Goal: Task Accomplishment & Management: Manage account settings

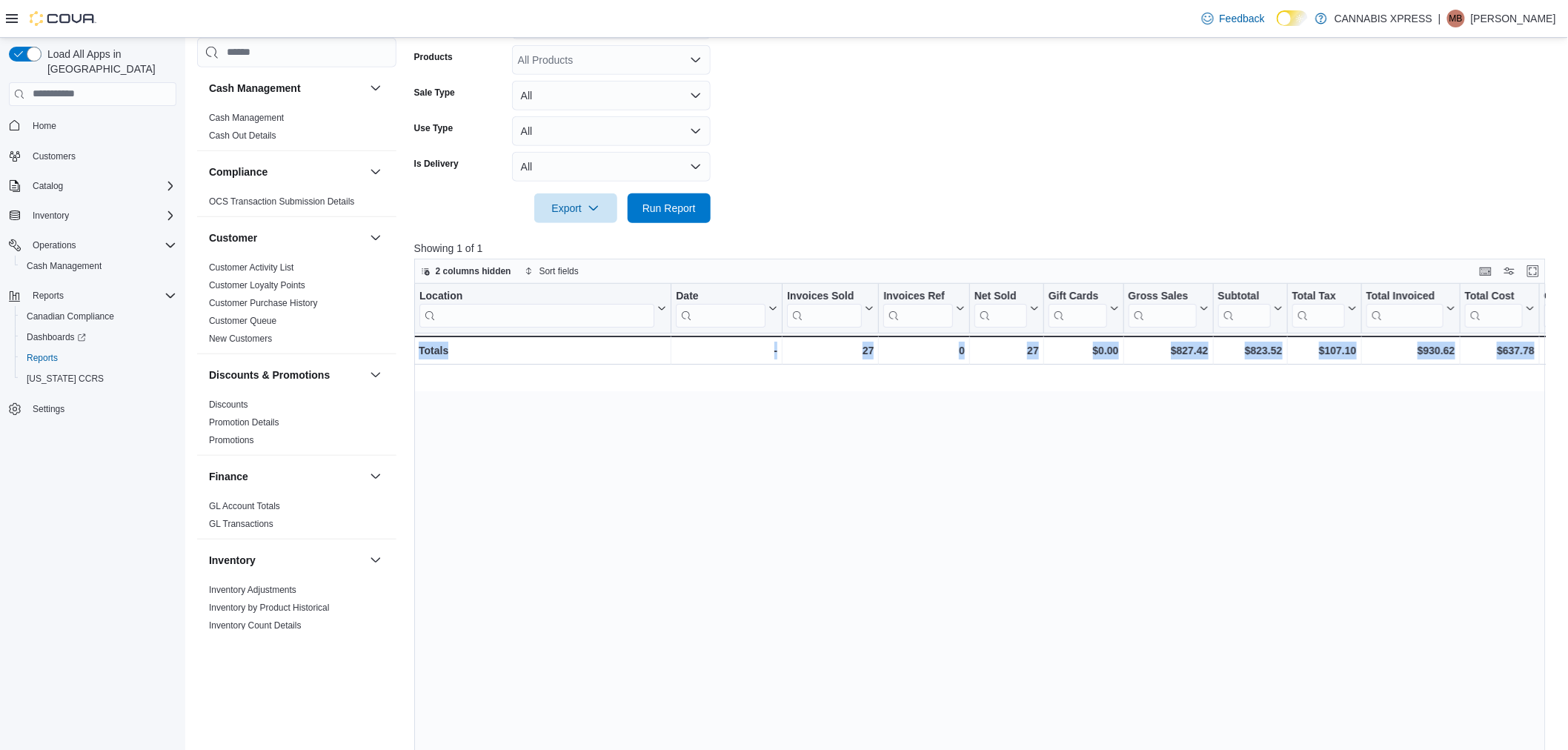
scroll to position [0, 1520]
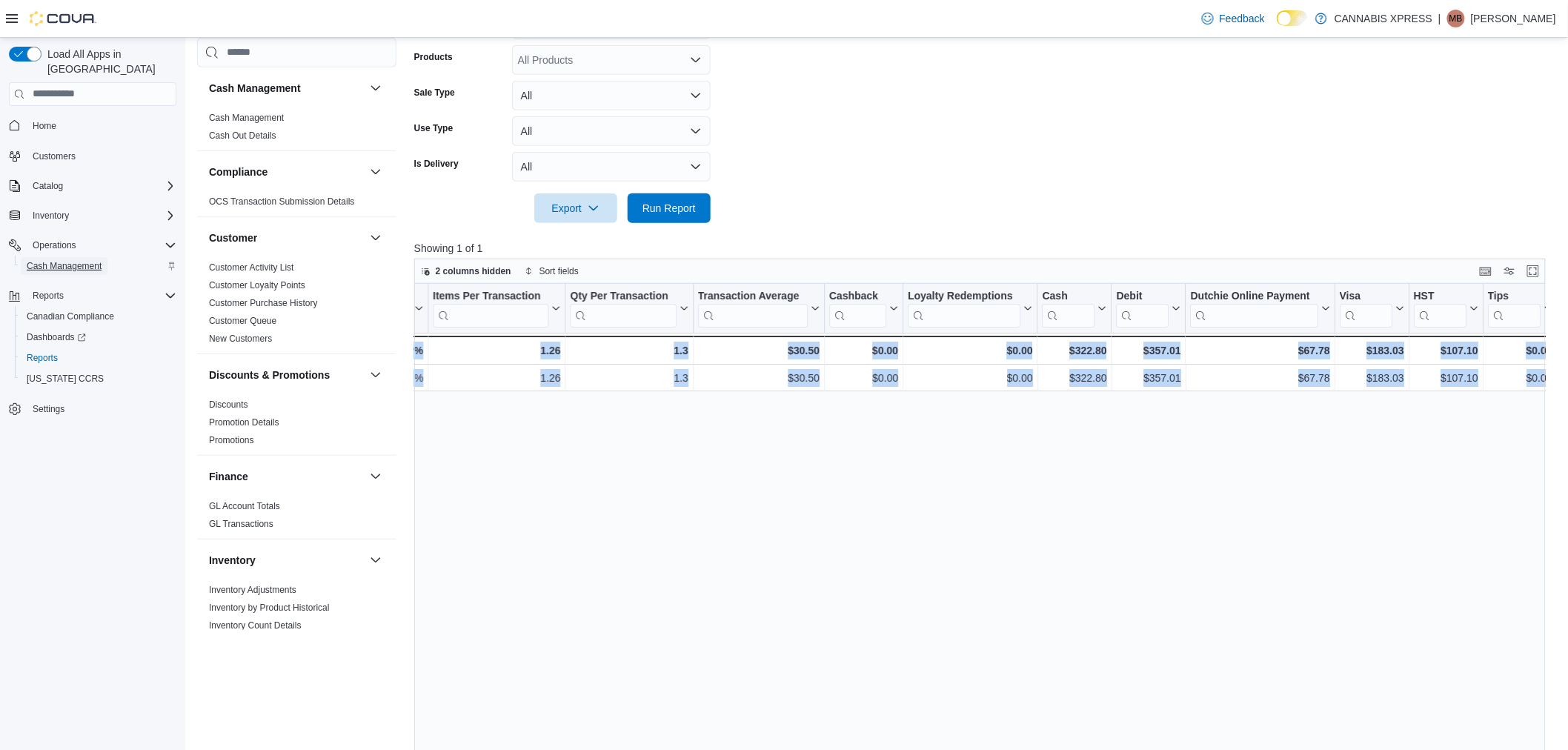
click at [71, 260] on span "Cash Management" at bounding box center [64, 266] width 75 height 12
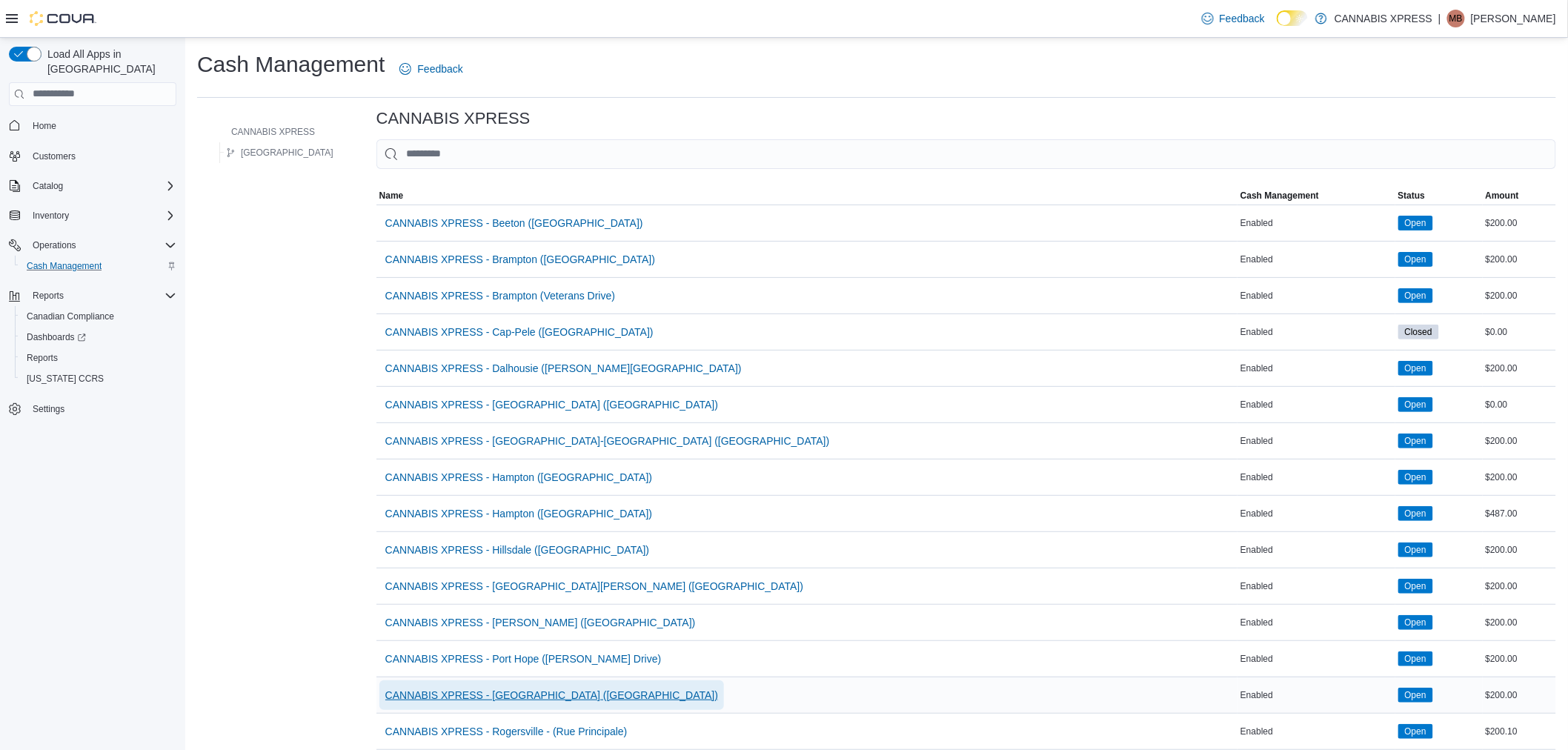
click at [525, 696] on span "CANNABIS XPRESS - [GEOGRAPHIC_DATA] ([GEOGRAPHIC_DATA])" at bounding box center [551, 695] width 332 height 15
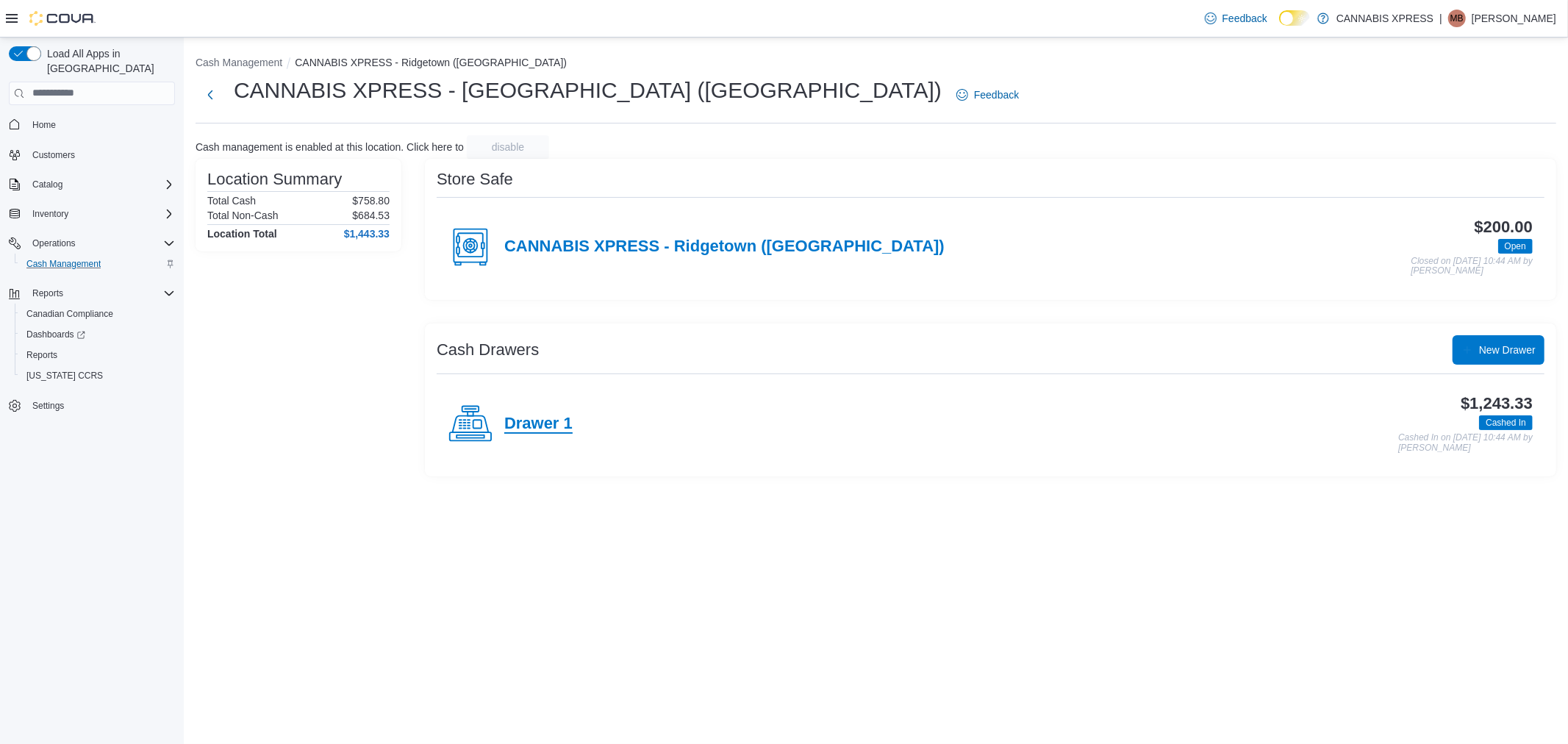
click at [550, 427] on h4 "Drawer 1" at bounding box center [539, 424] width 69 height 19
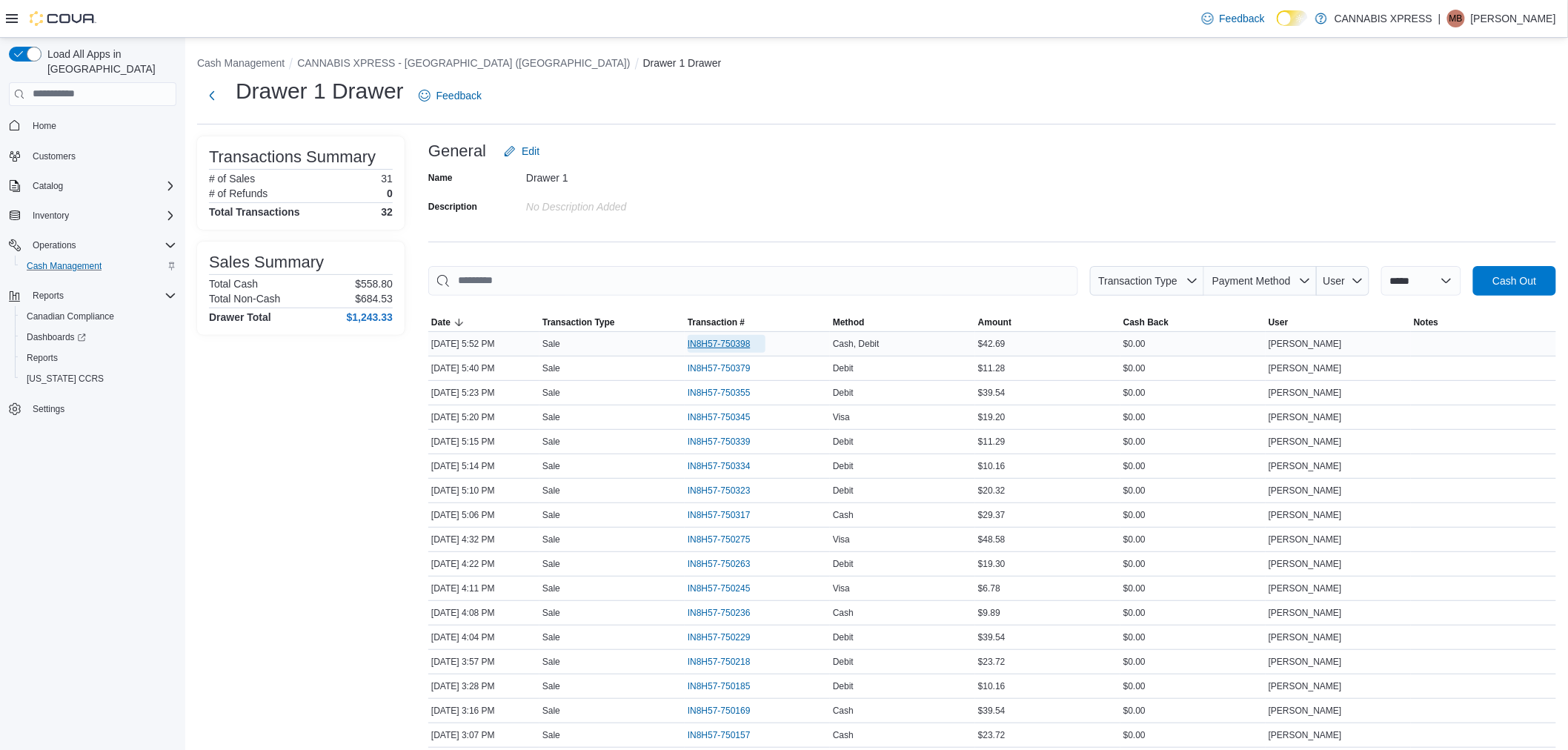
click at [719, 345] on span "IN8H57-750398" at bounding box center [719, 344] width 63 height 12
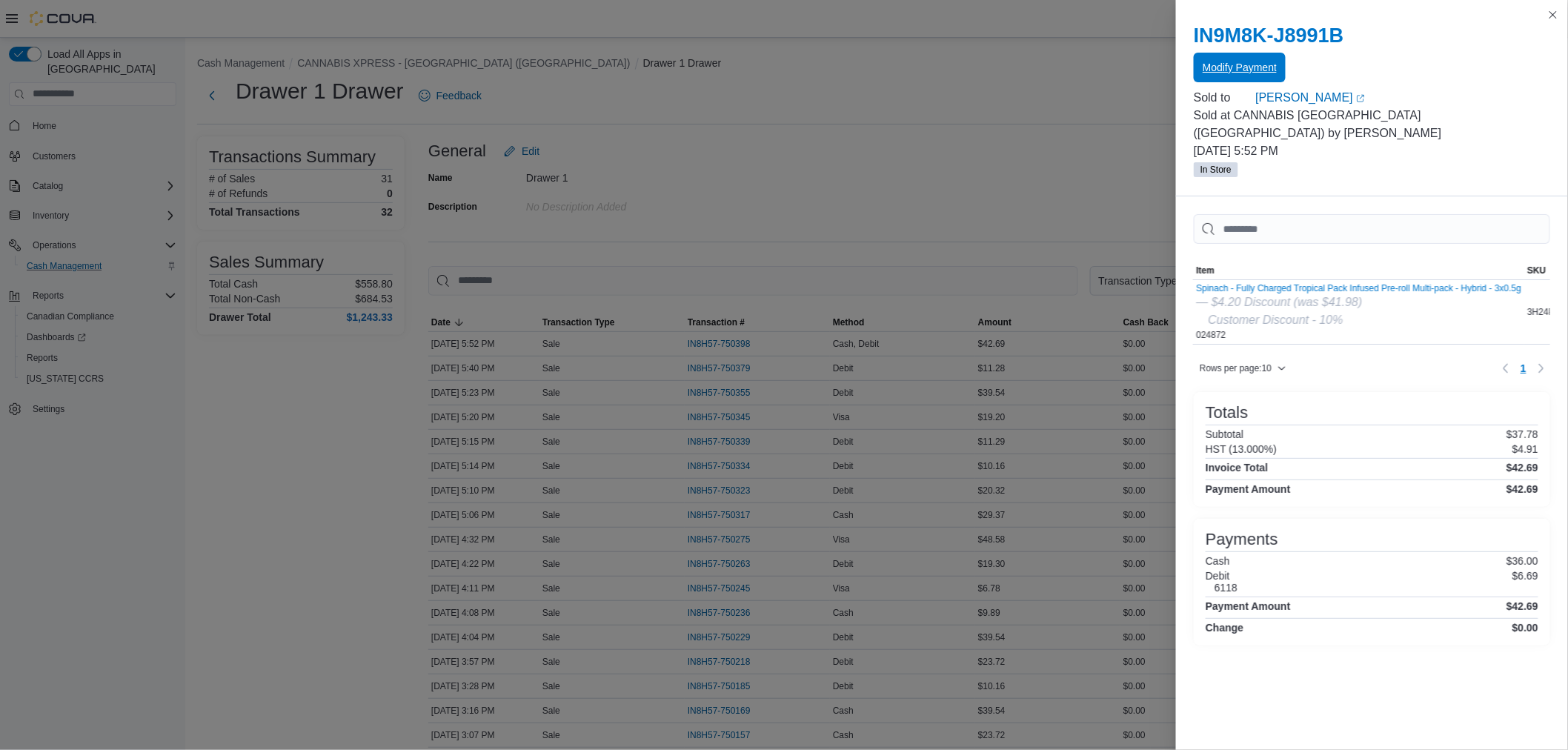
click at [1217, 71] on span "Modify Payment" at bounding box center [1239, 67] width 74 height 15
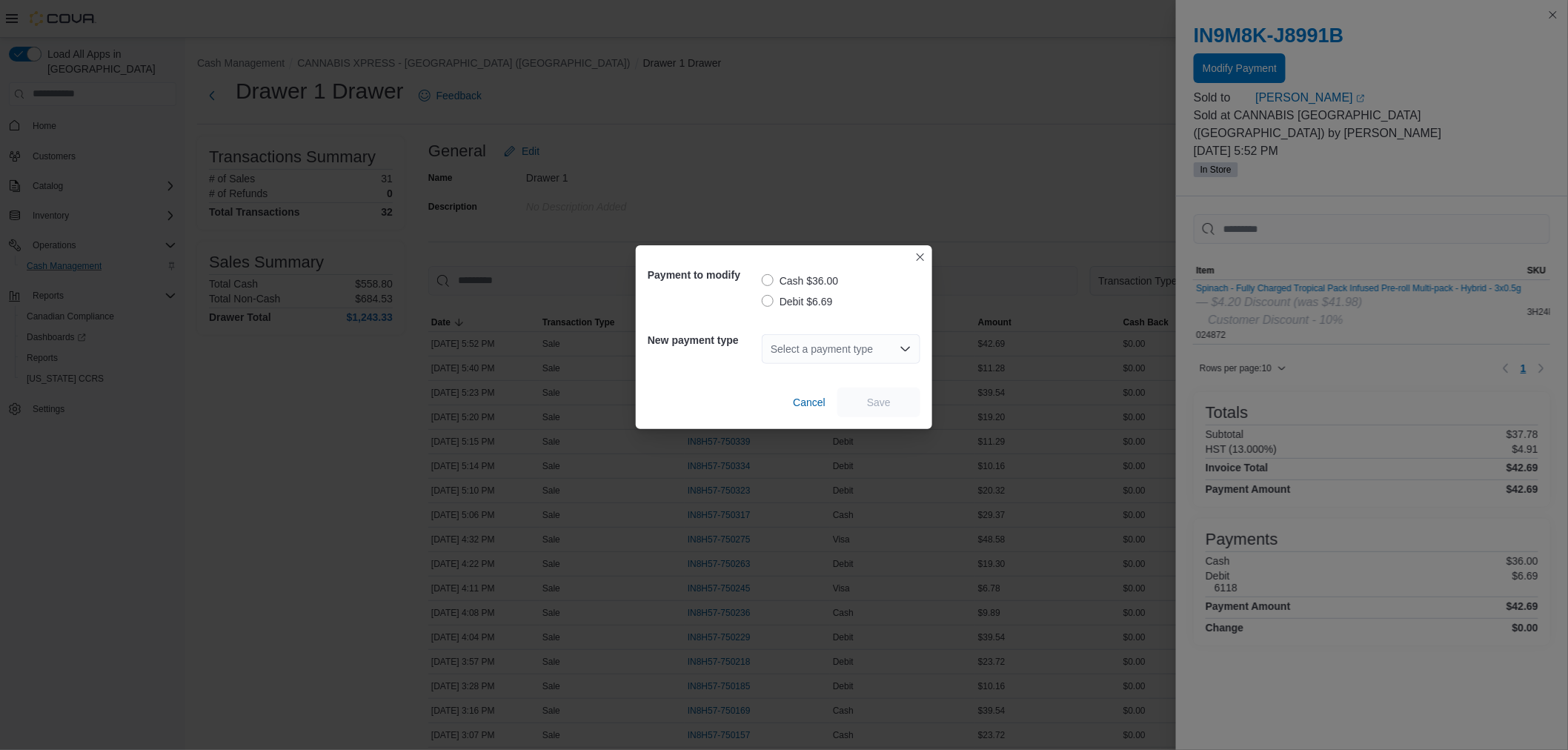
click at [768, 304] on label "Debit $6.69" at bounding box center [797, 301] width 72 height 18
click at [813, 348] on div "Select a payment type" at bounding box center [841, 349] width 159 height 30
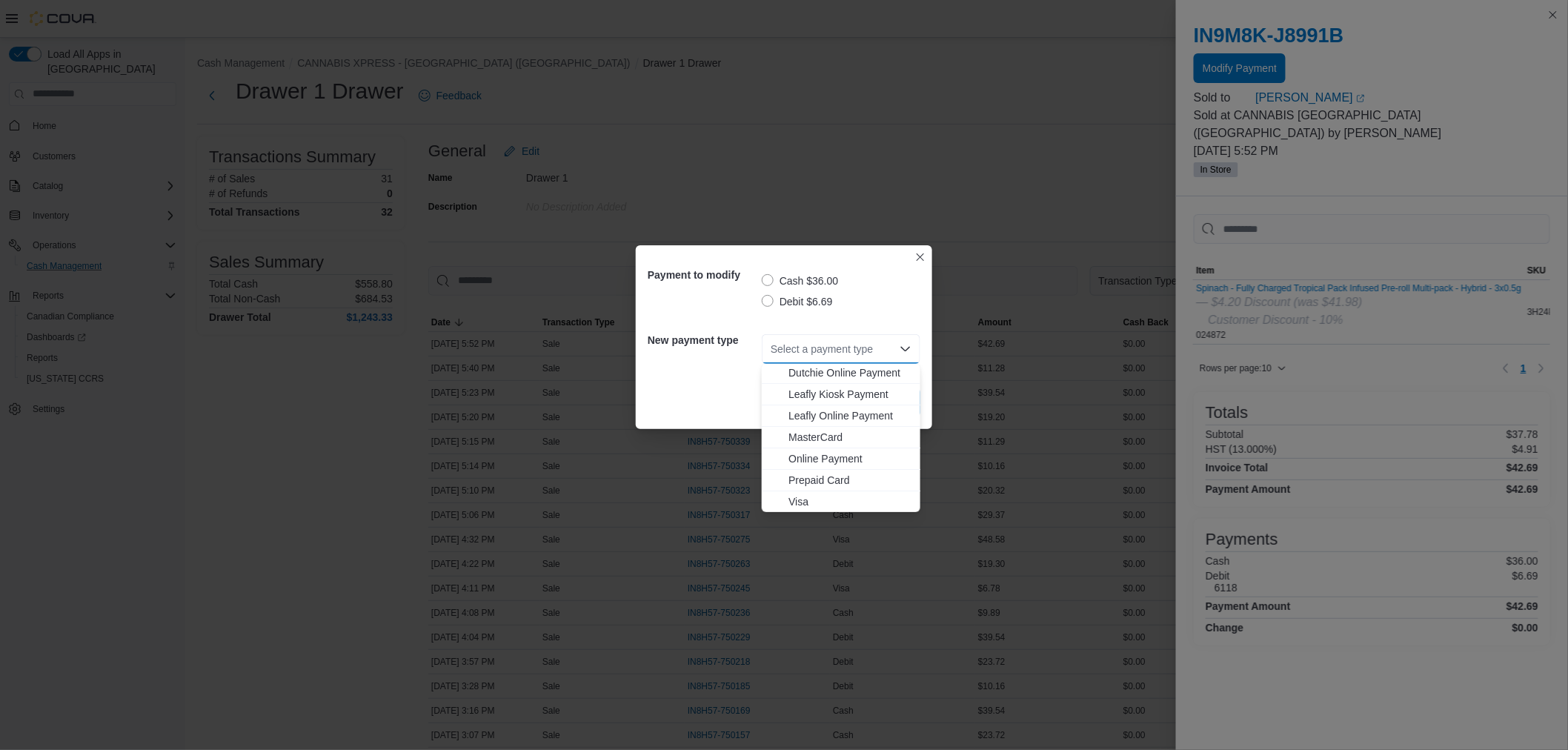
scroll to position [131, 0]
click at [818, 480] on span "Visa" at bounding box center [850, 480] width 123 height 15
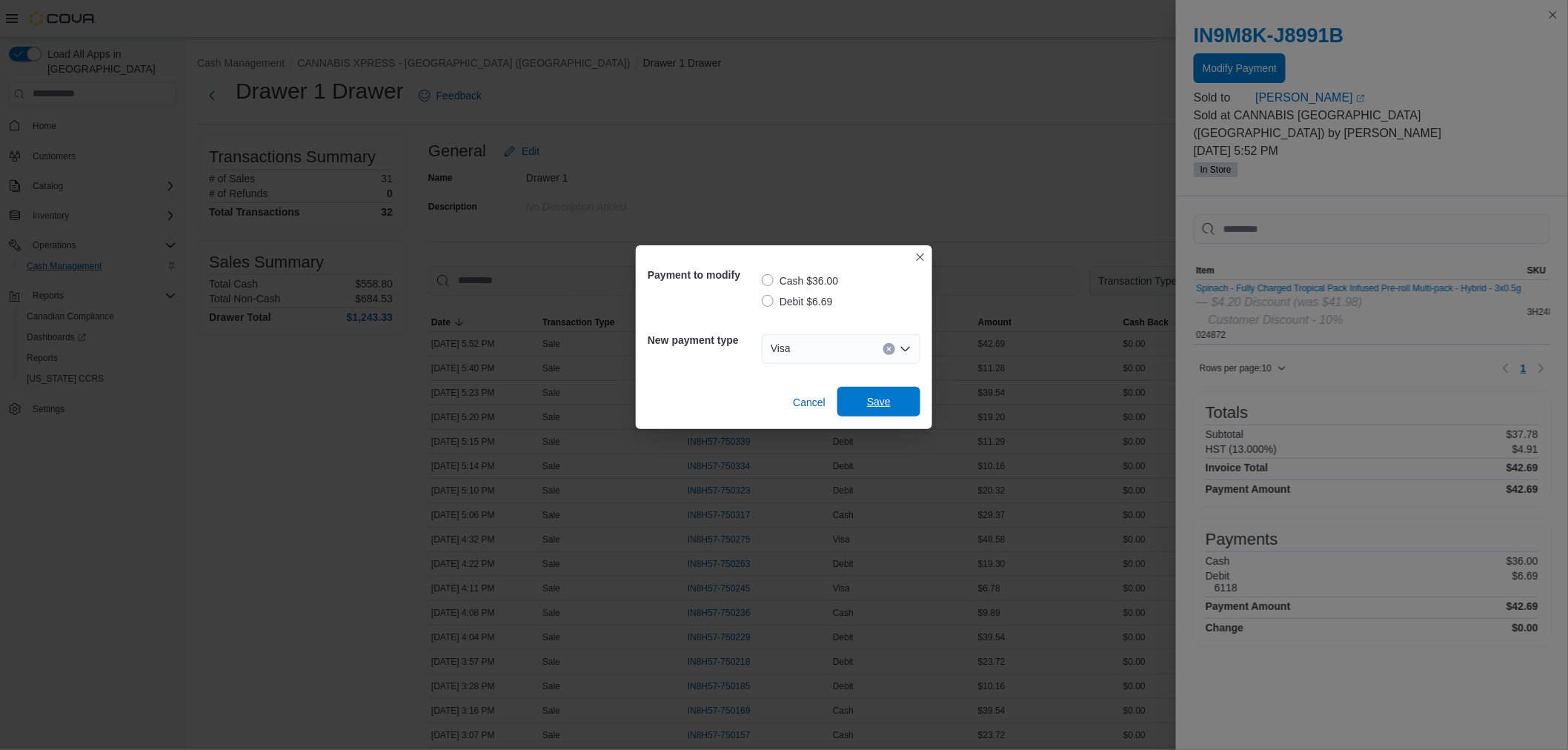
click at [882, 406] on span "Save" at bounding box center [879, 402] width 24 height 15
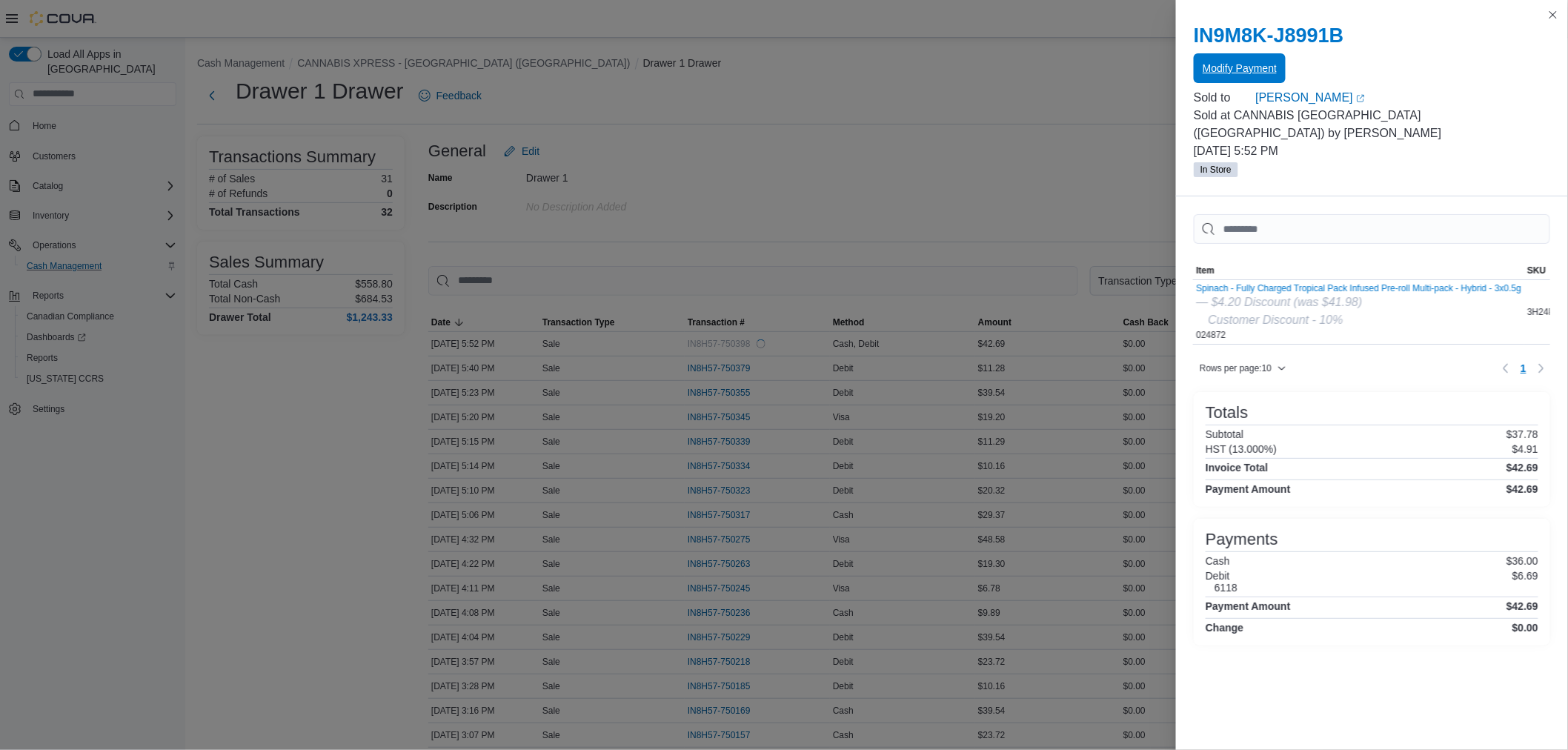
scroll to position [0, 0]
click at [1558, 12] on button "Close this dialog" at bounding box center [1553, 14] width 18 height 18
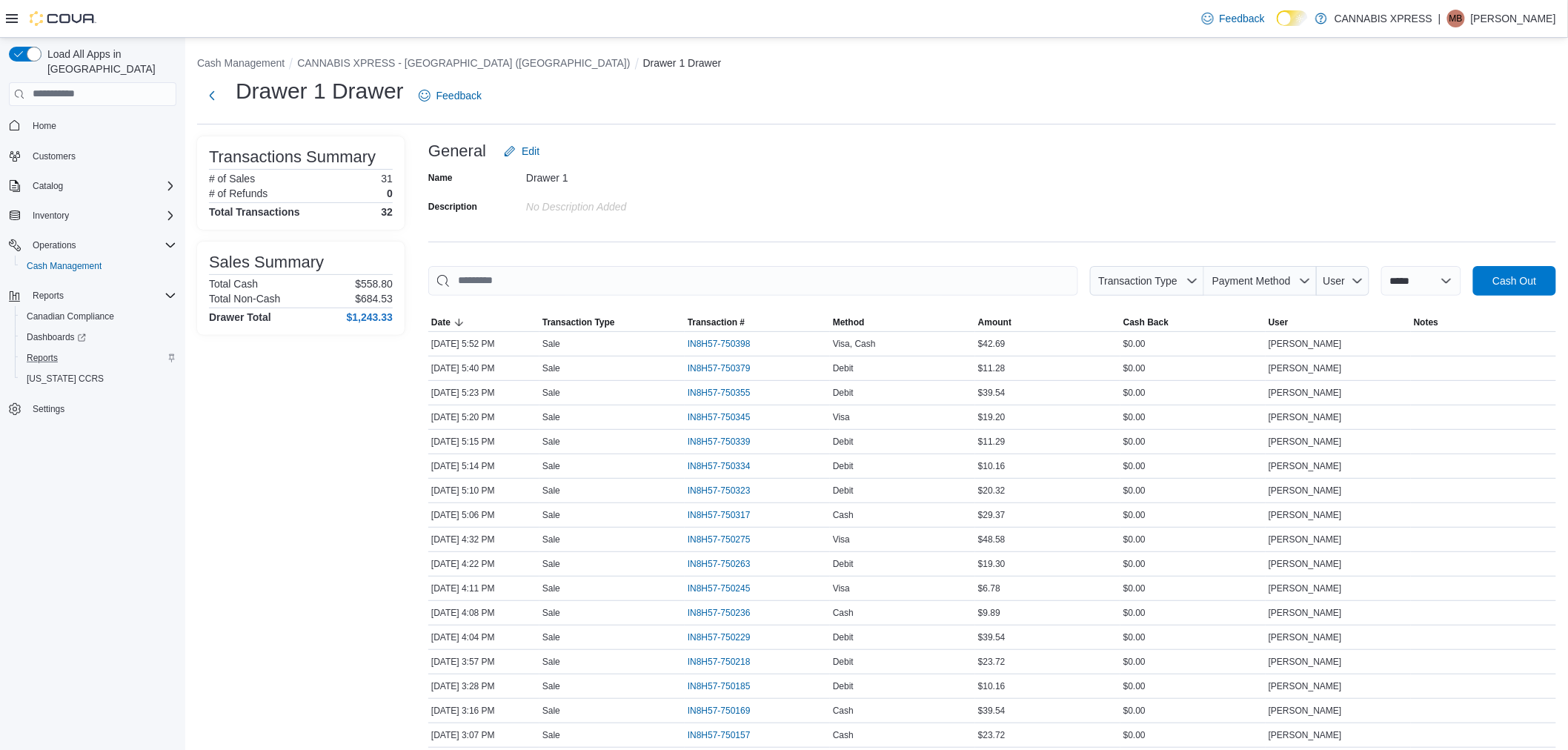
click at [67, 349] on div "Reports" at bounding box center [98, 358] width 156 height 18
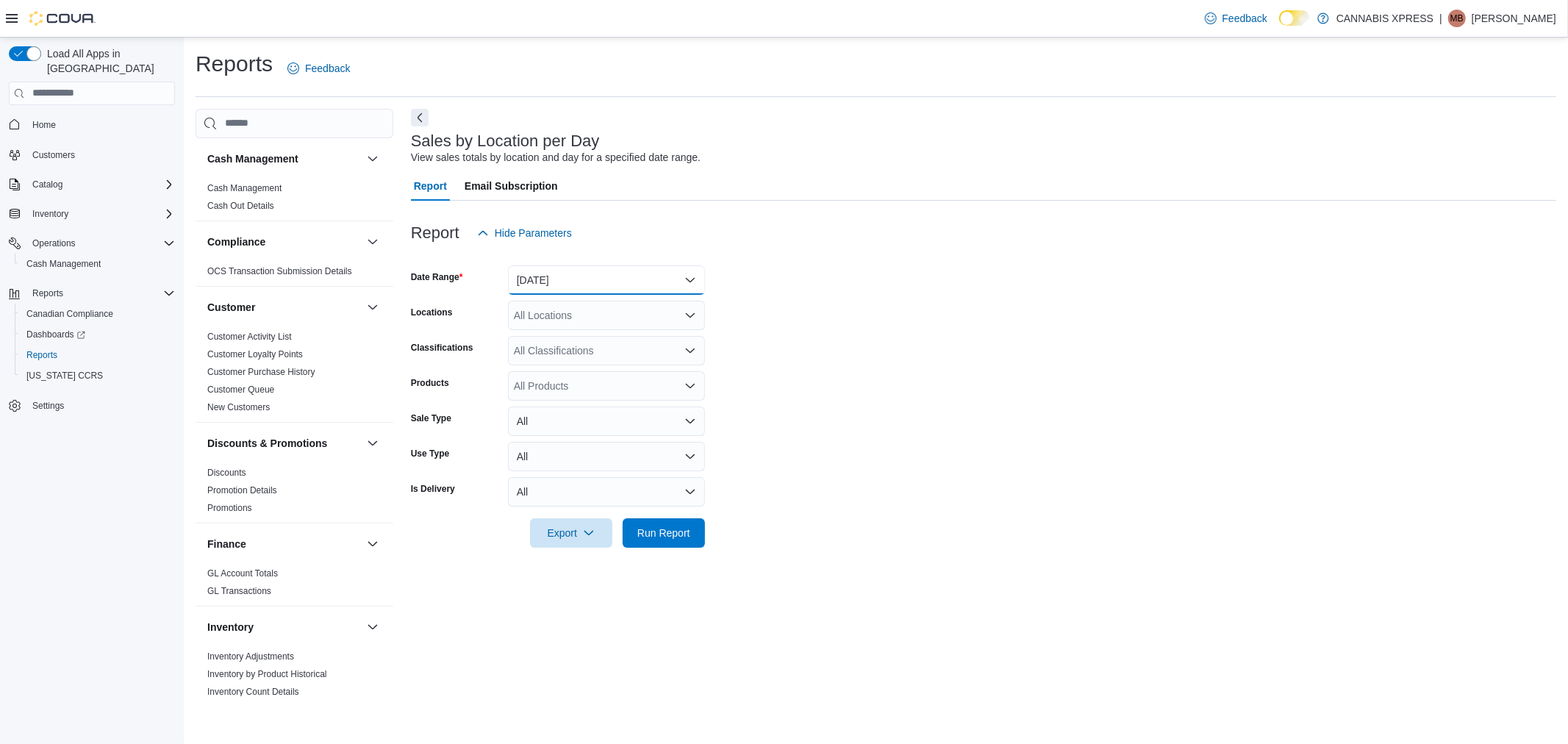
click at [642, 265] on button "Yesterday" at bounding box center [607, 280] width 197 height 30
click at [605, 338] on span "[DATE]" at bounding box center [615, 338] width 168 height 18
click at [599, 318] on div "All Locations" at bounding box center [607, 316] width 197 height 30
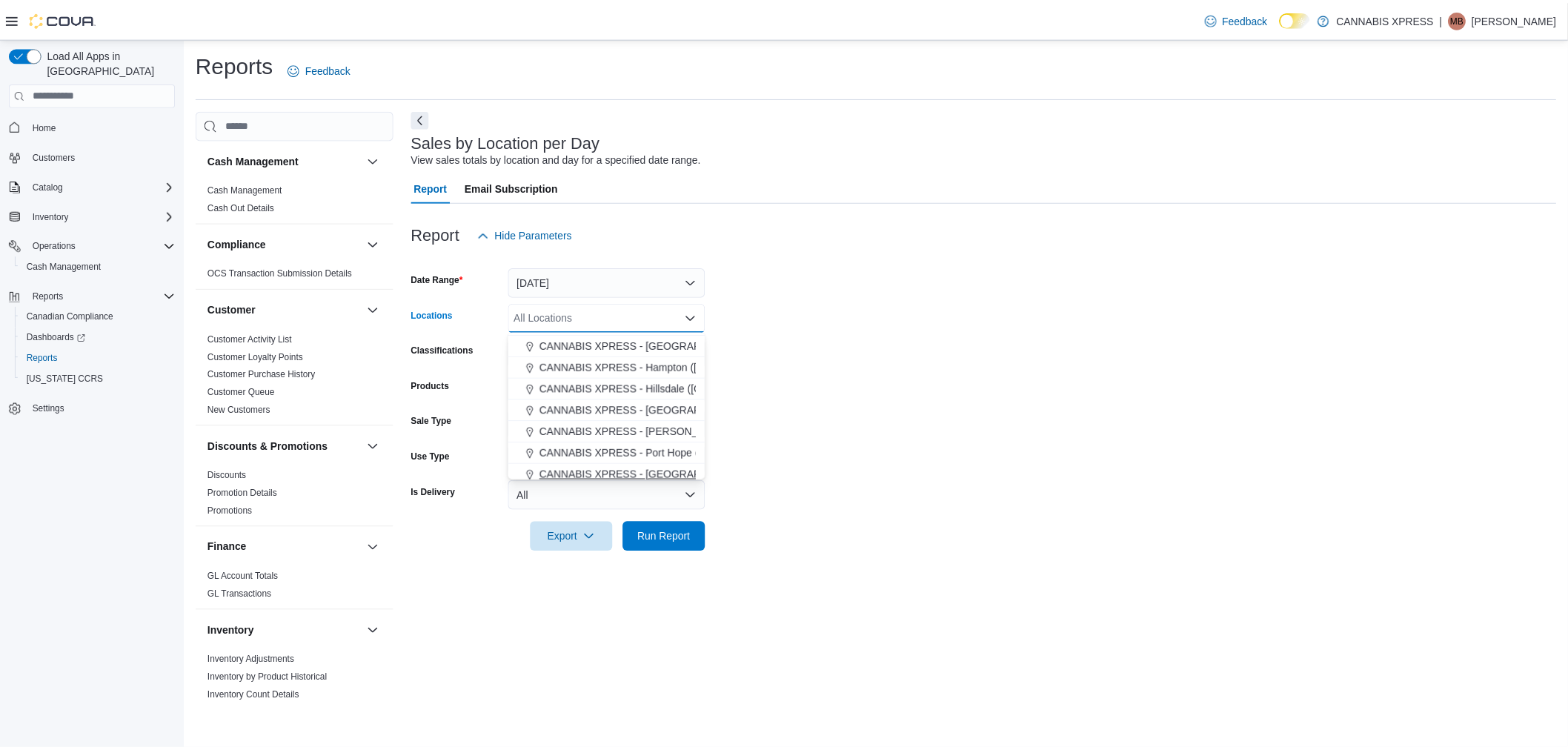
scroll to position [164, 0]
click at [631, 388] on span "CANNABIS XPRESS - [GEOGRAPHIC_DATA] ([GEOGRAPHIC_DATA])" at bounding box center [710, 392] width 332 height 15
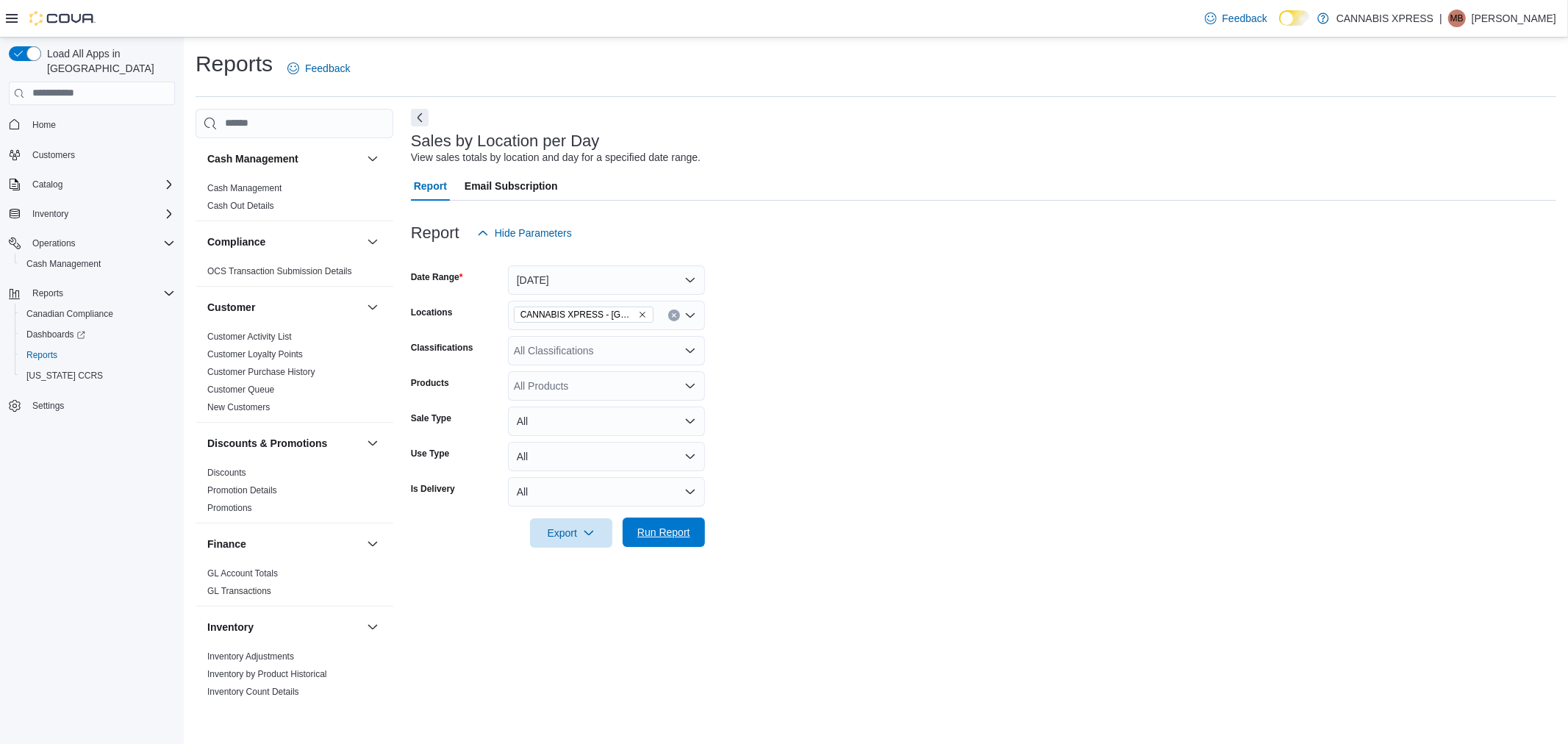
click at [687, 518] on span "Run Report" at bounding box center [664, 533] width 65 height 30
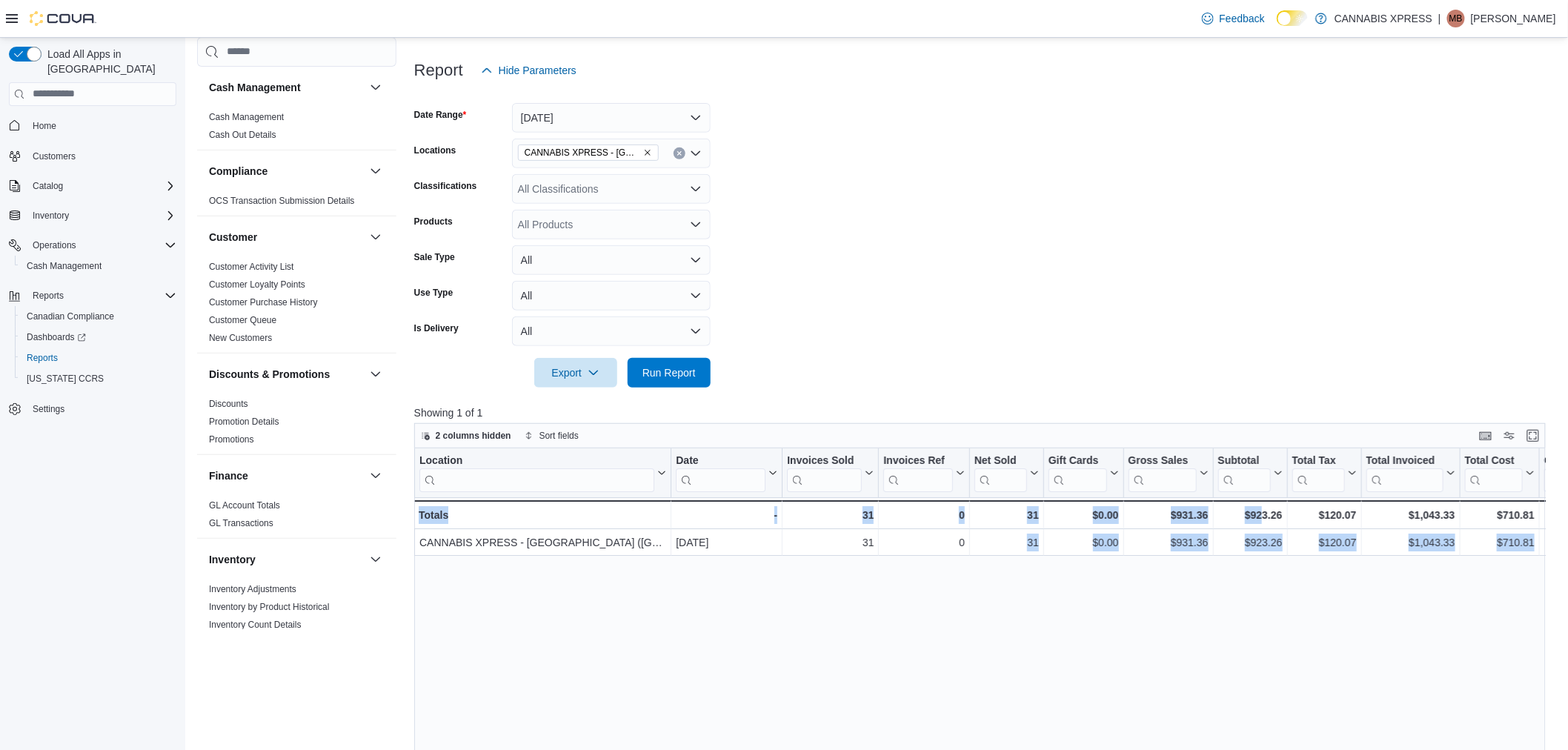
scroll to position [0, 1520]
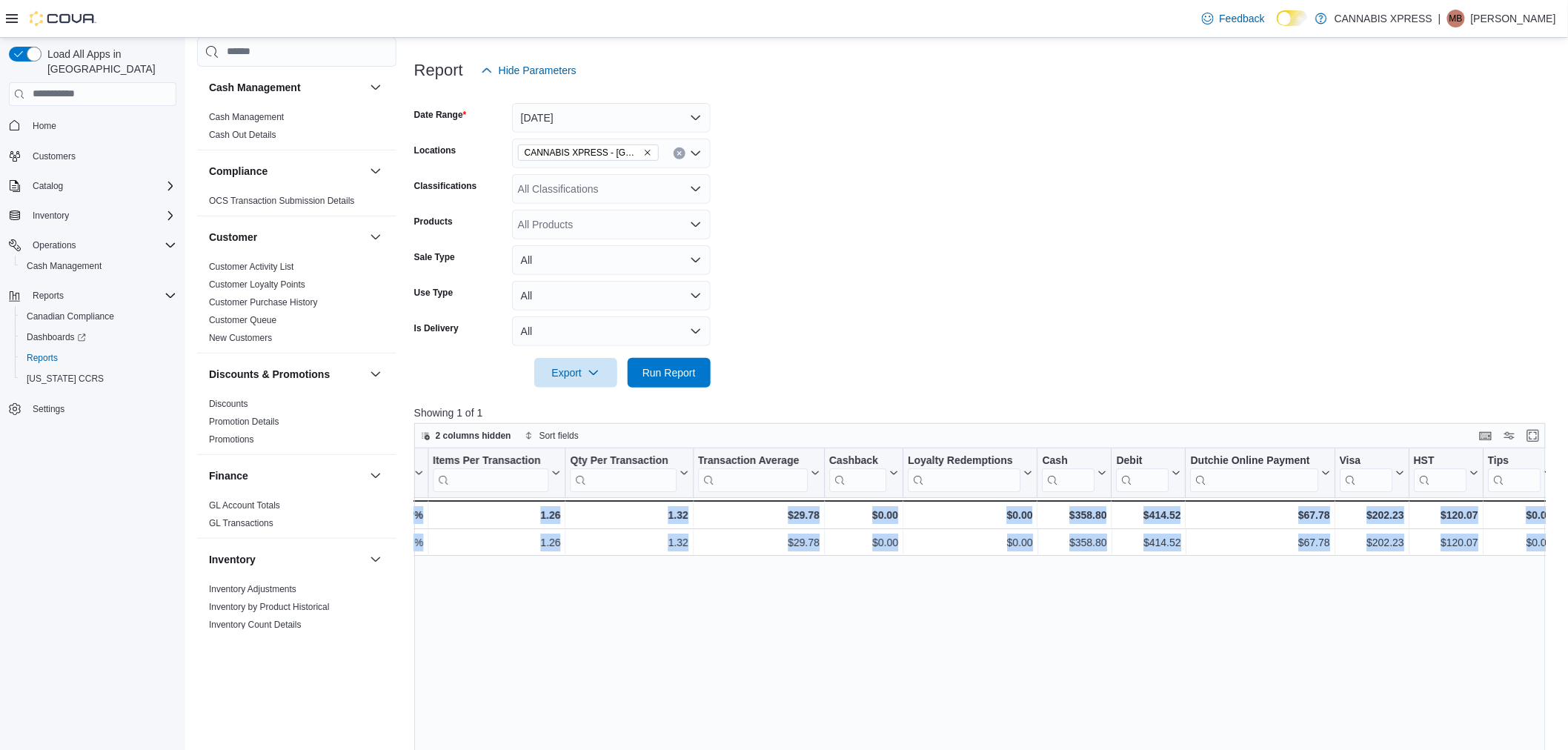
drag, startPoint x: 1003, startPoint y: 539, endPoint x: 1979, endPoint y: 618, distance: 979.2
click at [72, 260] on span "Cash Management" at bounding box center [64, 266] width 75 height 12
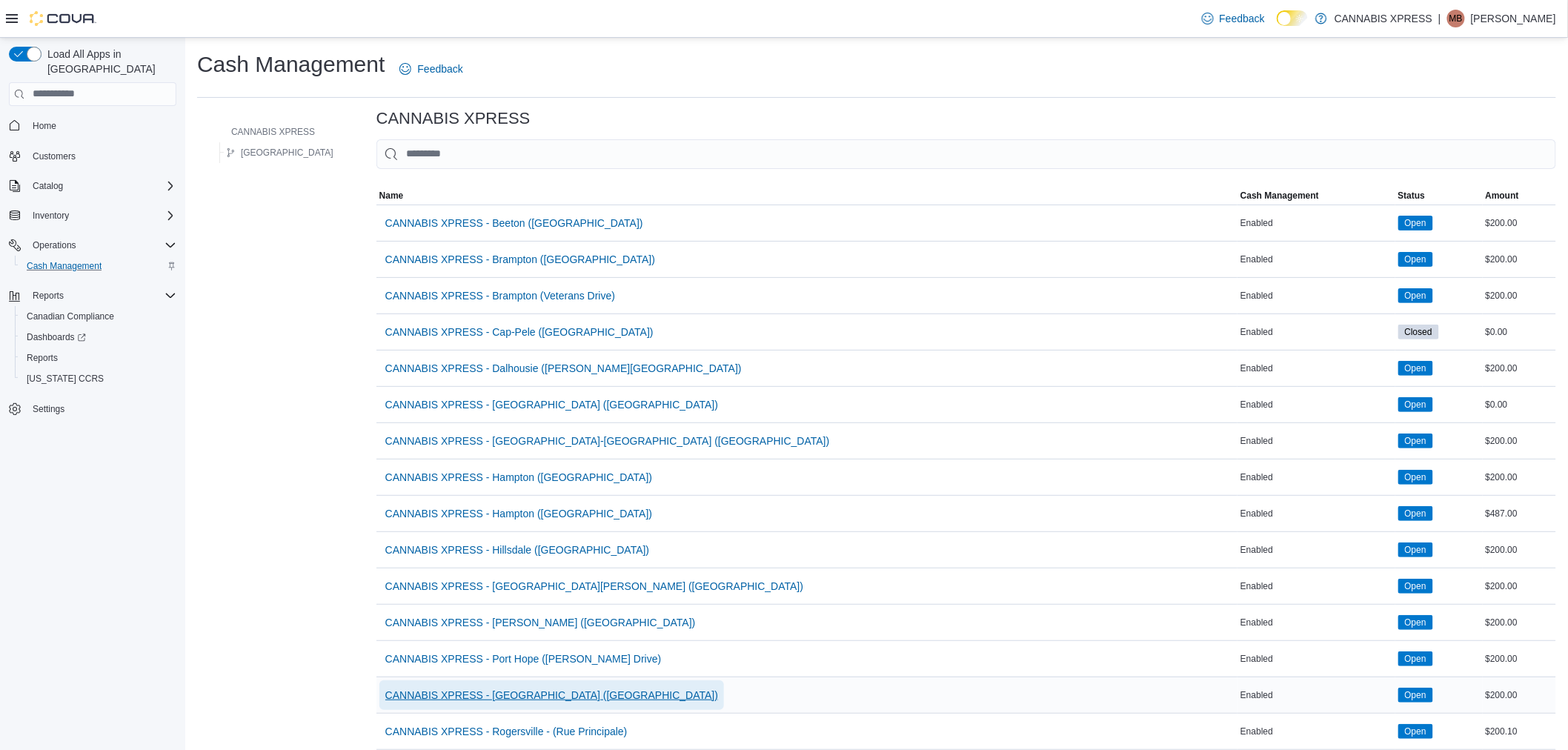
click at [545, 692] on span "CANNABIS XPRESS - [GEOGRAPHIC_DATA] ([GEOGRAPHIC_DATA])" at bounding box center [551, 695] width 332 height 15
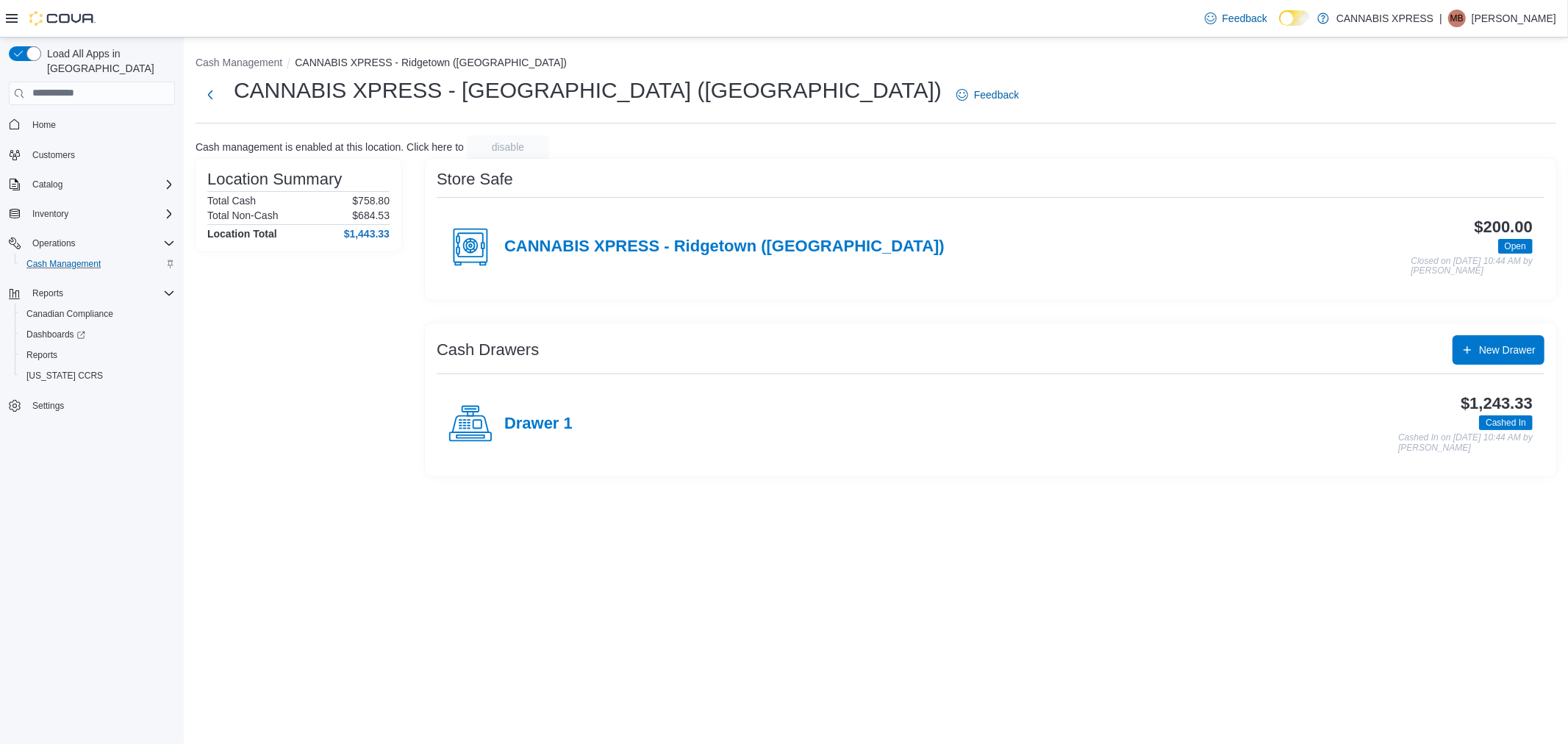
drag, startPoint x: 546, startPoint y: 428, endPoint x: 858, endPoint y: 570, distance: 342.8
click at [546, 427] on h4 "Drawer 1" at bounding box center [539, 424] width 69 height 19
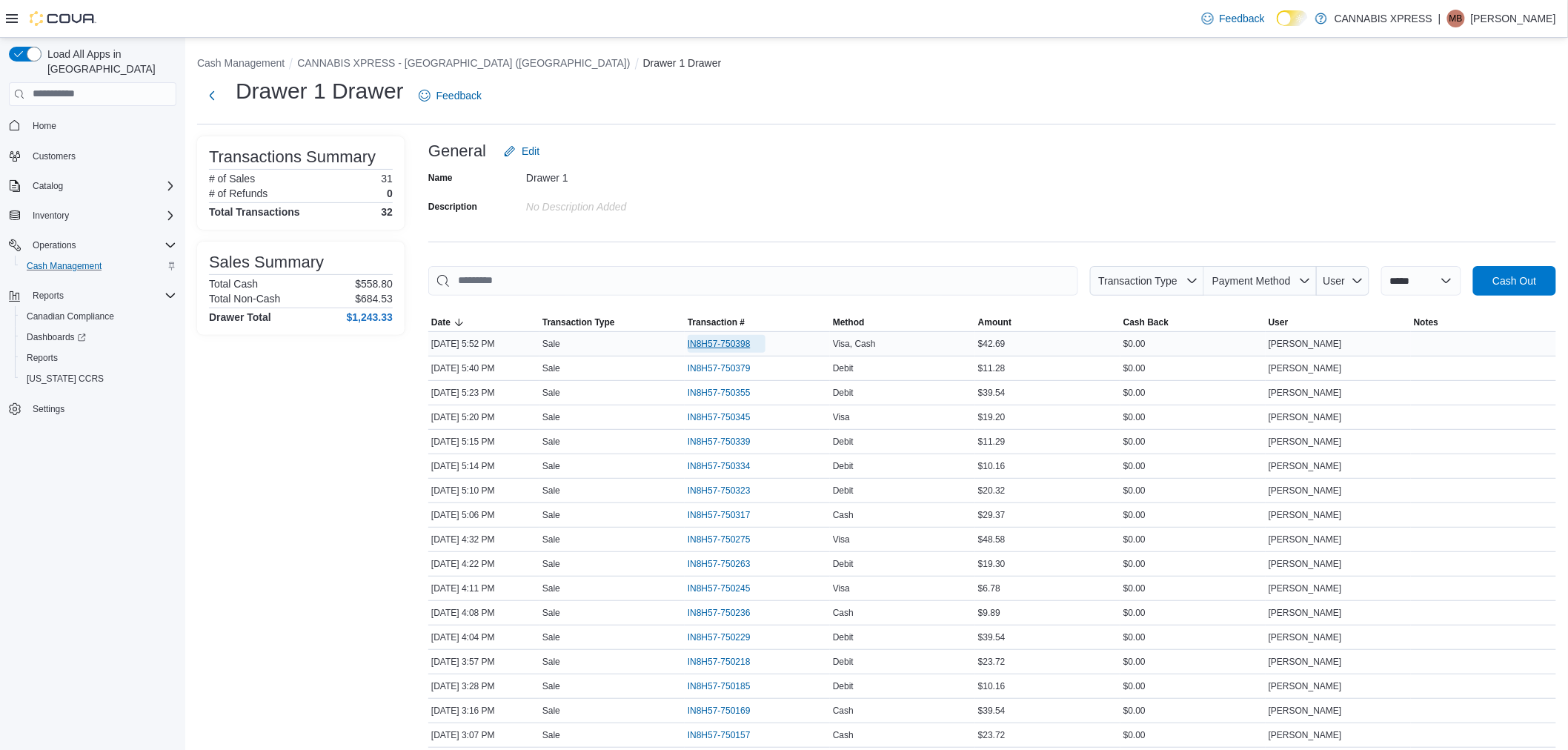
click at [744, 343] on span "IN8H57-750398" at bounding box center [719, 344] width 63 height 12
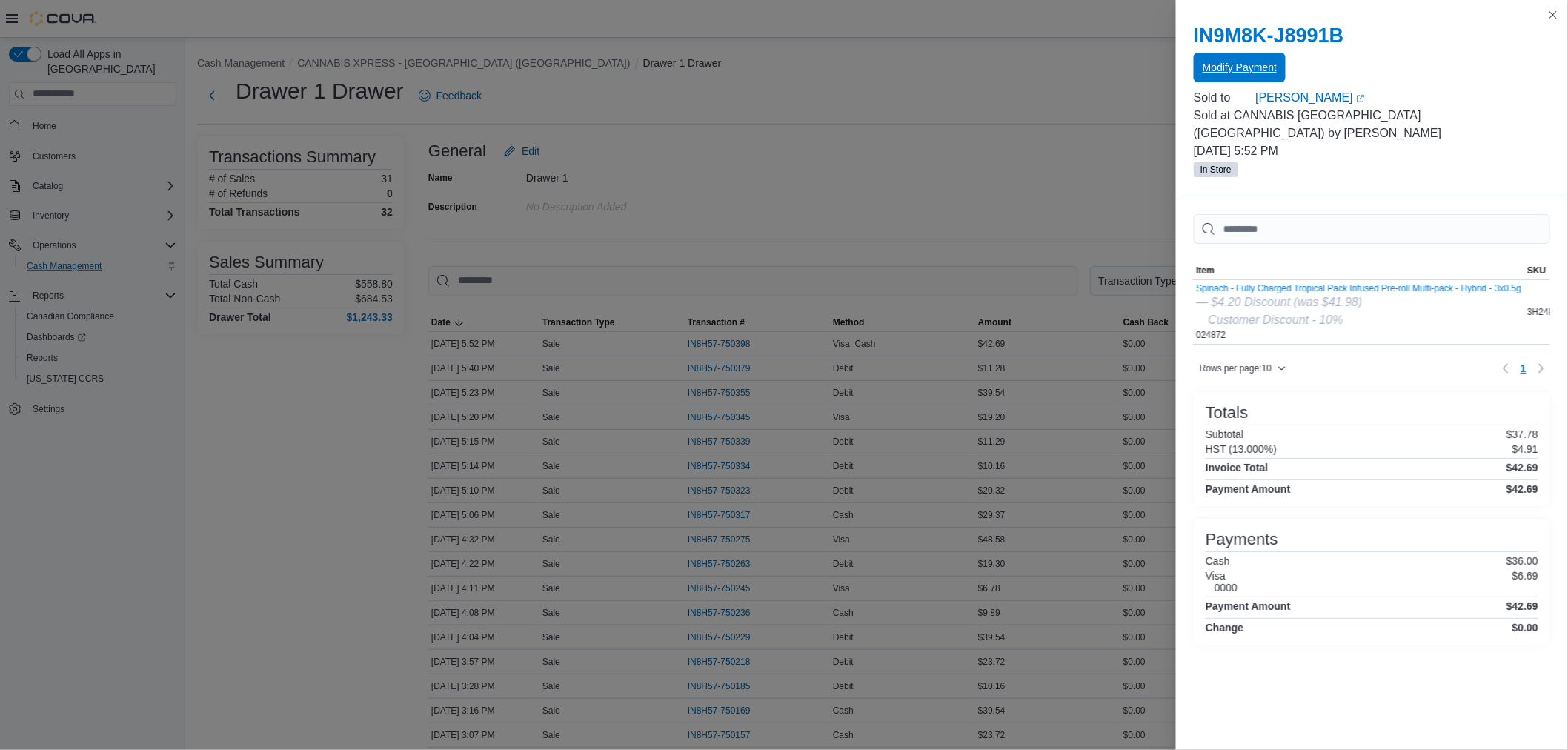
click at [1219, 57] on span "Modify Payment" at bounding box center [1239, 68] width 74 height 30
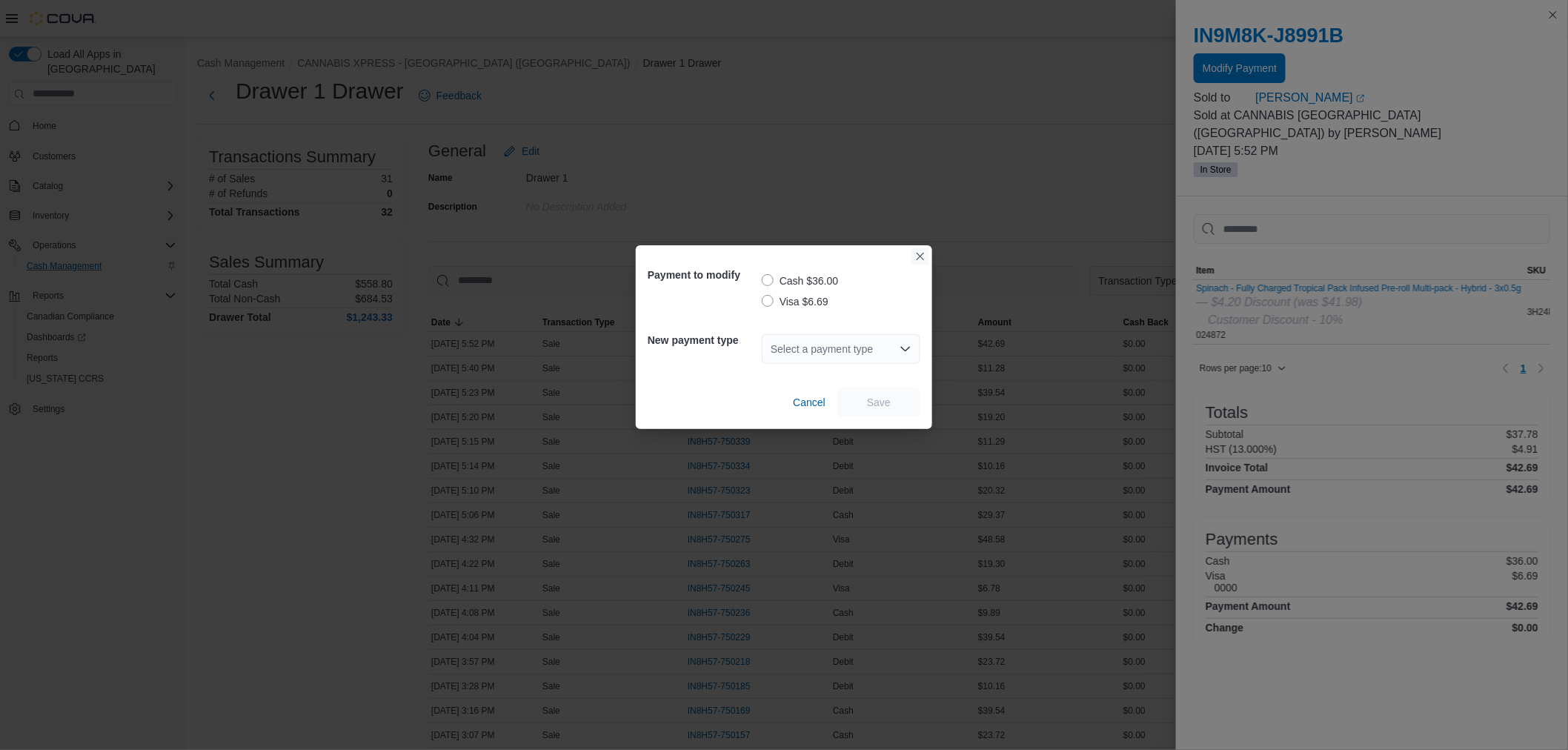
click at [924, 258] on button "Closes this modal window" at bounding box center [920, 256] width 18 height 18
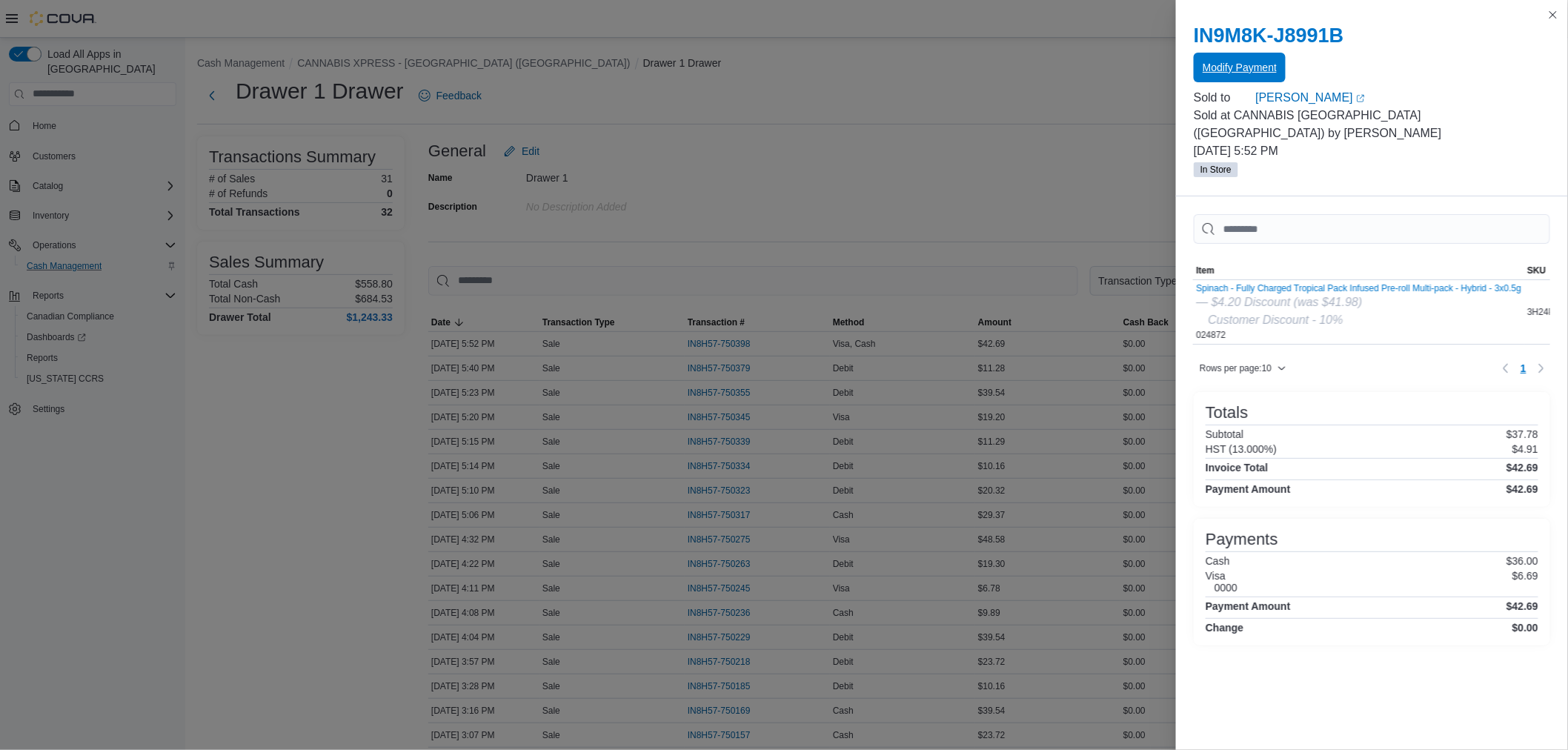
click at [1233, 67] on span "Modify Payment" at bounding box center [1239, 67] width 74 height 15
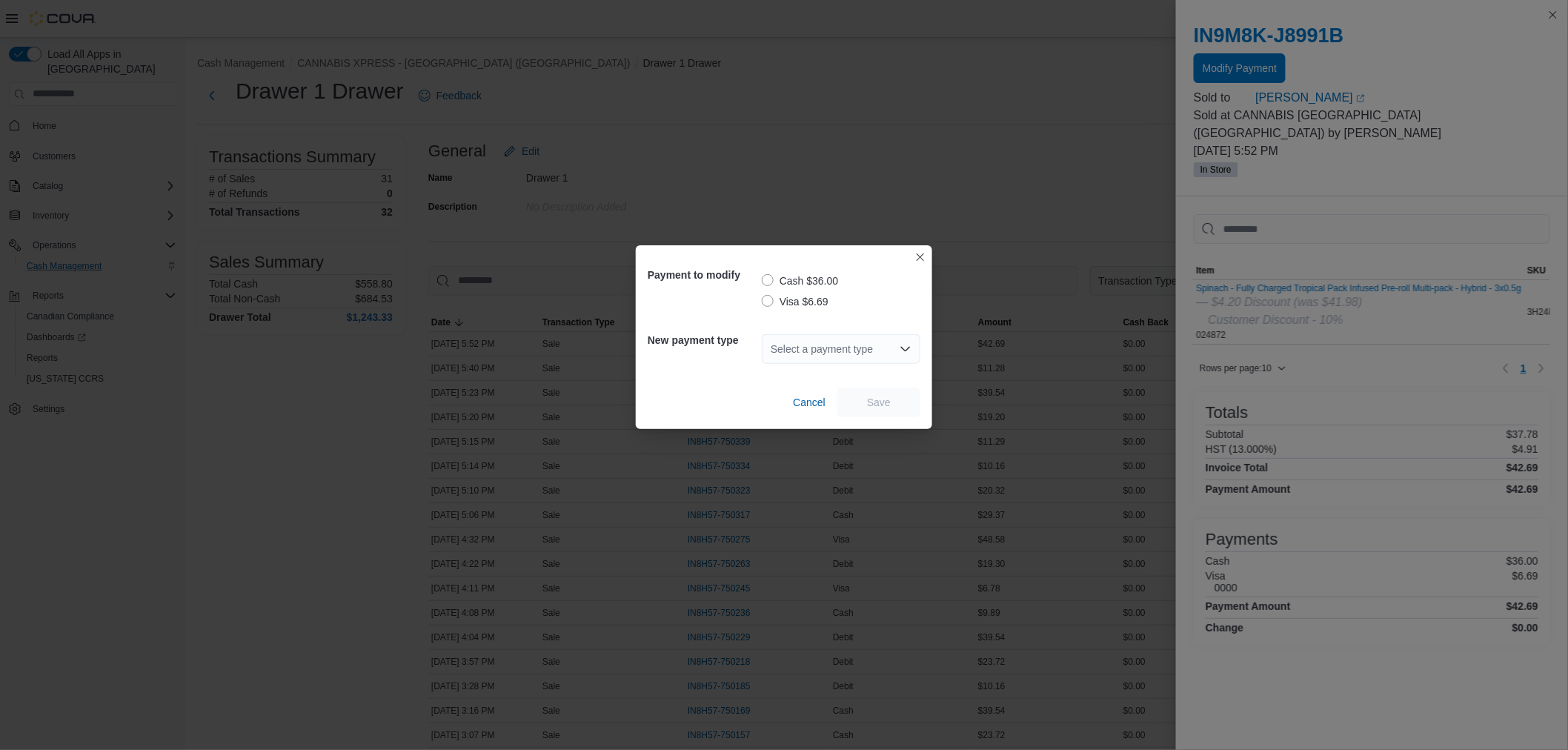
click at [769, 280] on label "Cash $36.00" at bounding box center [799, 281] width 76 height 18
click at [836, 351] on div "Select a payment type" at bounding box center [841, 349] width 159 height 30
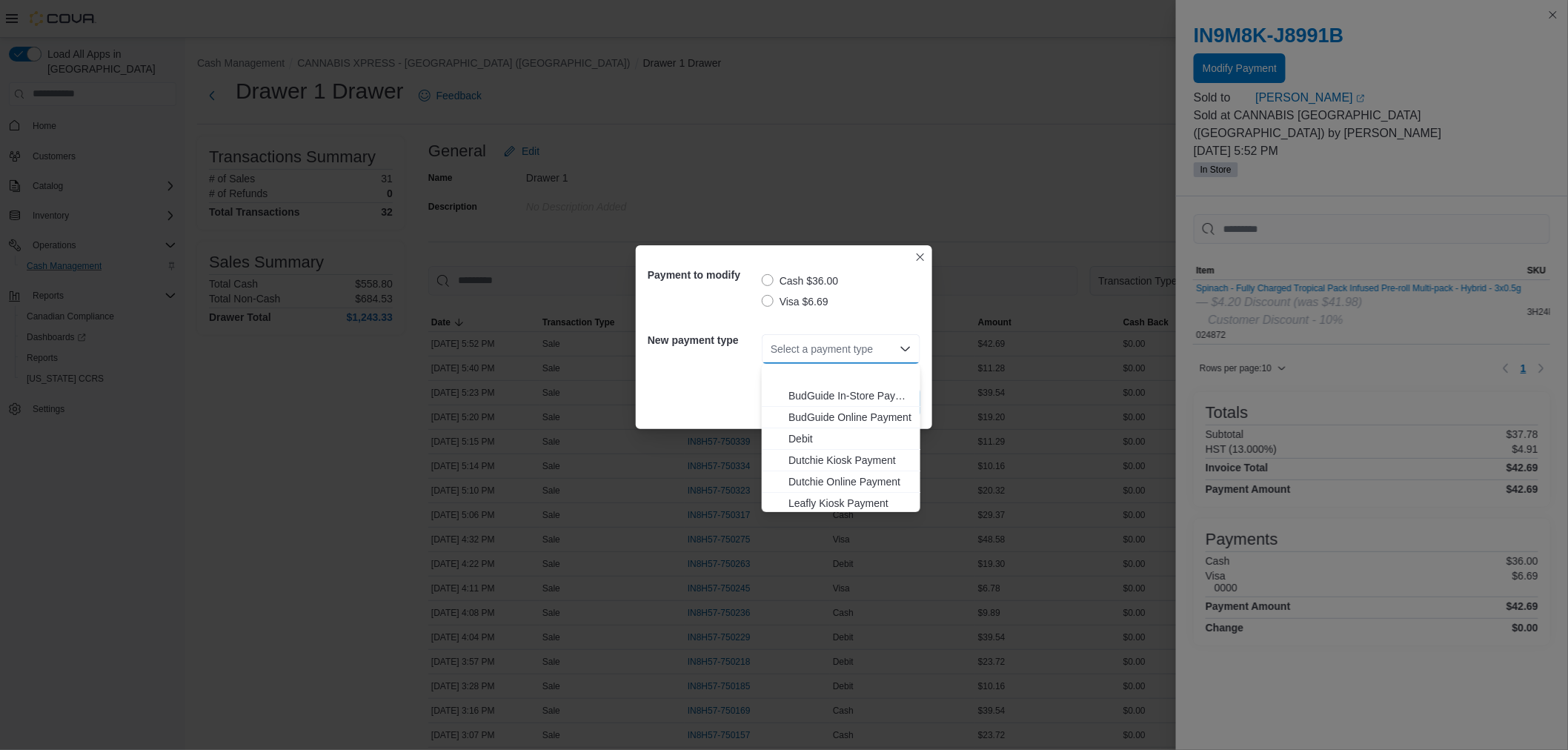
scroll to position [131, 0]
click at [833, 479] on span "Visa" at bounding box center [850, 480] width 123 height 15
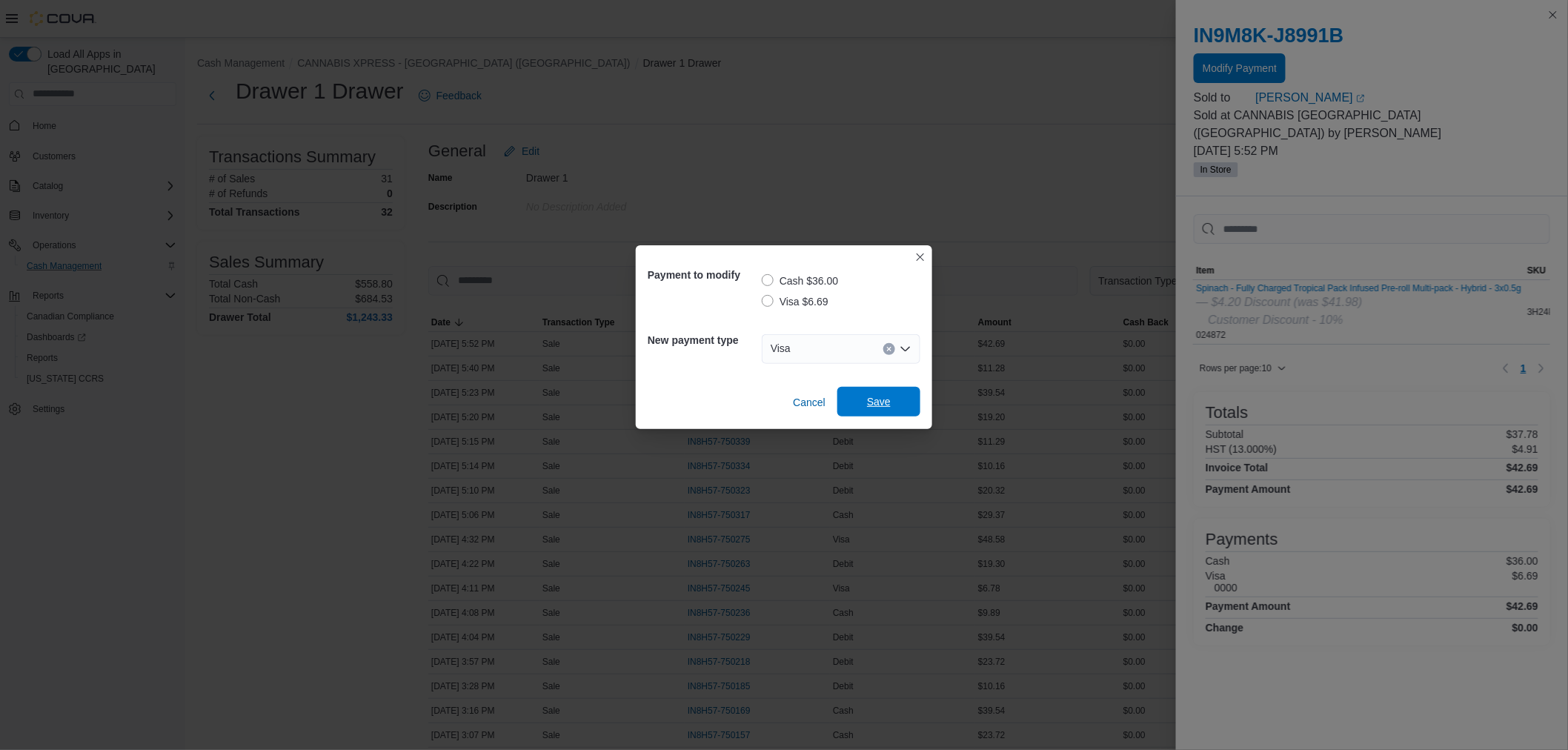
click at [863, 406] on span "Save" at bounding box center [879, 402] width 65 height 30
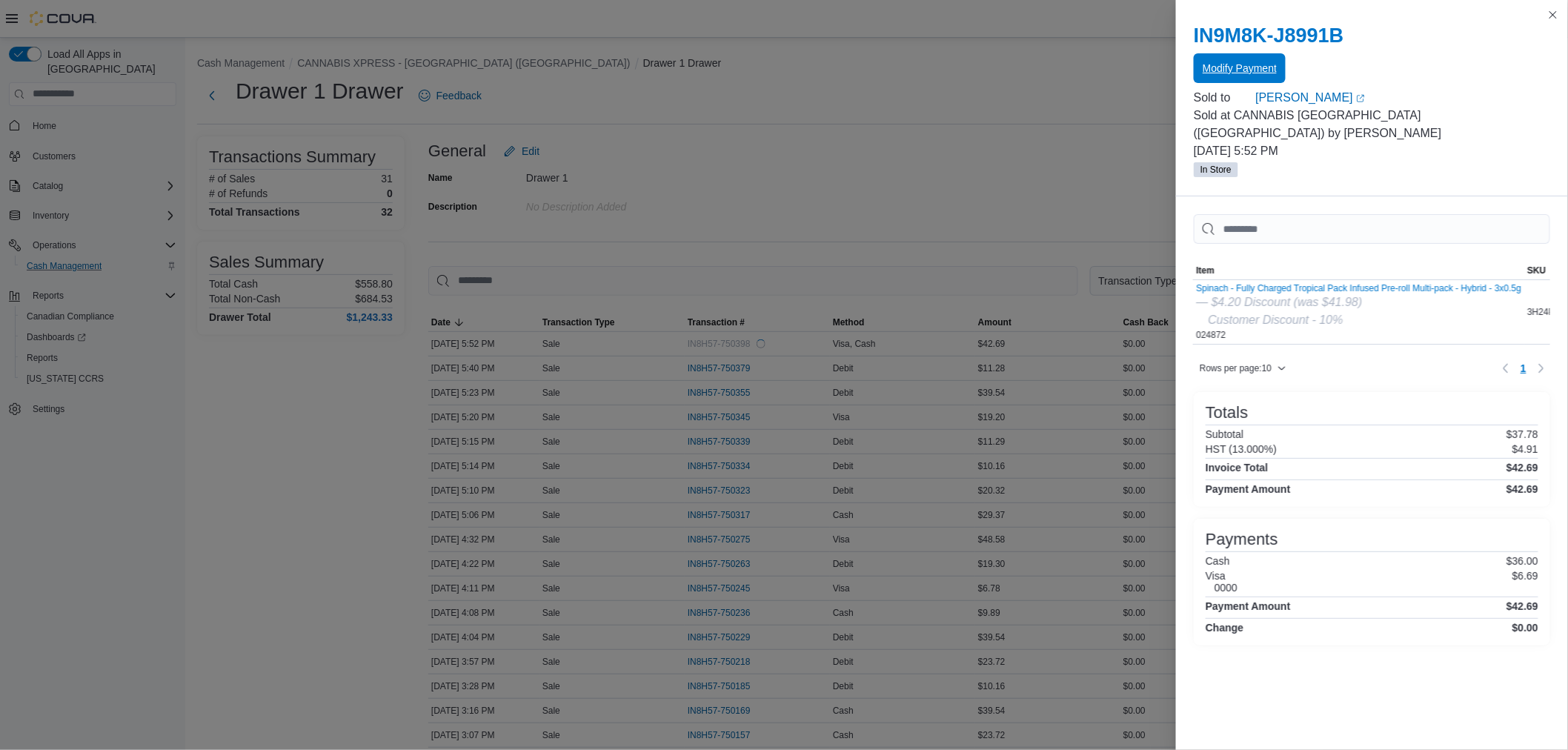
scroll to position [0, 0]
click at [1233, 64] on span "Modify Payment" at bounding box center [1239, 67] width 74 height 15
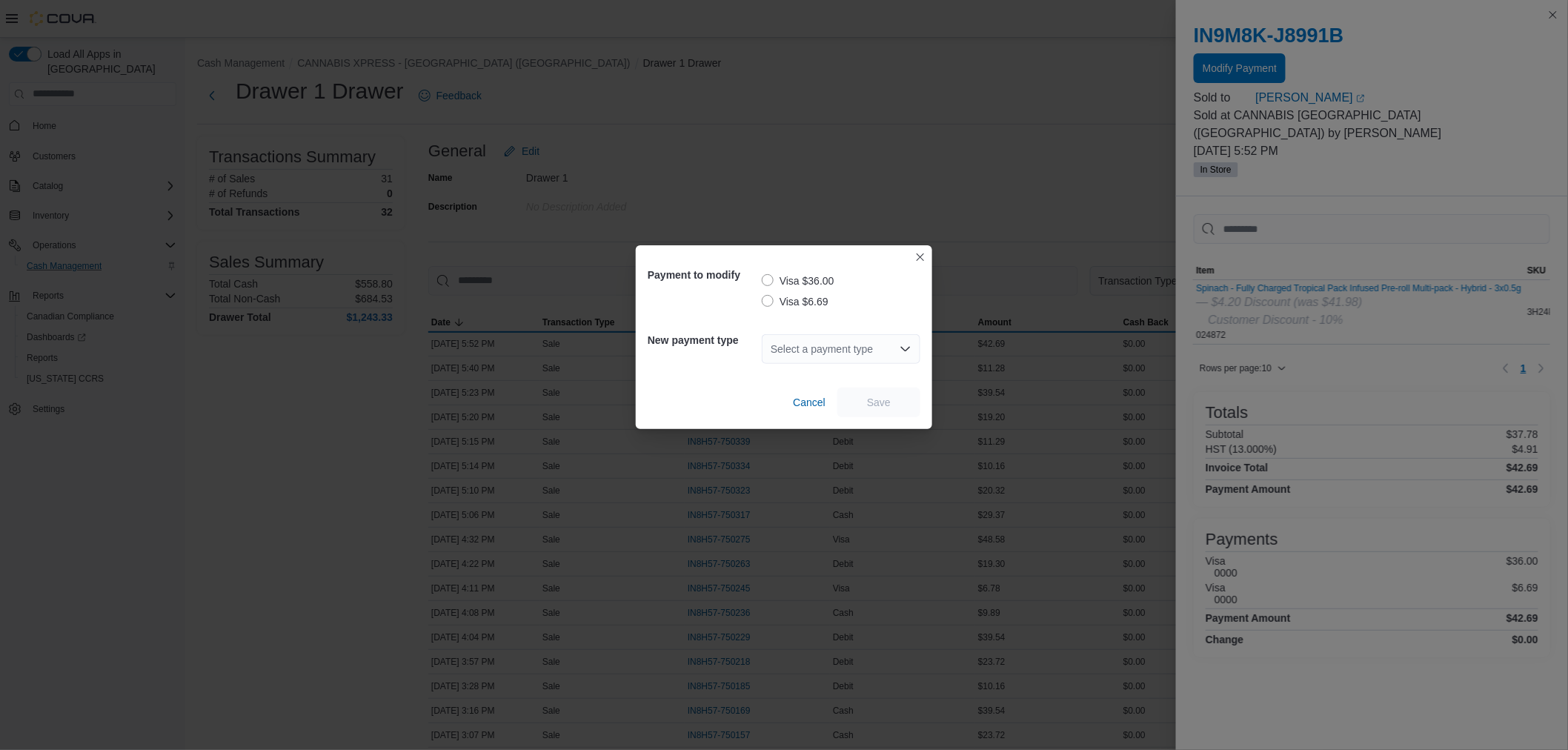
click at [767, 276] on label "Visa $36.00" at bounding box center [798, 281] width 72 height 18
click at [824, 347] on div "Select a payment type" at bounding box center [841, 349] width 159 height 30
click at [857, 293] on div "Visa $6.69" at bounding box center [841, 301] width 159 height 18
click at [766, 301] on label "Visa $6.69" at bounding box center [795, 301] width 67 height 18
click at [825, 346] on div "Select a payment type" at bounding box center [841, 349] width 159 height 30
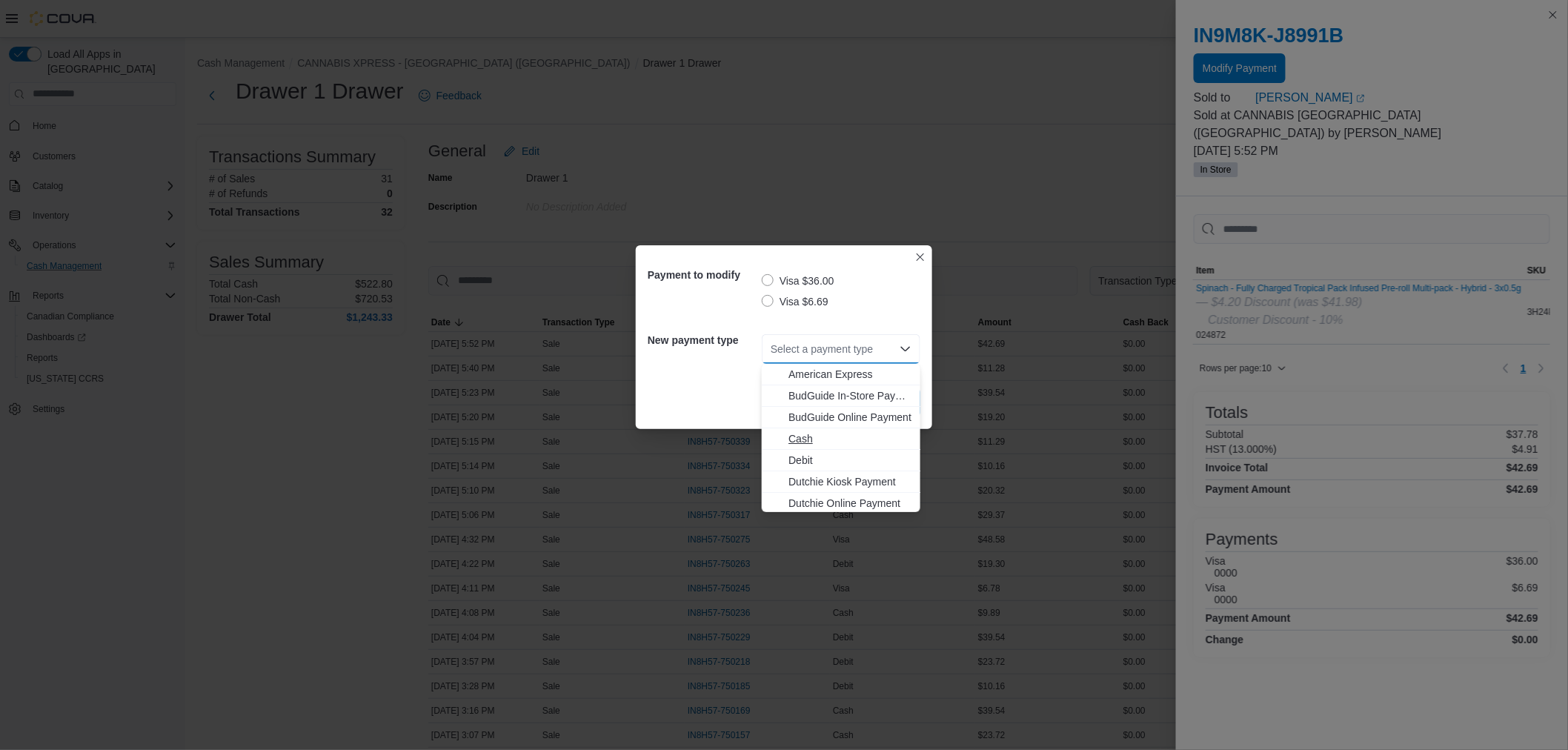
click at [831, 434] on span "Cash" at bounding box center [850, 439] width 123 height 15
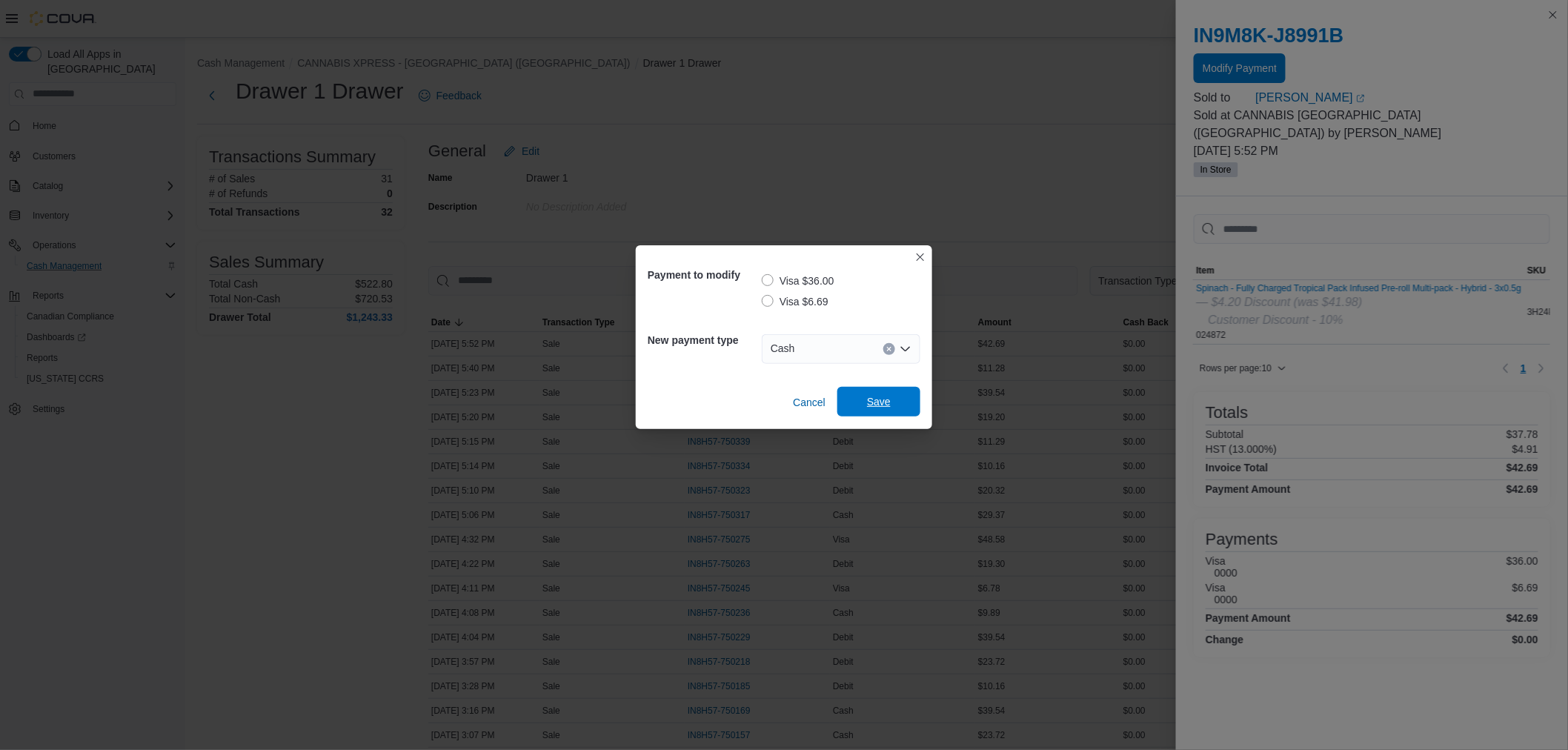
click at [887, 398] on span "Save" at bounding box center [879, 402] width 24 height 15
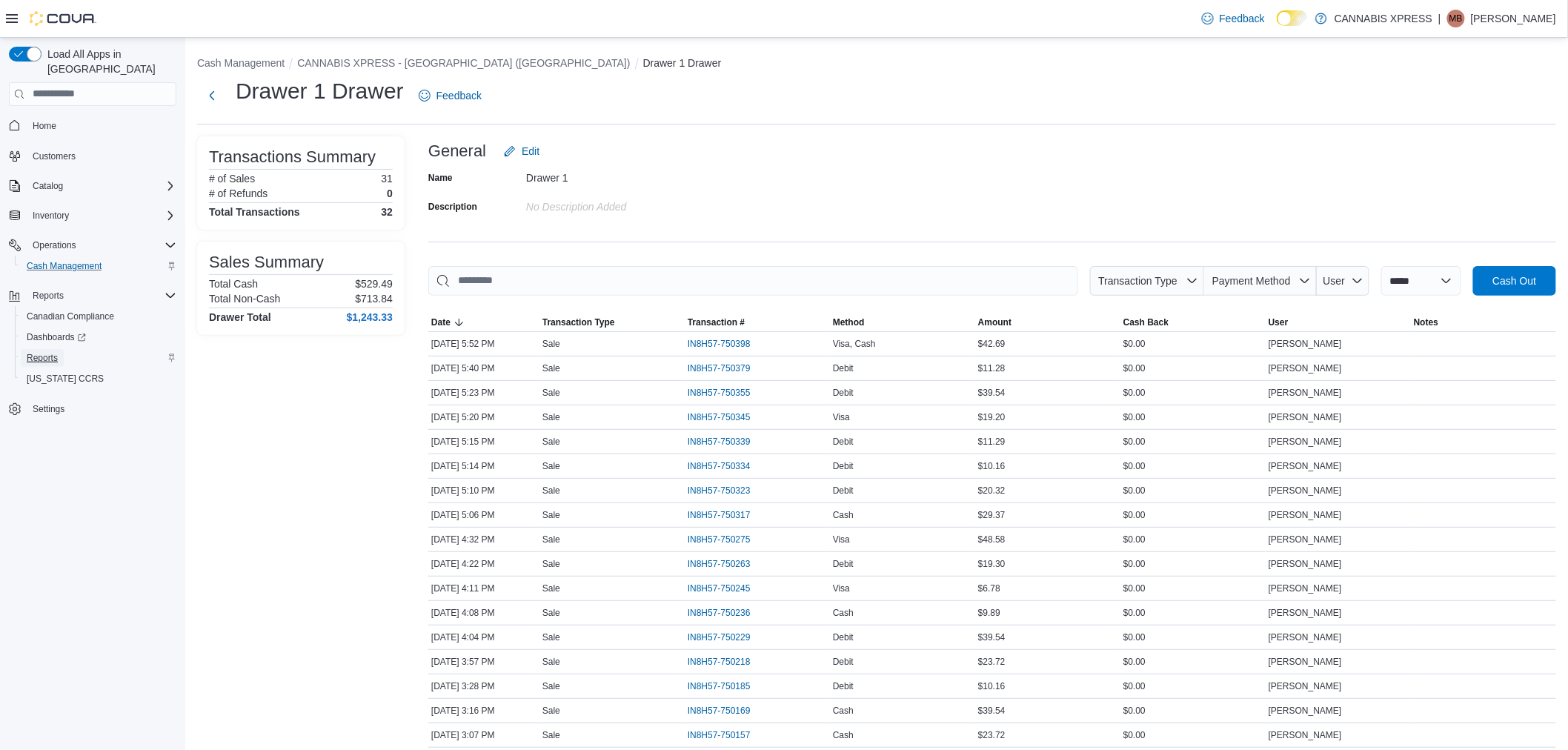
click at [57, 352] on span "Reports" at bounding box center [42, 358] width 31 height 12
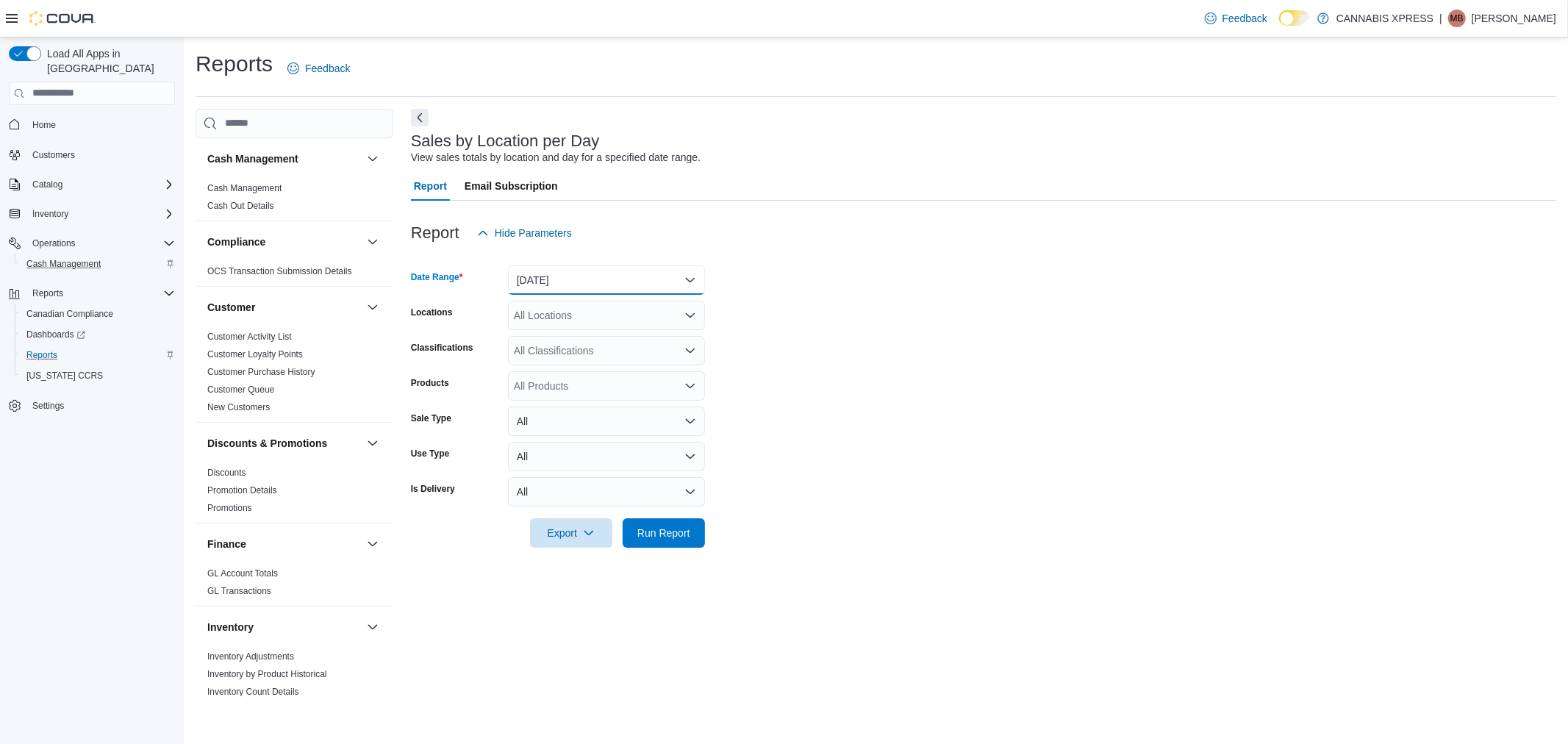
click at [586, 289] on button "Yesterday" at bounding box center [607, 280] width 197 height 30
click at [586, 344] on span "[DATE]" at bounding box center [615, 338] width 168 height 18
click at [586, 326] on div "All Locations" at bounding box center [607, 316] width 197 height 30
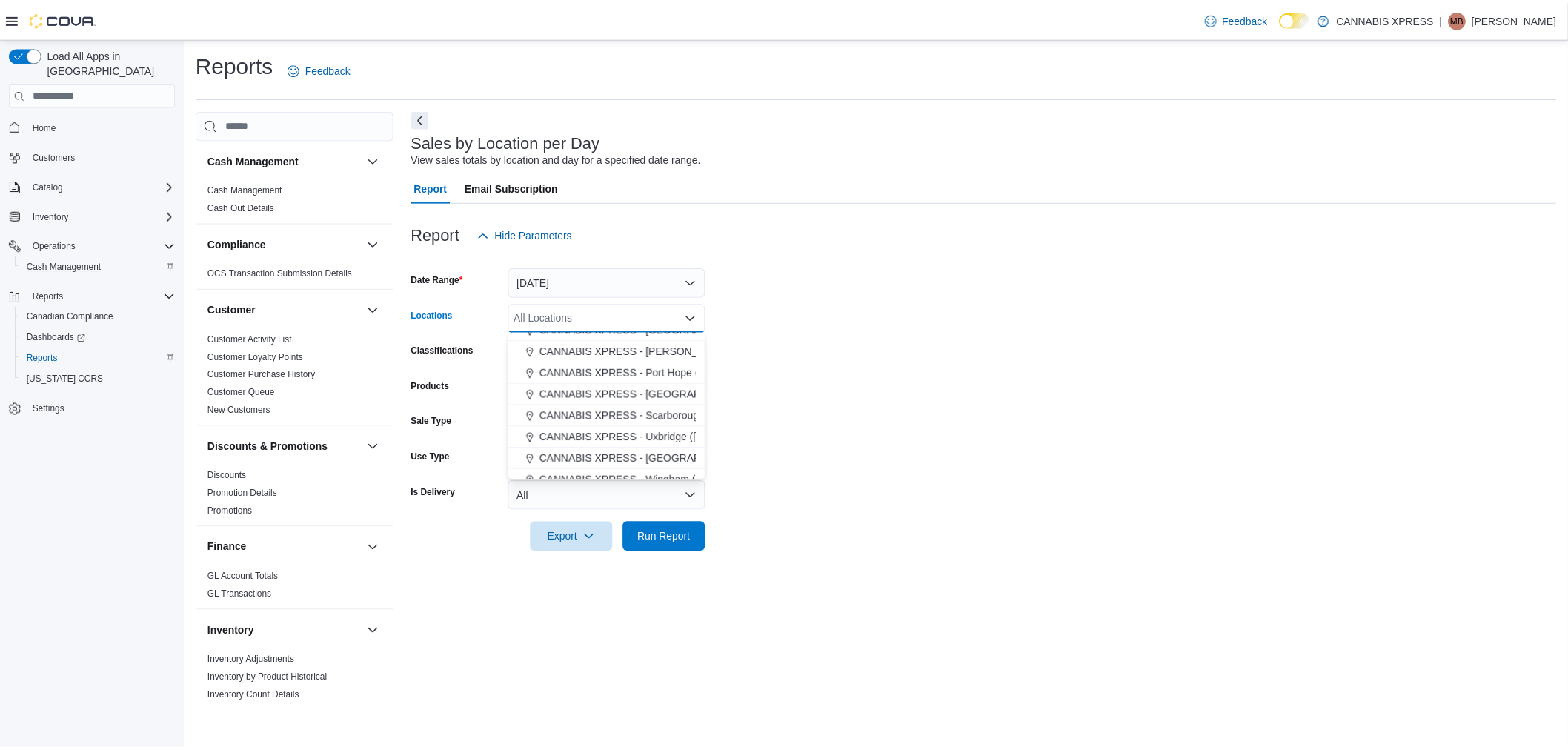
scroll to position [164, 0]
click at [626, 391] on span "CANNABIS XPRESS - [GEOGRAPHIC_DATA] ([GEOGRAPHIC_DATA])" at bounding box center [710, 392] width 332 height 15
click at [1056, 421] on form "Date Range Today Locations CANNABIS XPRESS - Ridgetown (Main Street) Combo box.…" at bounding box center [991, 401] width 1155 height 303
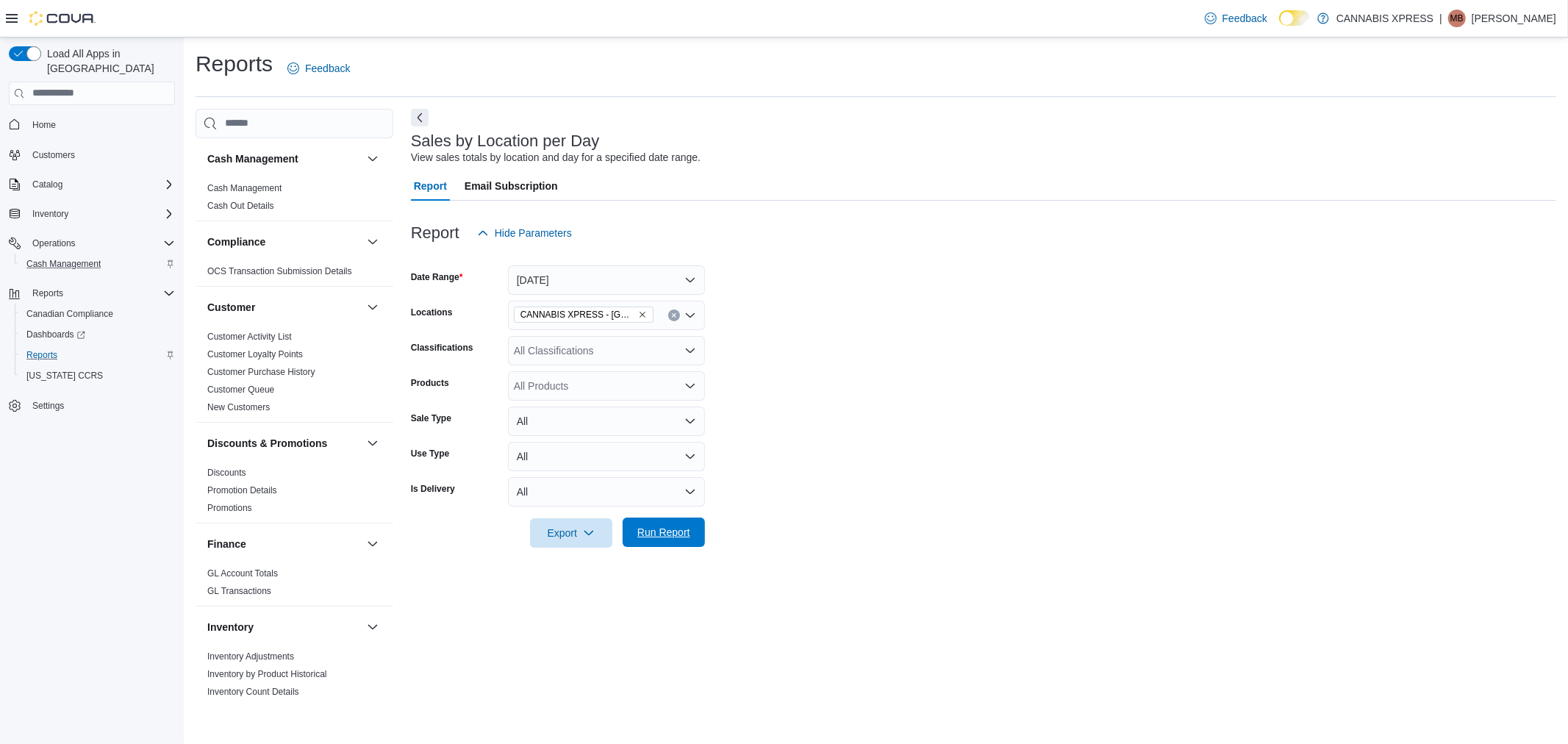
click at [690, 524] on span "Run Report" at bounding box center [664, 533] width 65 height 30
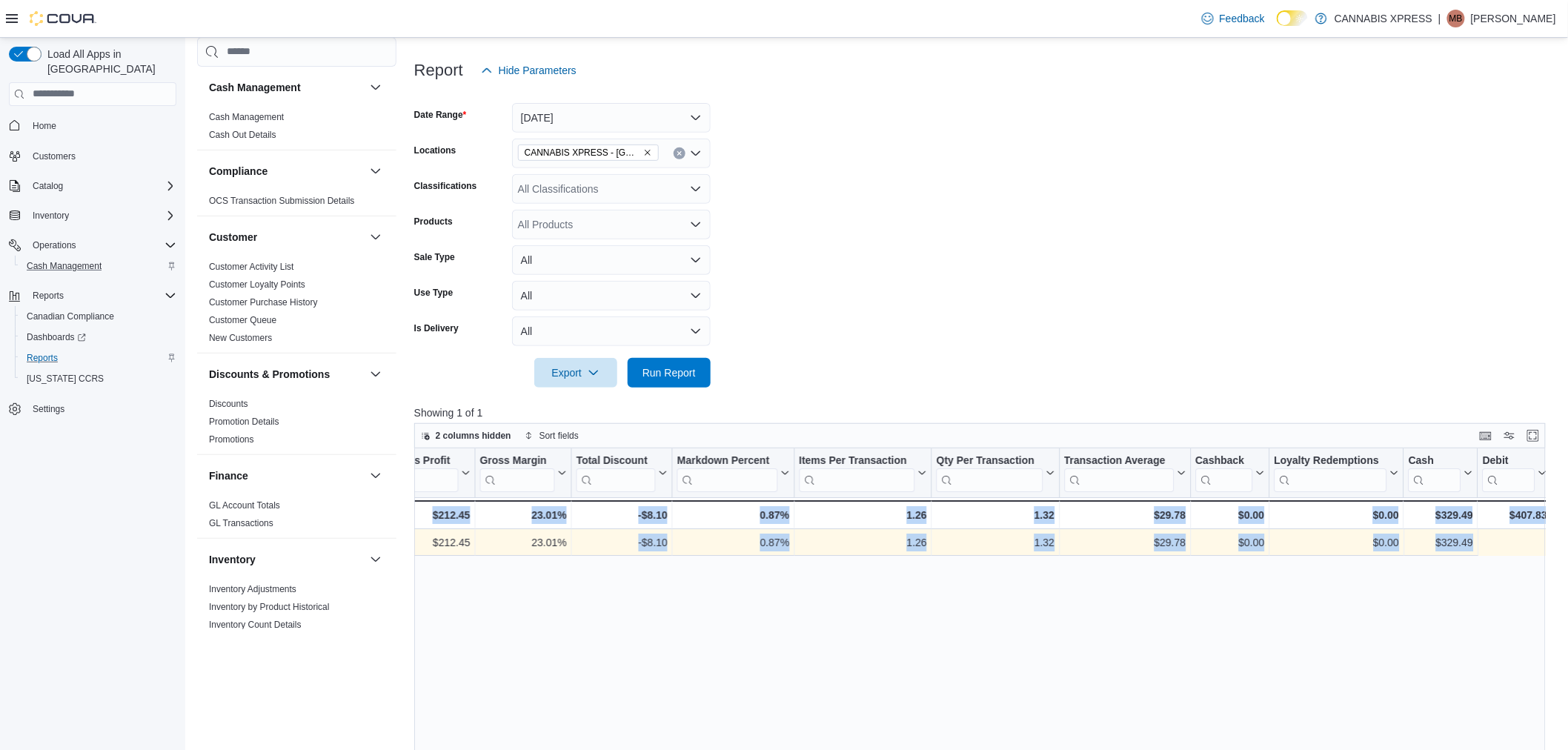
scroll to position [0, 1520]
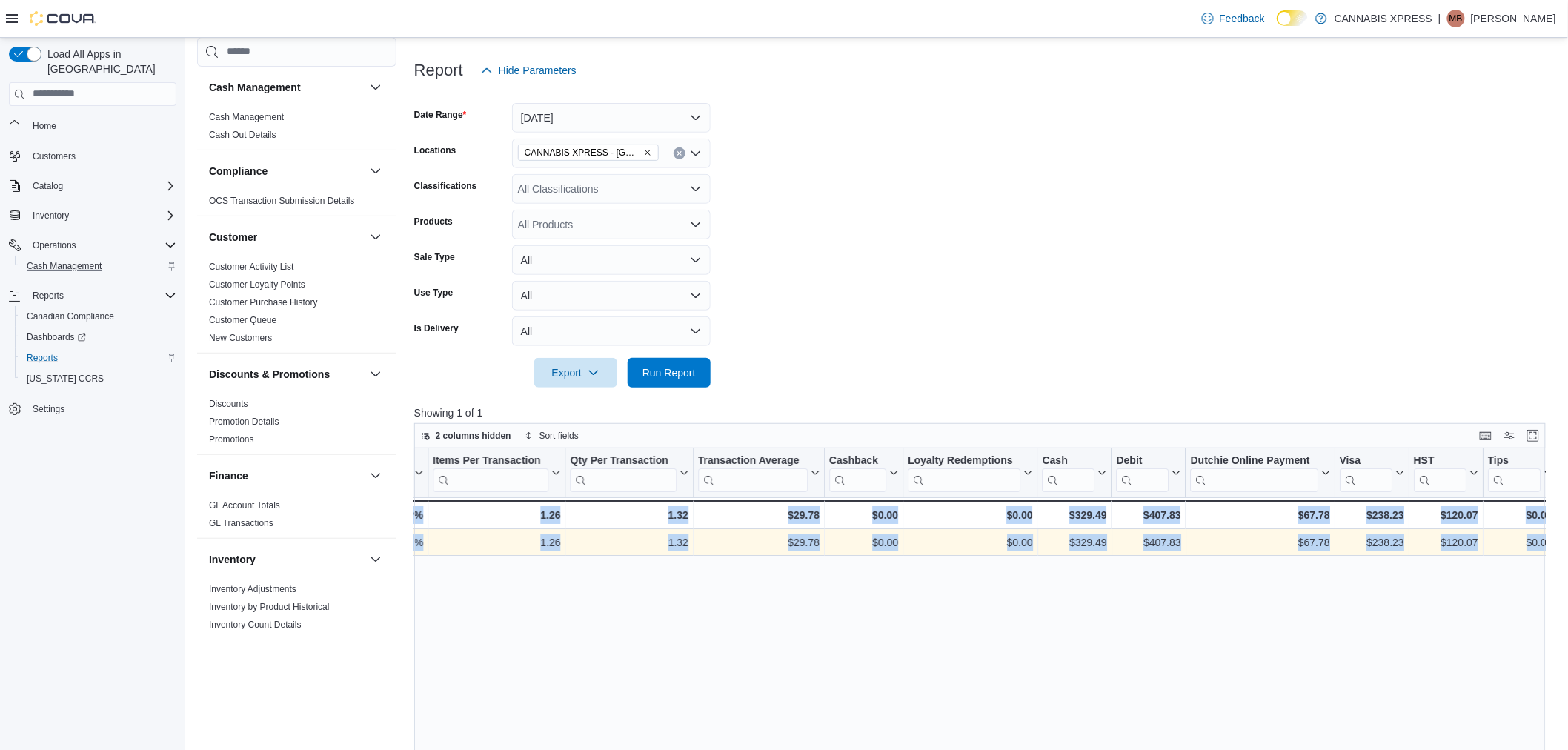
drag, startPoint x: 964, startPoint y: 535, endPoint x: 1766, endPoint y: 550, distance: 802.1
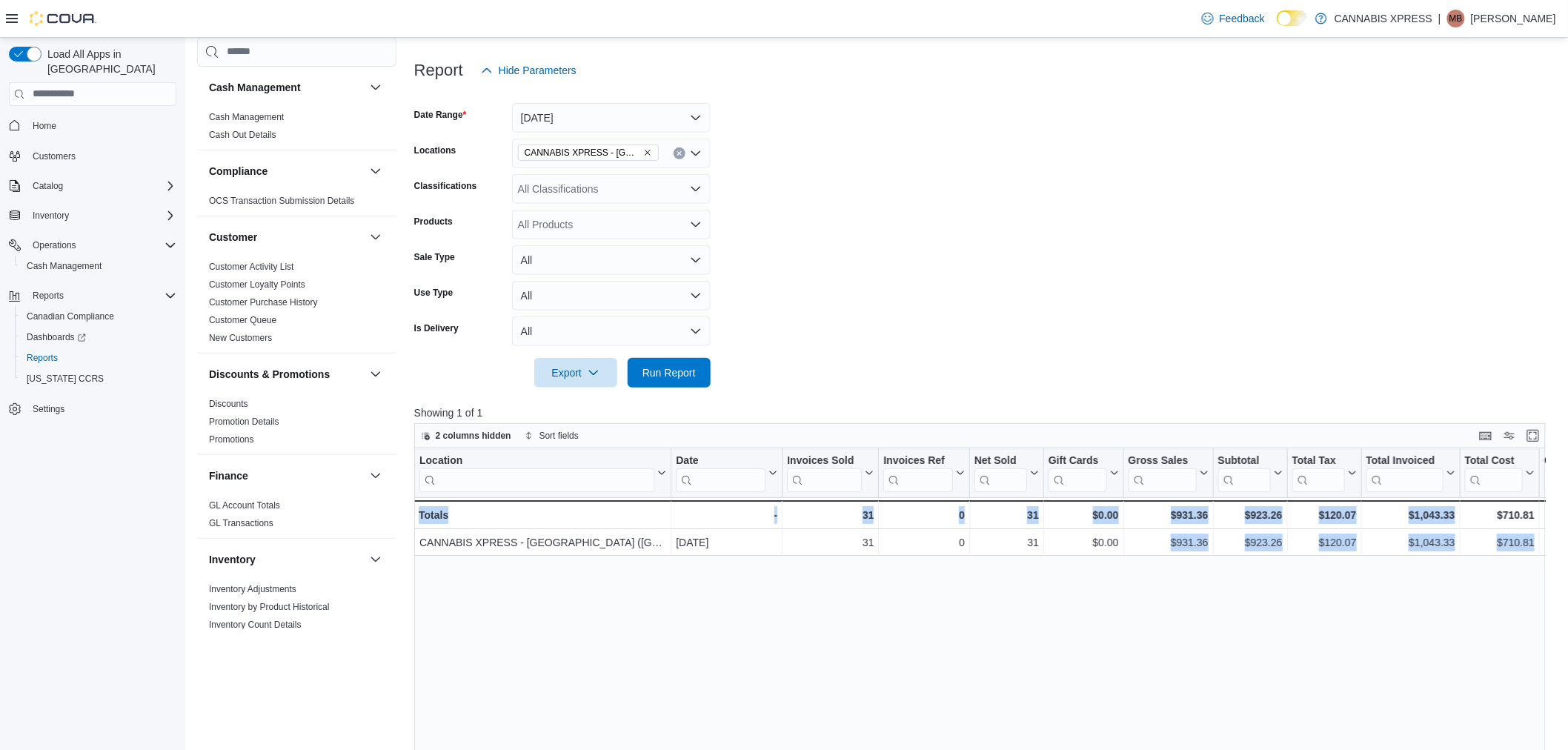
scroll to position [0, 1520]
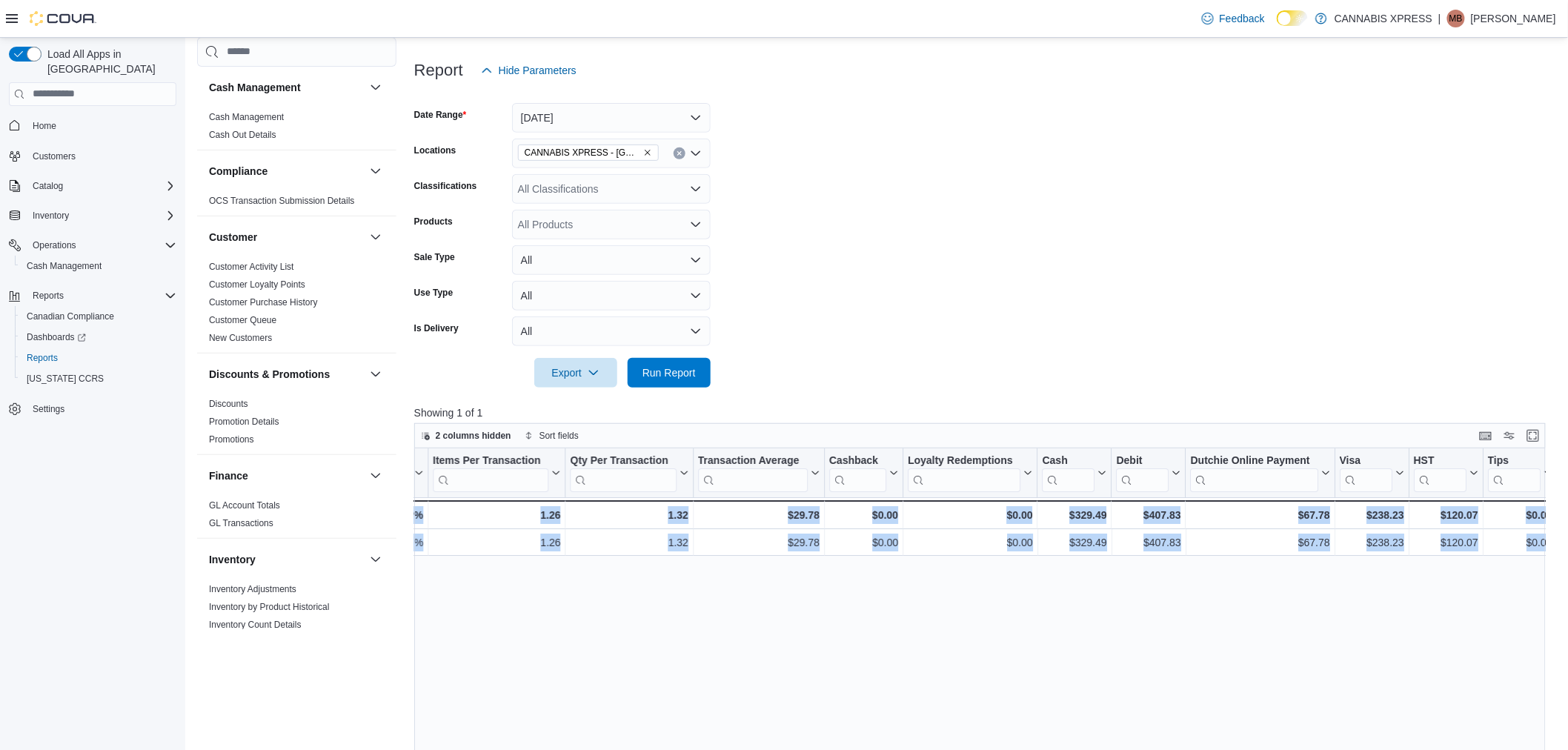
drag, startPoint x: 1193, startPoint y: 543, endPoint x: 1937, endPoint y: 554, distance: 744.1
click at [59, 260] on span "Cash Management" at bounding box center [64, 266] width 75 height 12
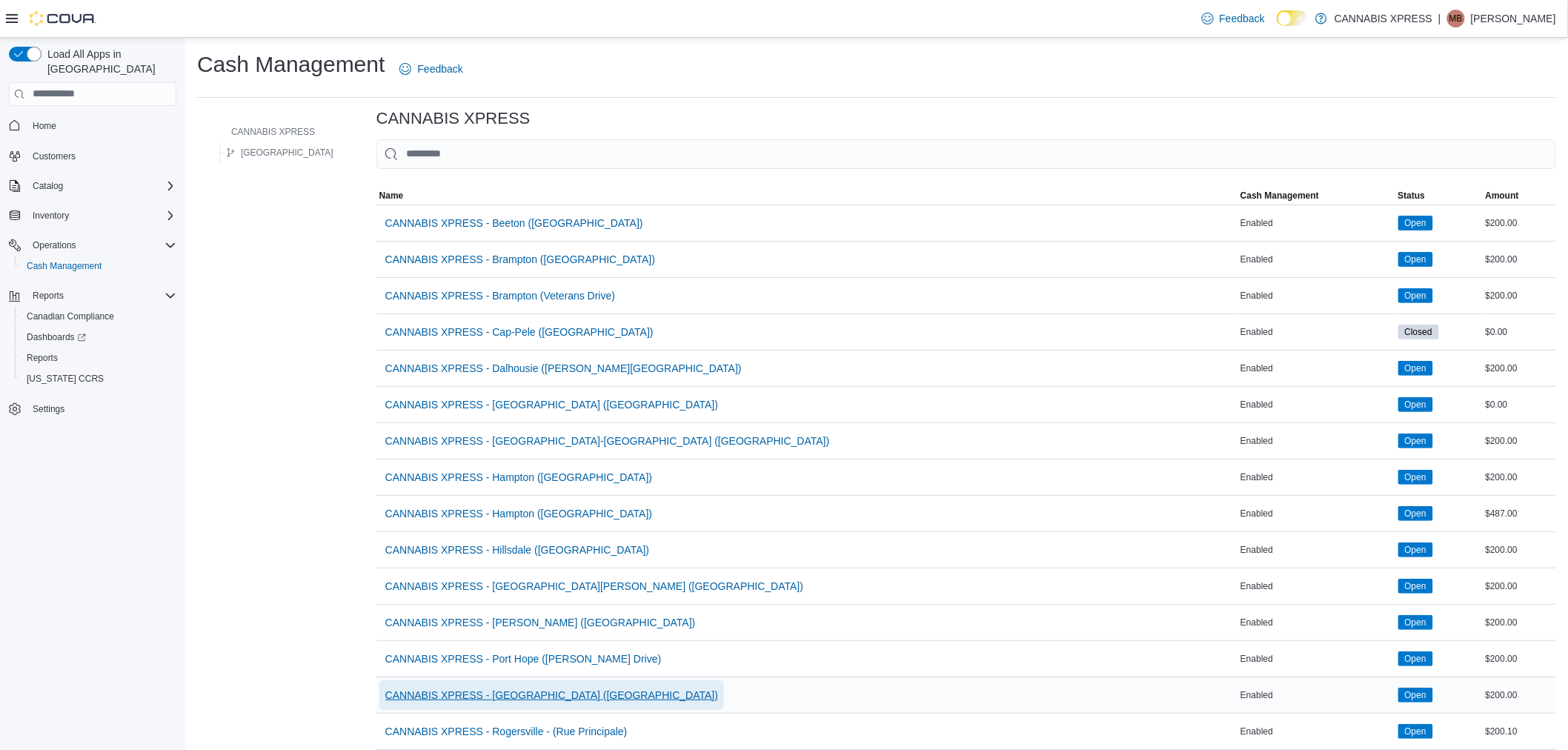
click at [517, 691] on span "CANNABIS XPRESS - [GEOGRAPHIC_DATA] ([GEOGRAPHIC_DATA])" at bounding box center [551, 695] width 332 height 15
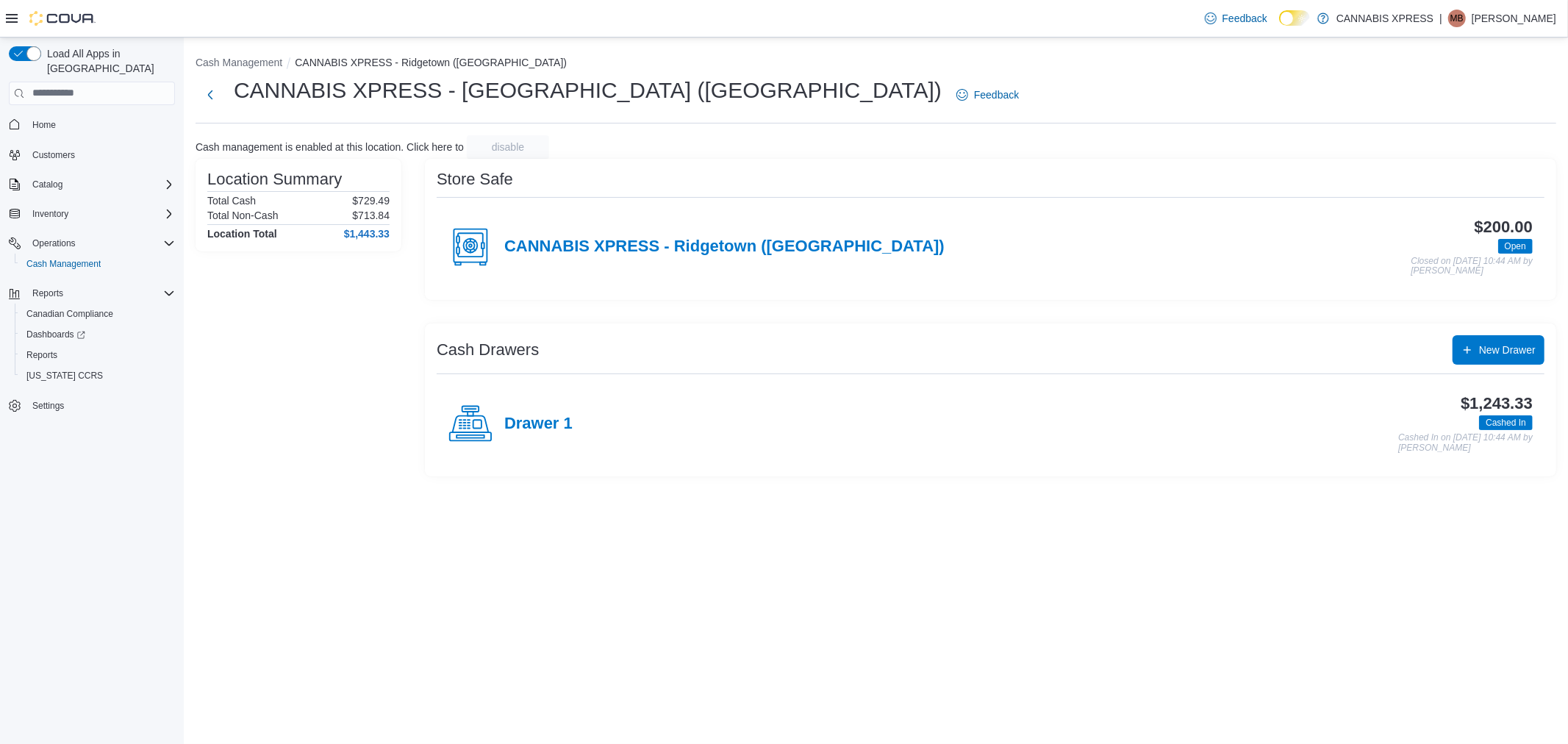
click at [509, 423] on h4 "Drawer 1" at bounding box center [539, 424] width 69 height 19
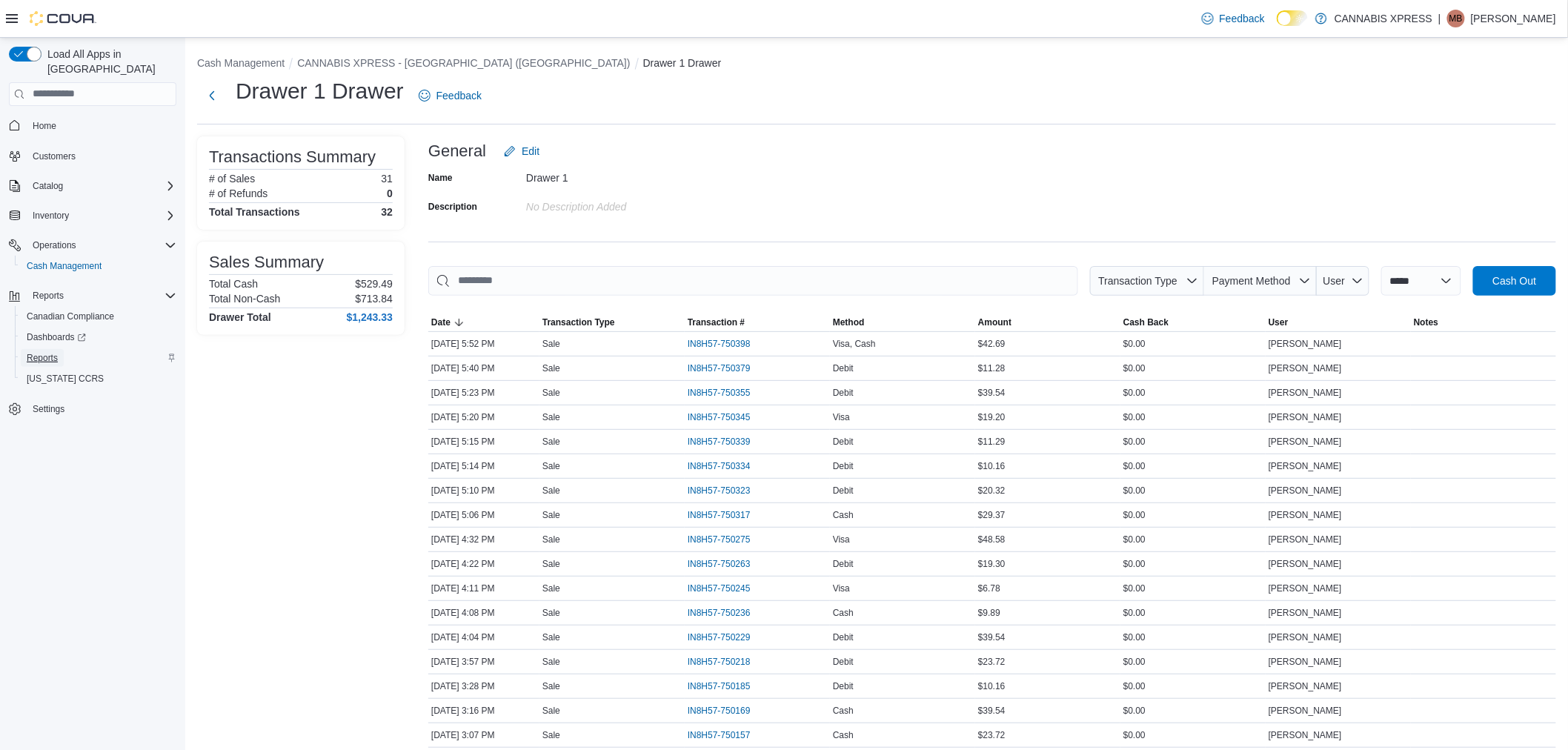
click at [60, 349] on link "Reports" at bounding box center [42, 358] width 43 height 18
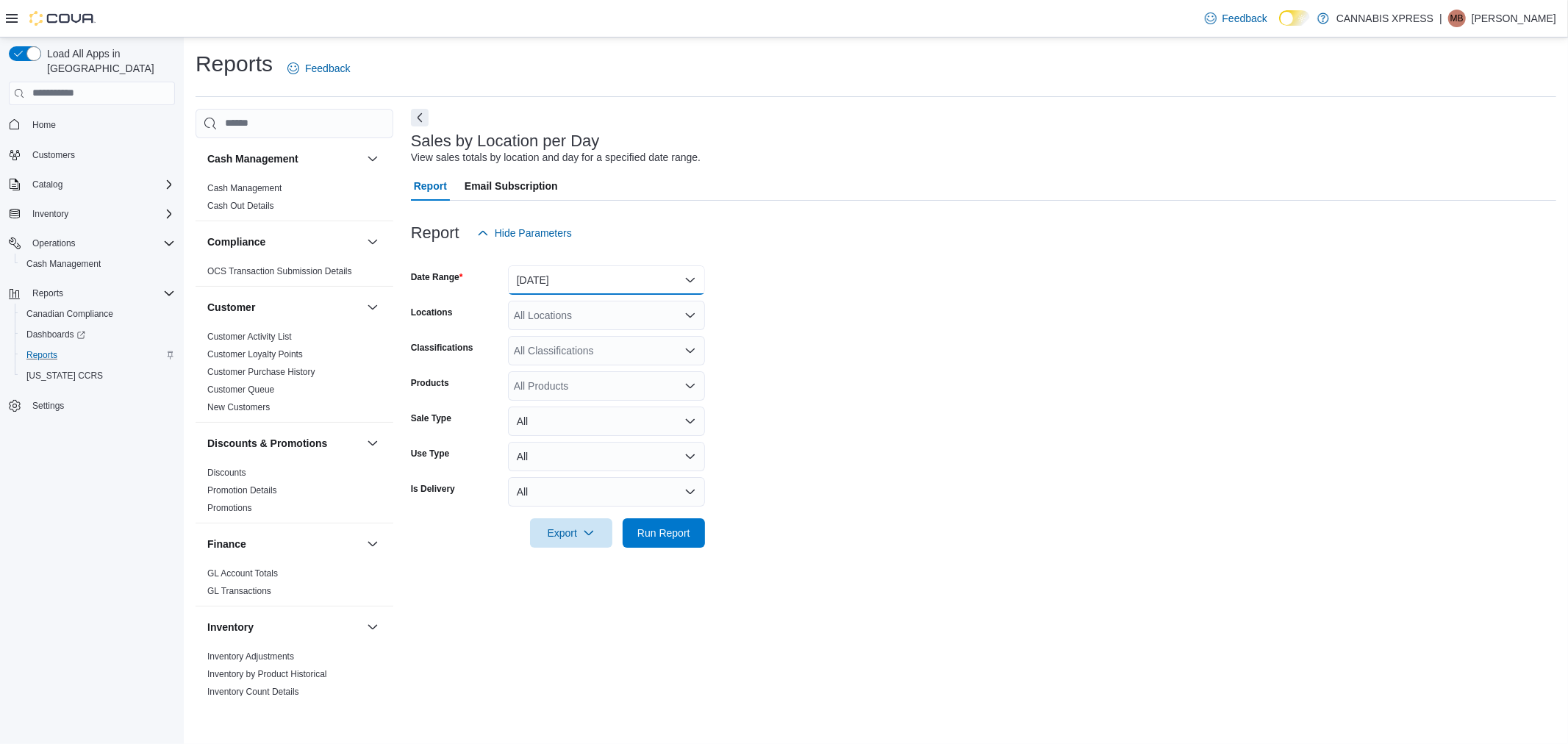
click at [635, 276] on button "Yesterday" at bounding box center [607, 280] width 197 height 30
click at [628, 341] on span "[DATE]" at bounding box center [615, 338] width 168 height 18
click at [601, 314] on div "All Locations" at bounding box center [607, 316] width 197 height 30
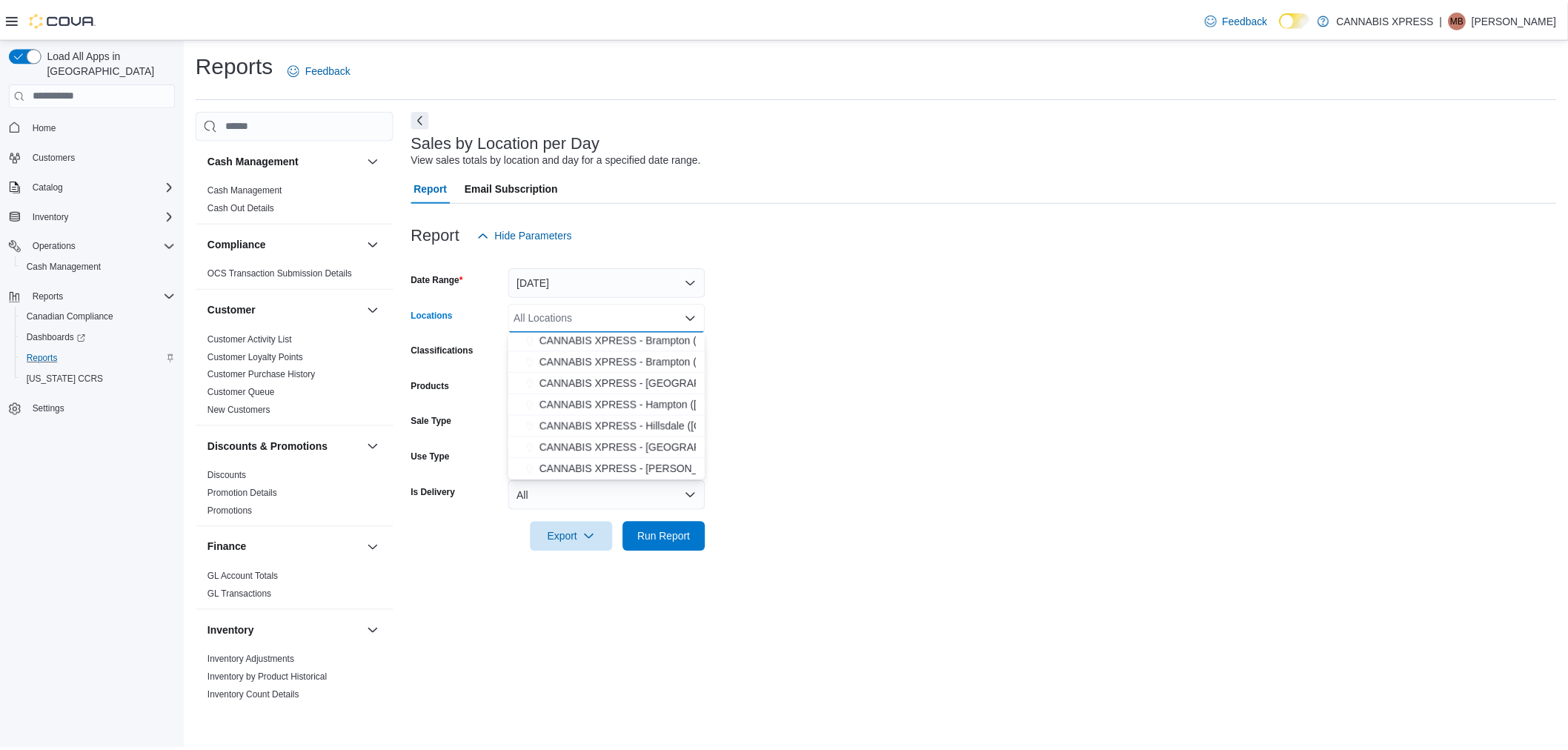
scroll to position [164, 0]
click at [624, 390] on span "CANNABIS XPRESS - [GEOGRAPHIC_DATA] ([GEOGRAPHIC_DATA])" at bounding box center [710, 392] width 332 height 15
click at [984, 373] on form "Date Range Today Locations CANNABIS XPRESS - Ridgetown (Main Street) Combo box.…" at bounding box center [991, 401] width 1155 height 303
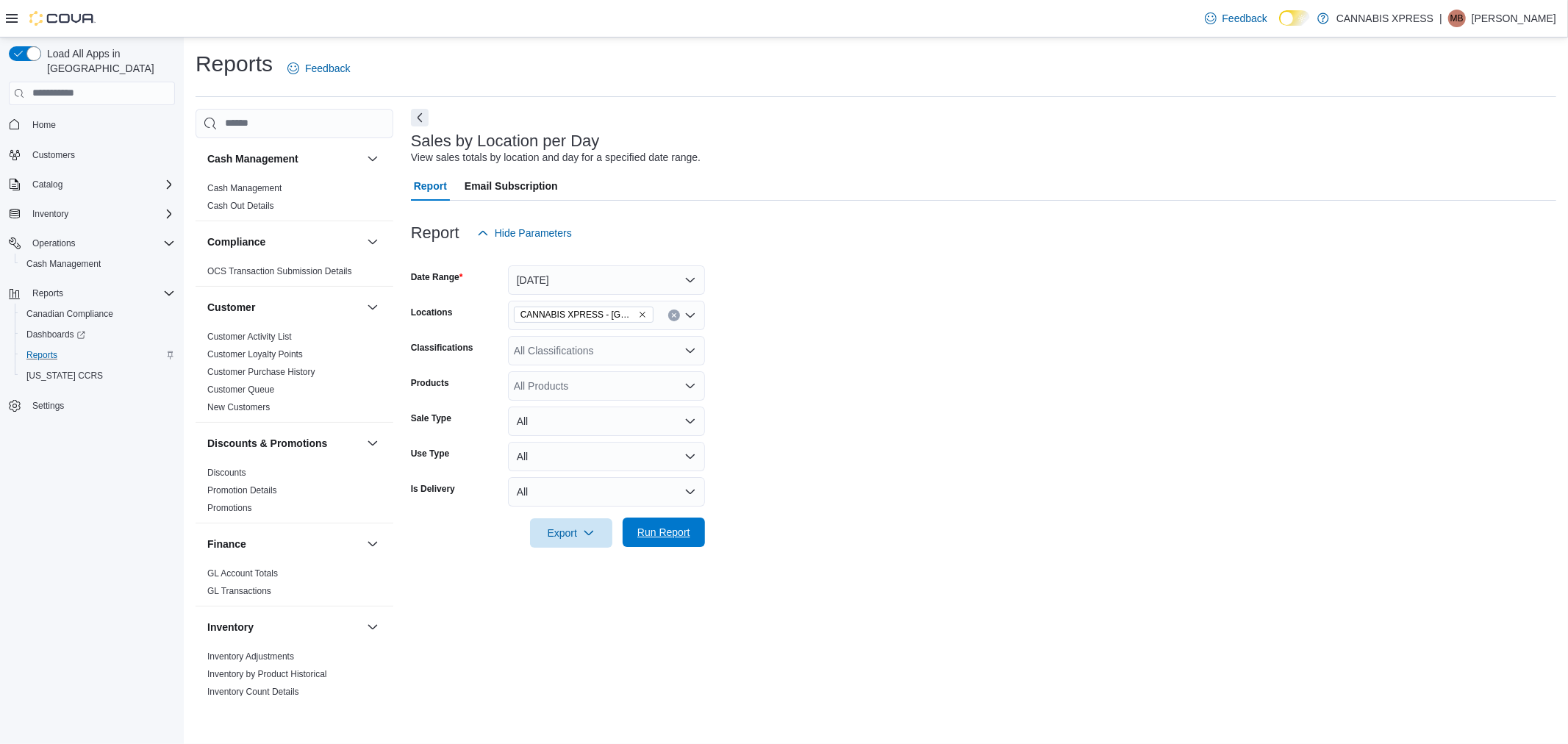
click at [669, 528] on span "Run Report" at bounding box center [664, 532] width 53 height 15
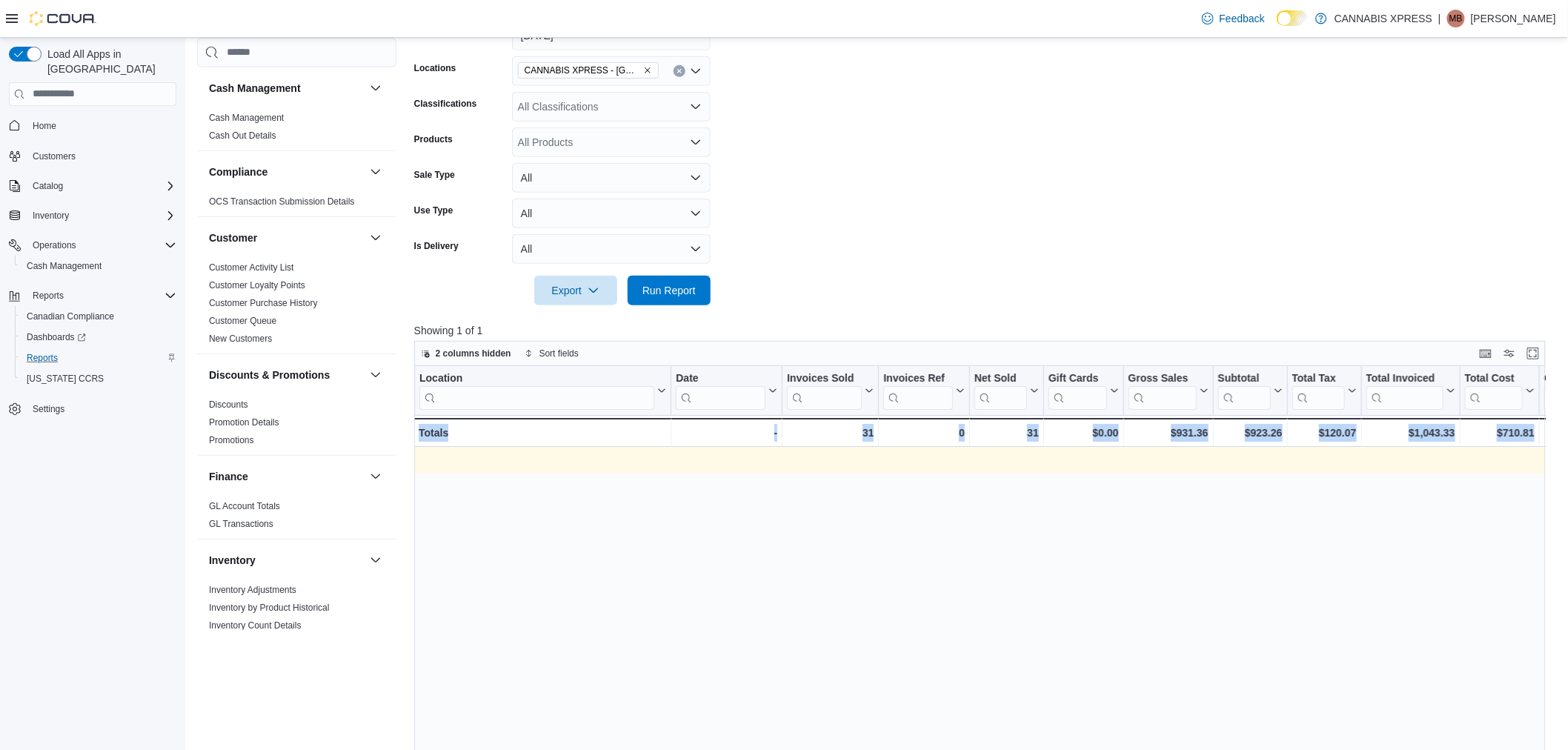
scroll to position [0, 1520]
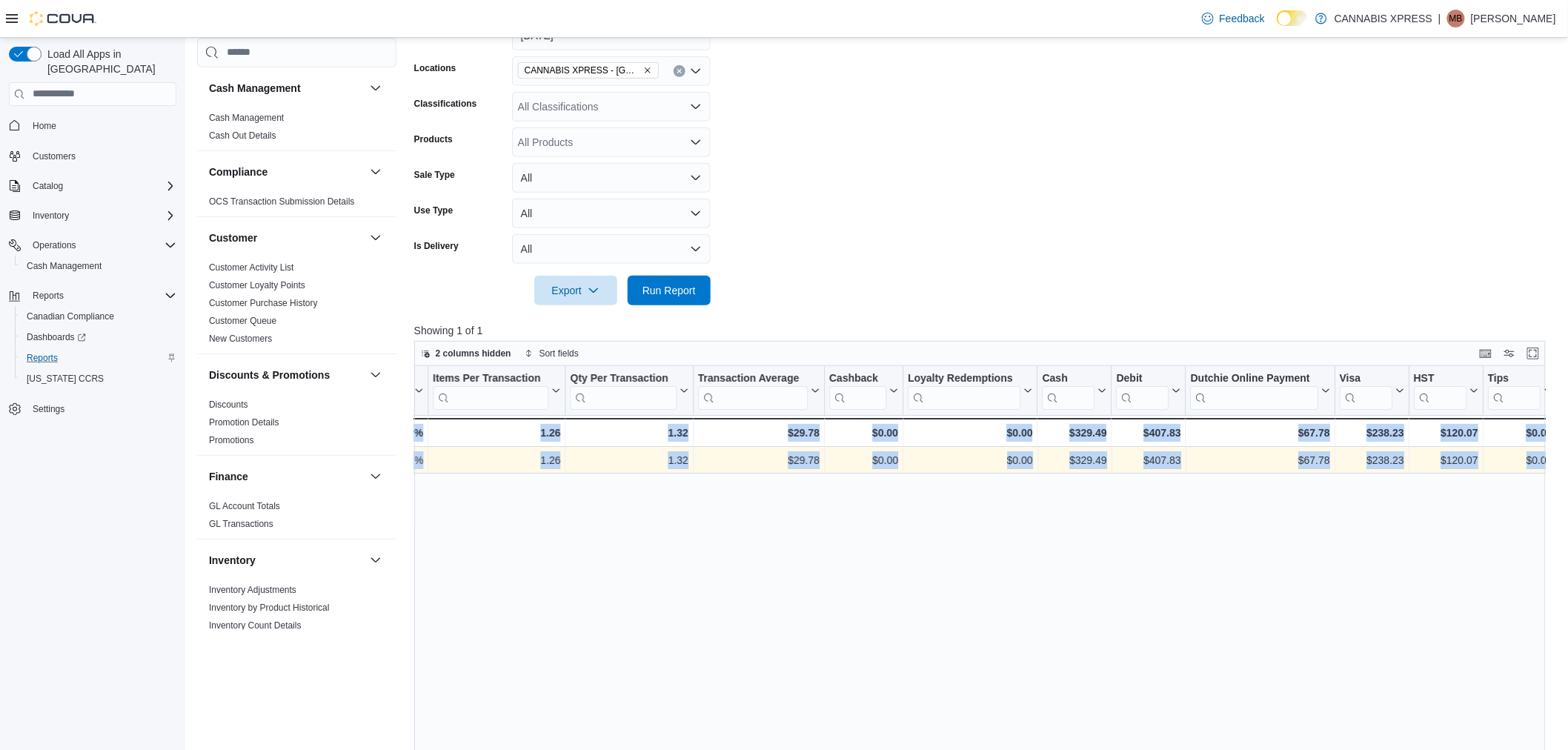
drag, startPoint x: 1106, startPoint y: 461, endPoint x: 1919, endPoint y: 465, distance: 813.0
click at [65, 260] on span "Cash Management" at bounding box center [64, 266] width 75 height 12
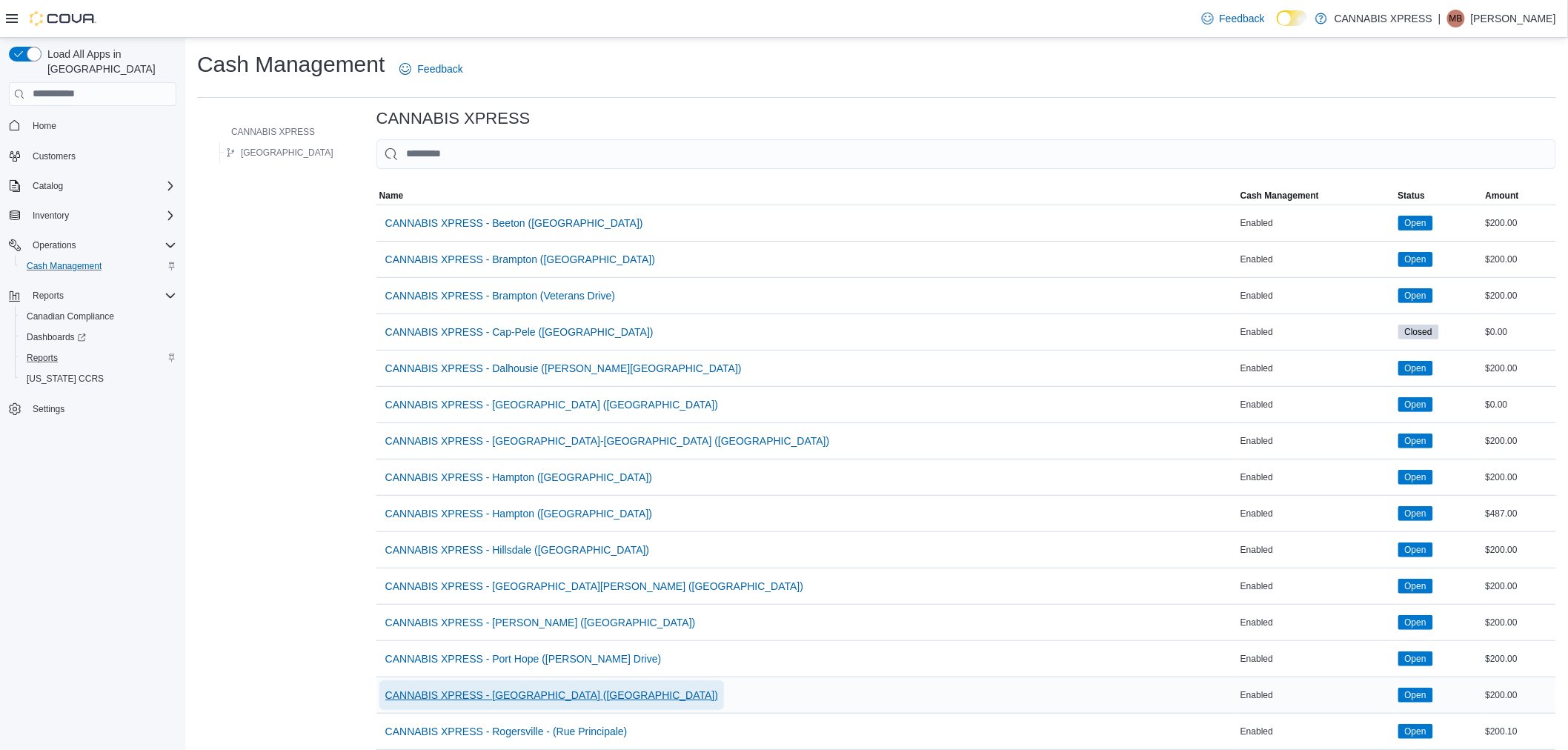
click at [495, 686] on span "CANNABIS XPRESS - [GEOGRAPHIC_DATA] ([GEOGRAPHIC_DATA])" at bounding box center [551, 696] width 332 height 30
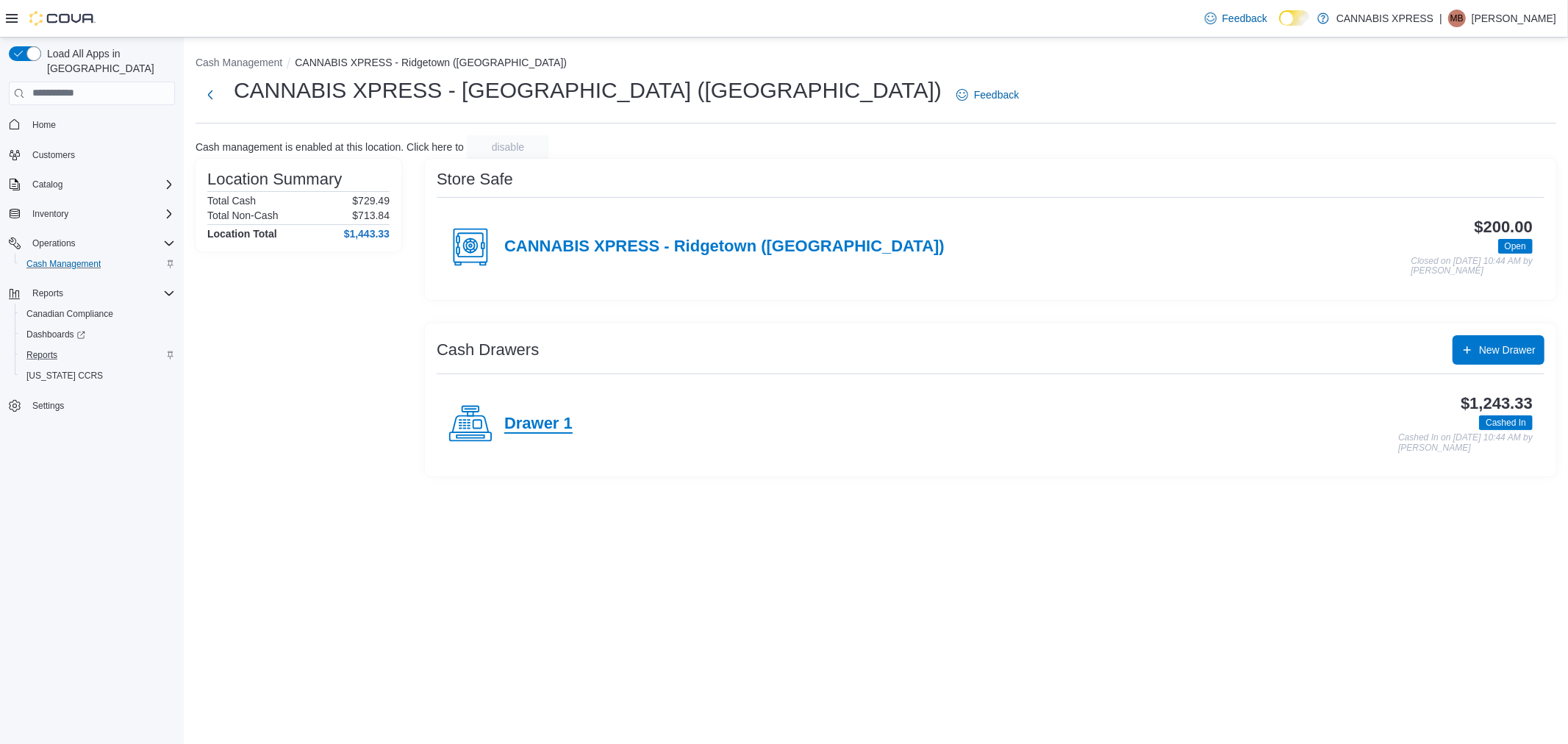
click at [532, 416] on h4 "Drawer 1" at bounding box center [539, 424] width 69 height 19
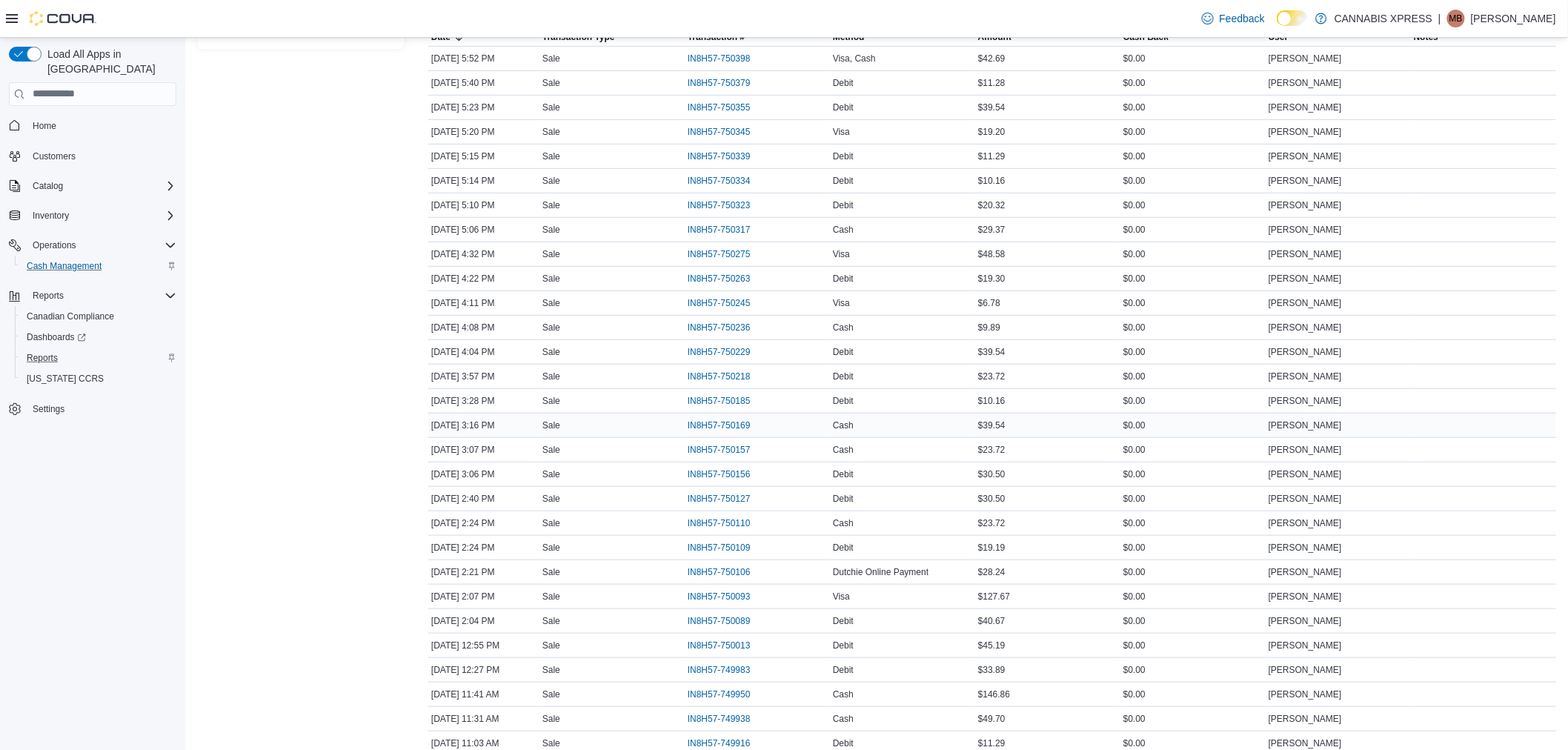
scroll to position [164, 0]
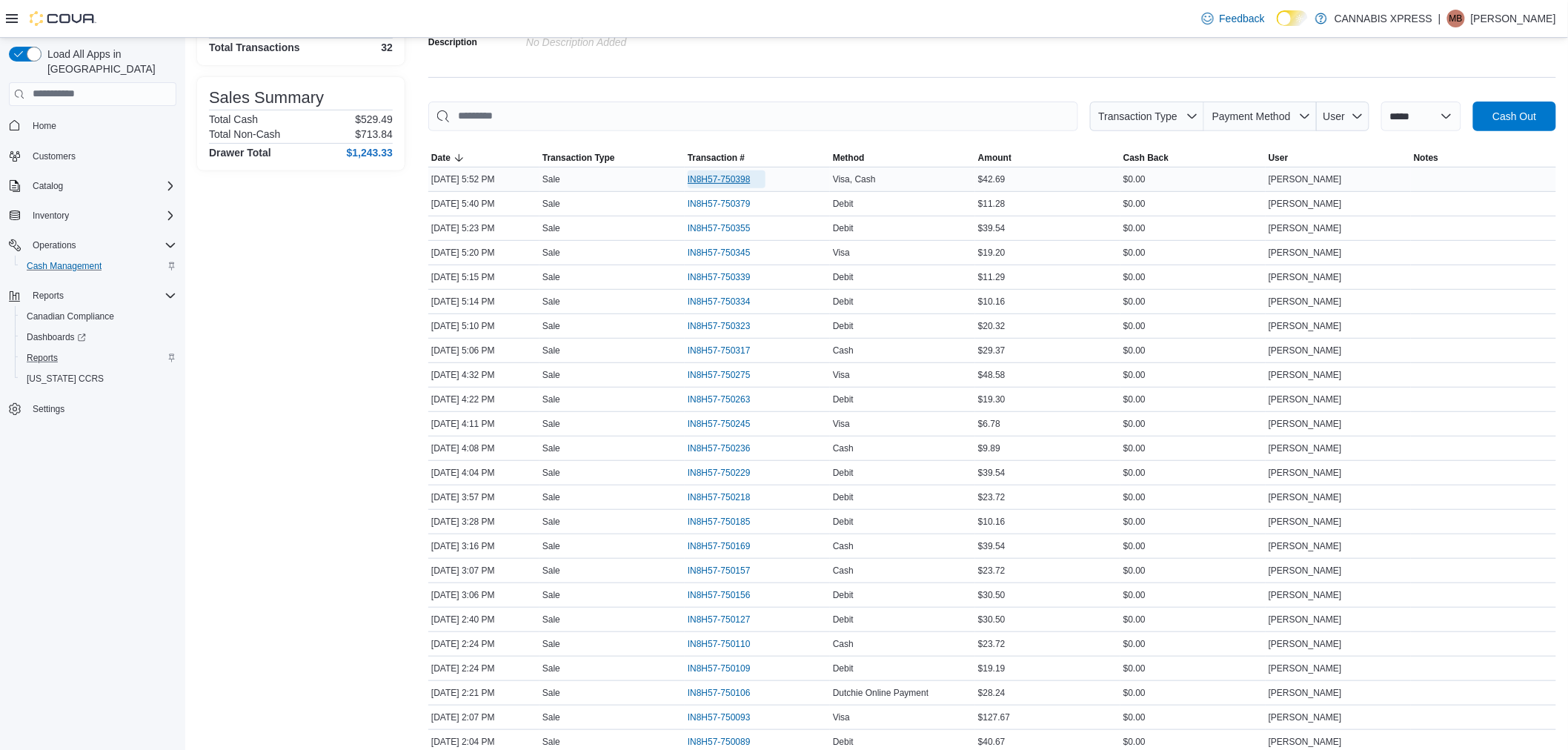
click at [722, 178] on span "IN8H57-750398" at bounding box center [719, 179] width 63 height 12
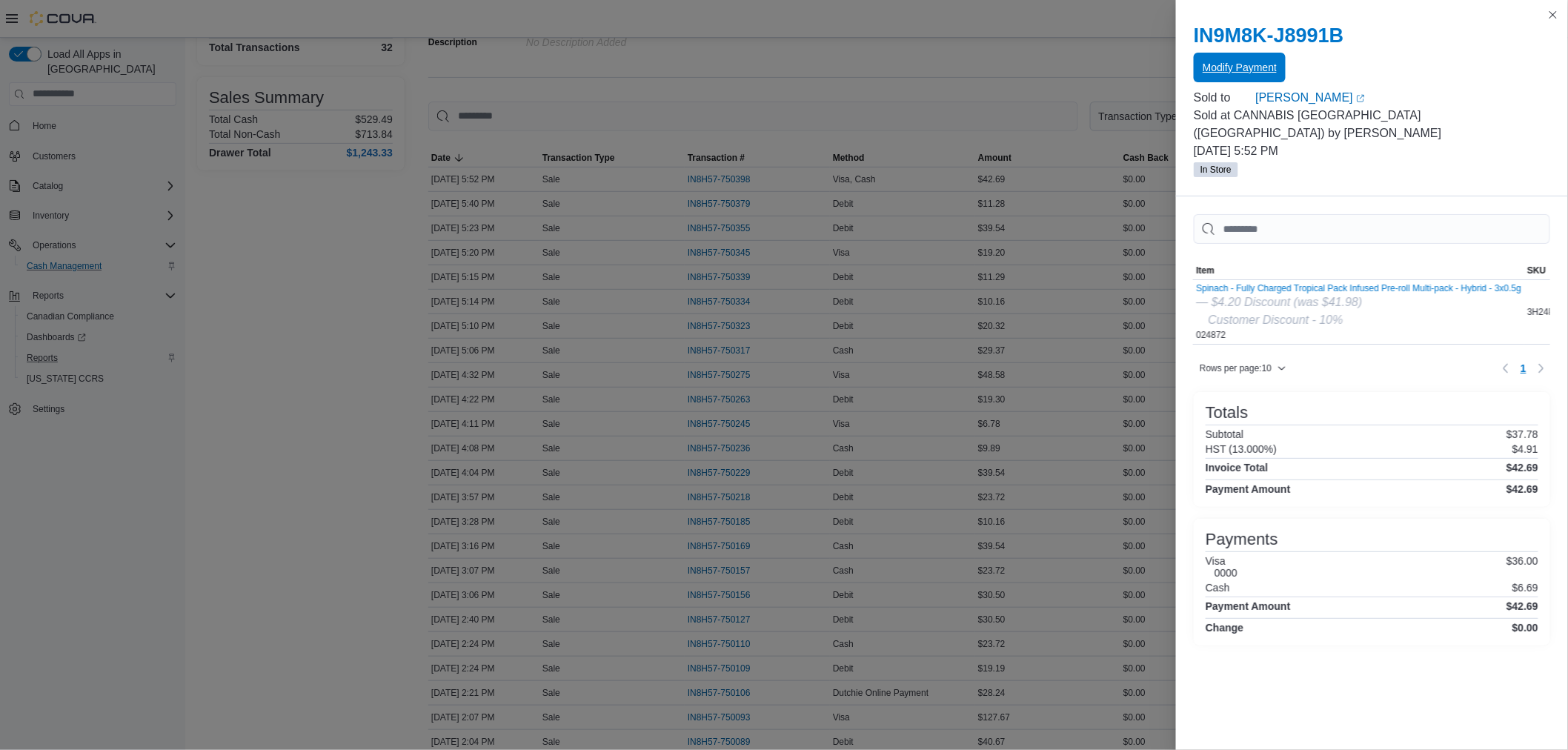
click at [1215, 57] on span "Modify Payment" at bounding box center [1239, 68] width 74 height 30
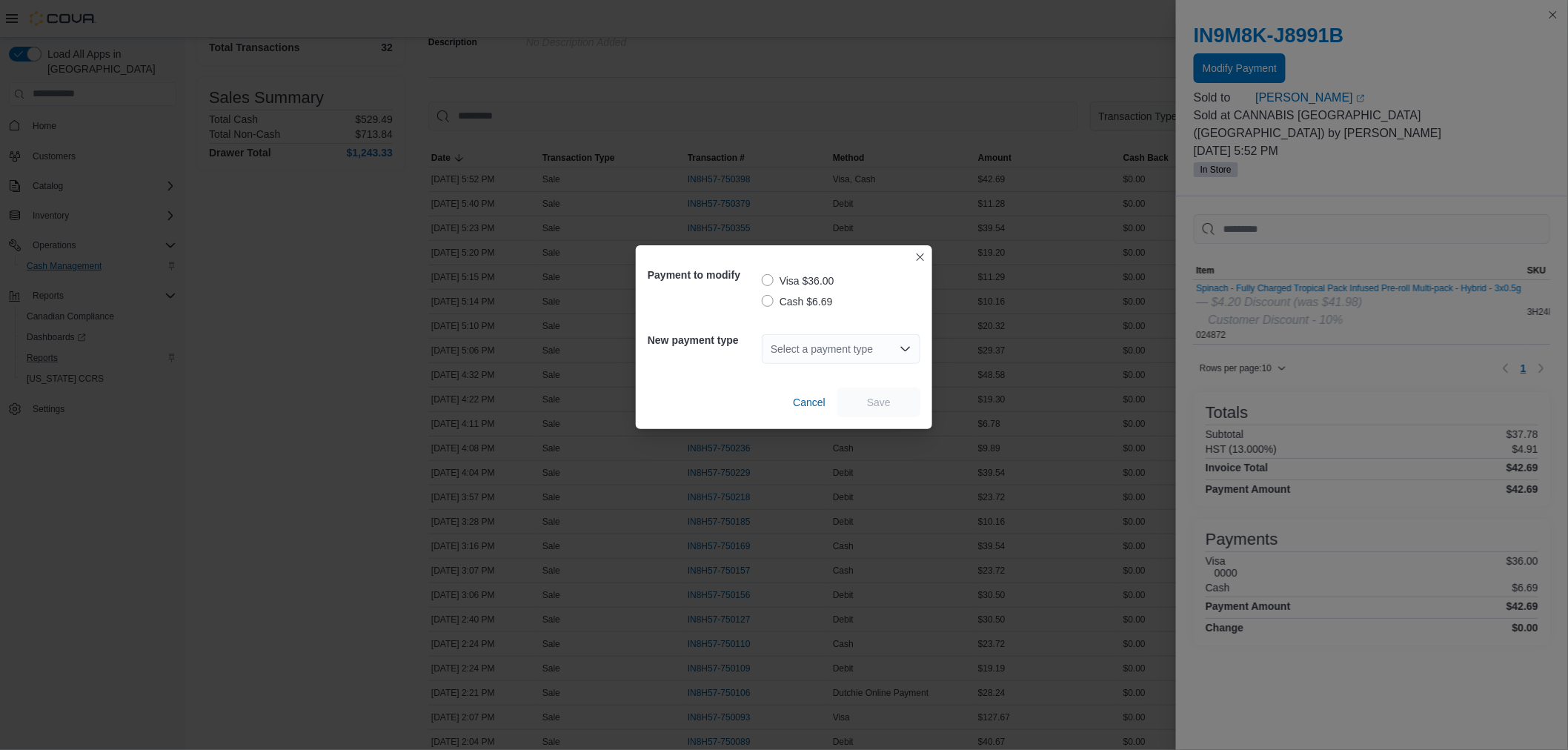
click at [769, 298] on label "Cash $6.69" at bounding box center [797, 301] width 72 height 18
click at [848, 356] on div "Select a payment type" at bounding box center [841, 349] width 159 height 30
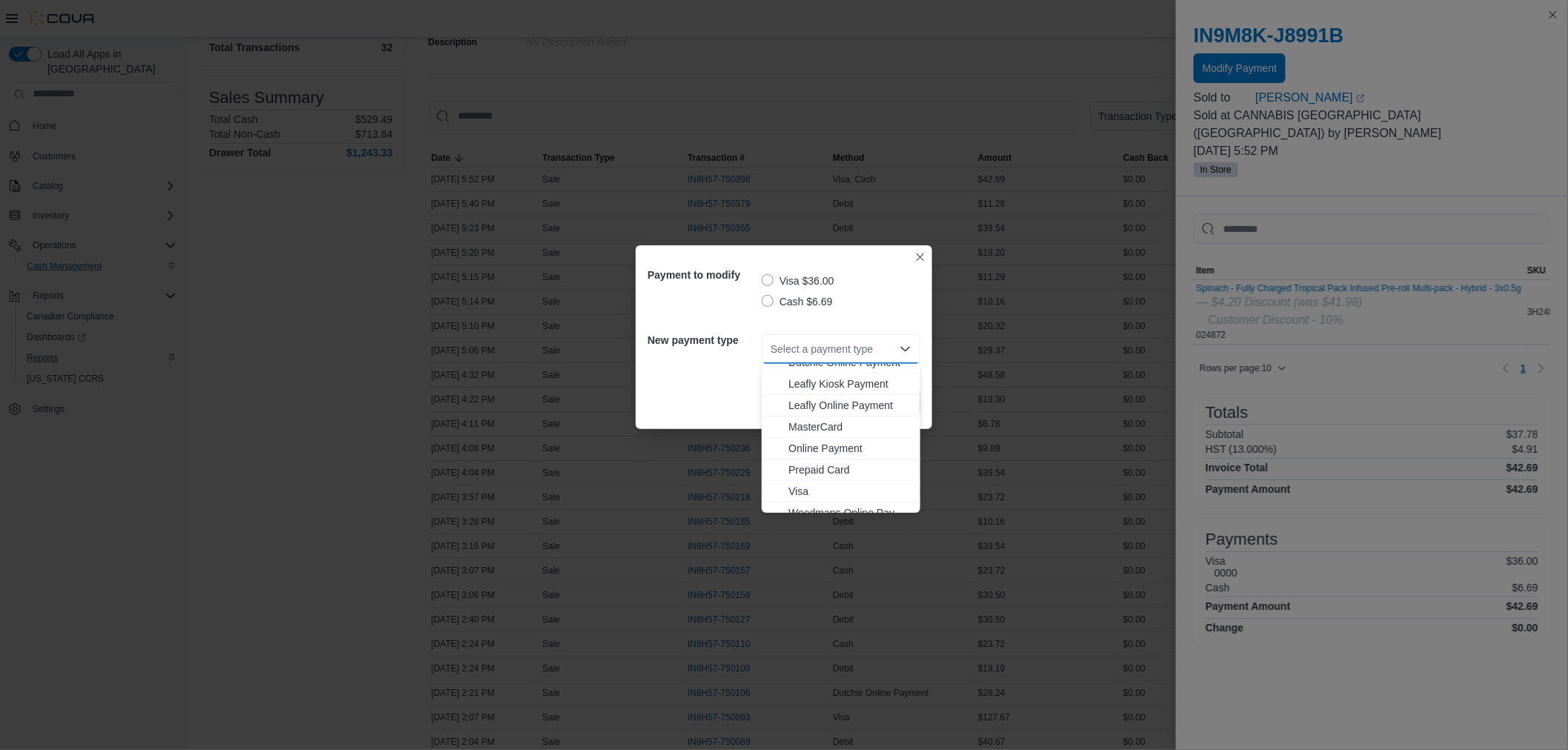
scroll to position [131, 0]
click at [824, 477] on span "Visa" at bounding box center [850, 481] width 123 height 15
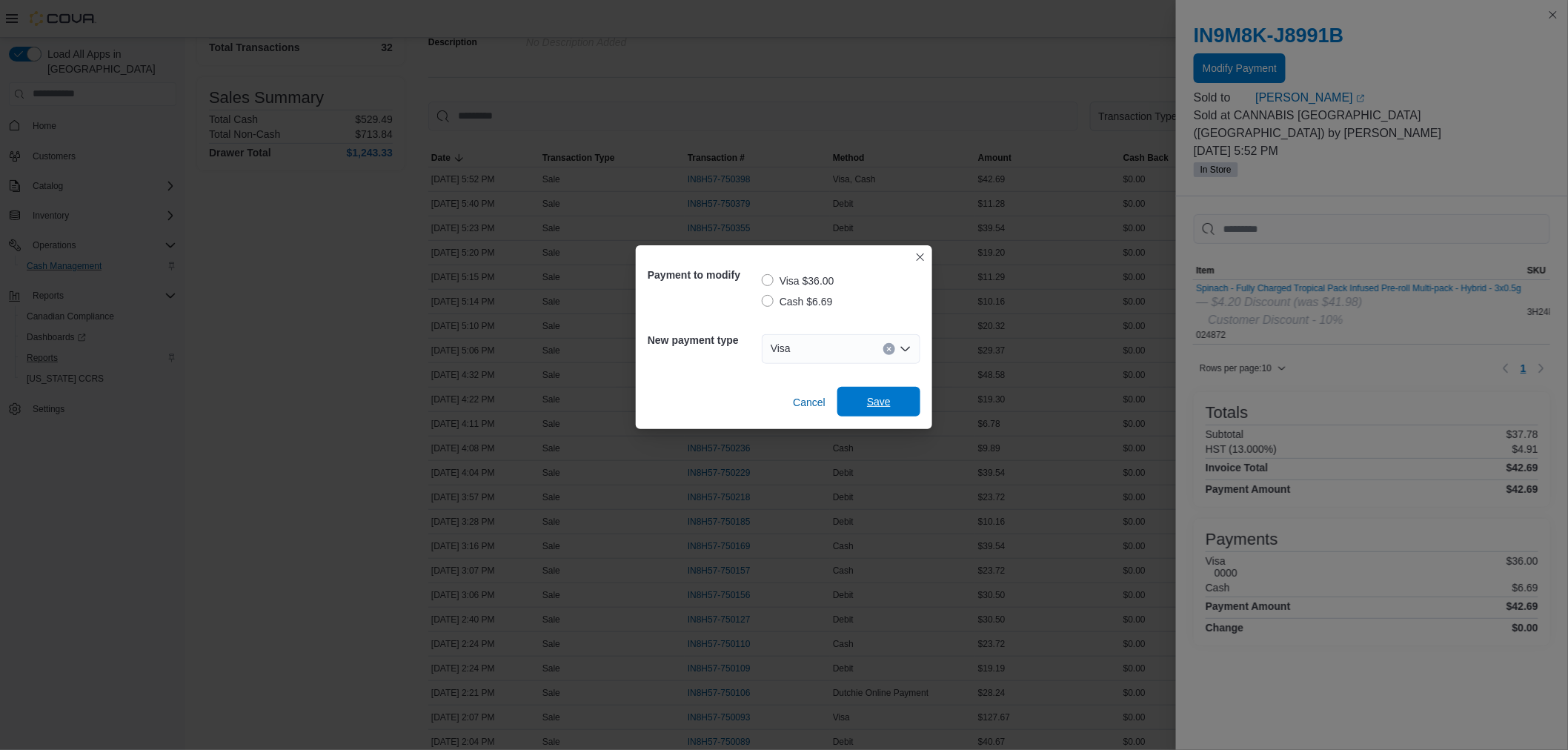
click at [879, 403] on span "Save" at bounding box center [879, 402] width 24 height 15
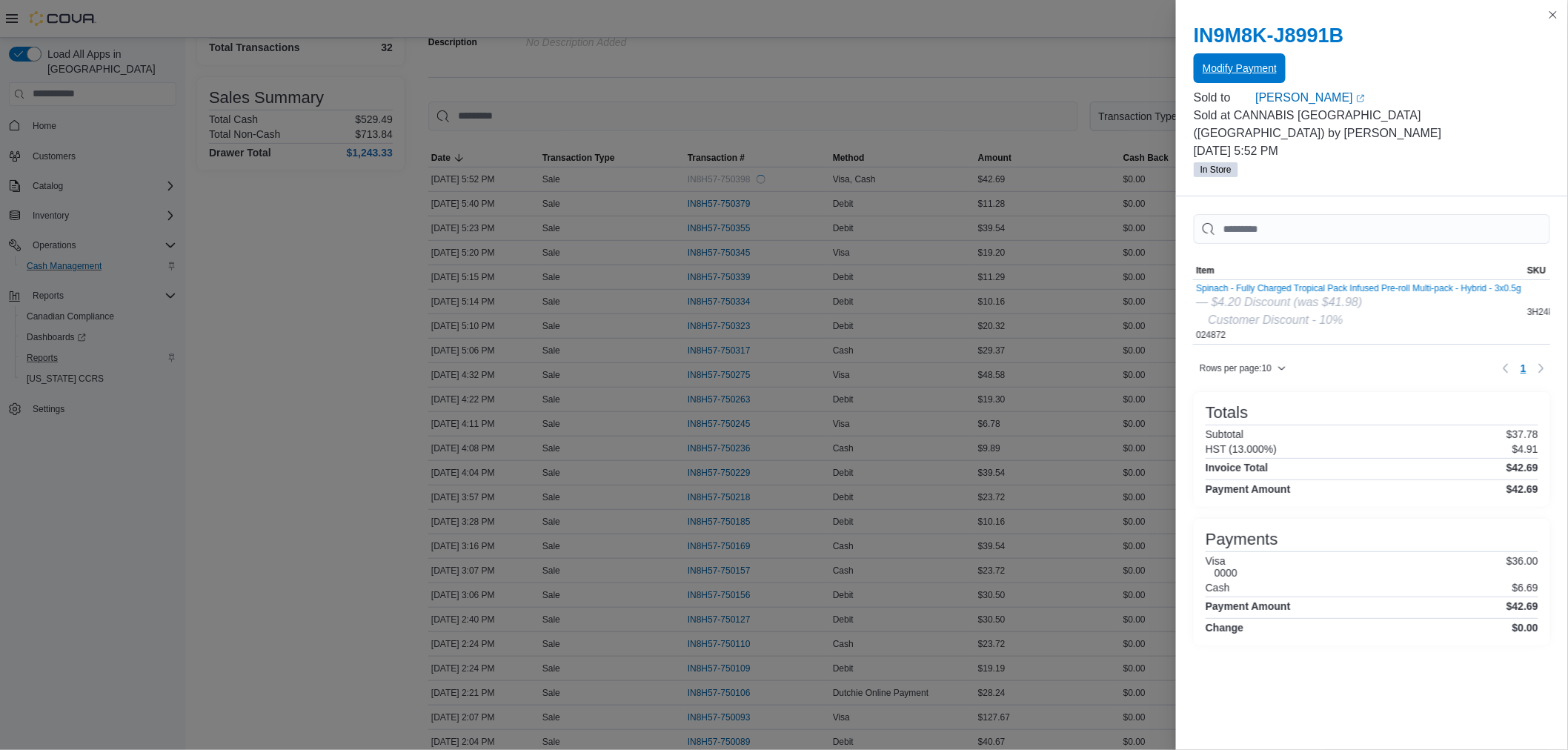
scroll to position [0, 0]
click at [1234, 54] on span "Modify Payment" at bounding box center [1239, 68] width 74 height 30
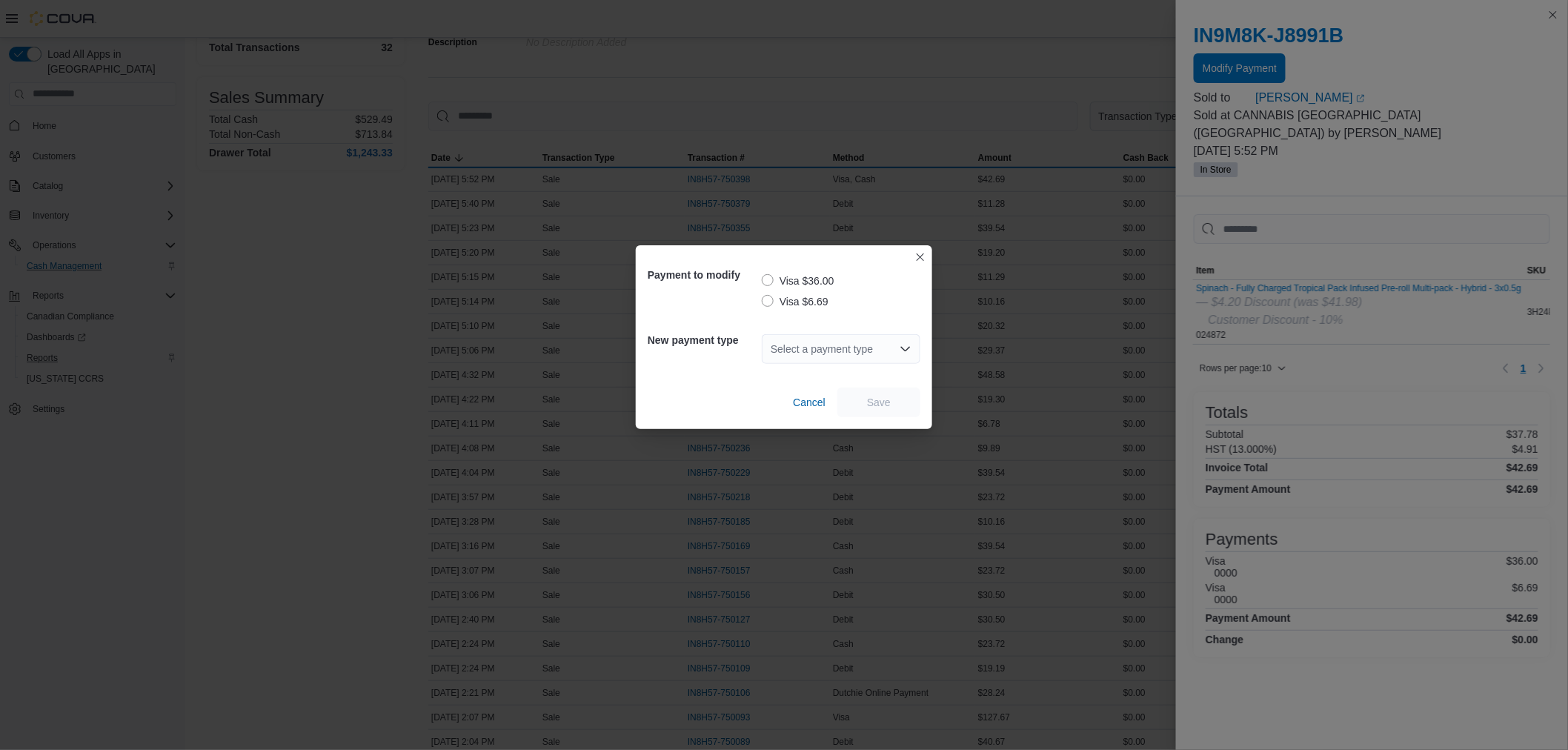
click at [771, 280] on label "Visa $36.00" at bounding box center [798, 281] width 72 height 18
click at [824, 345] on div "Select a payment type" at bounding box center [841, 349] width 159 height 30
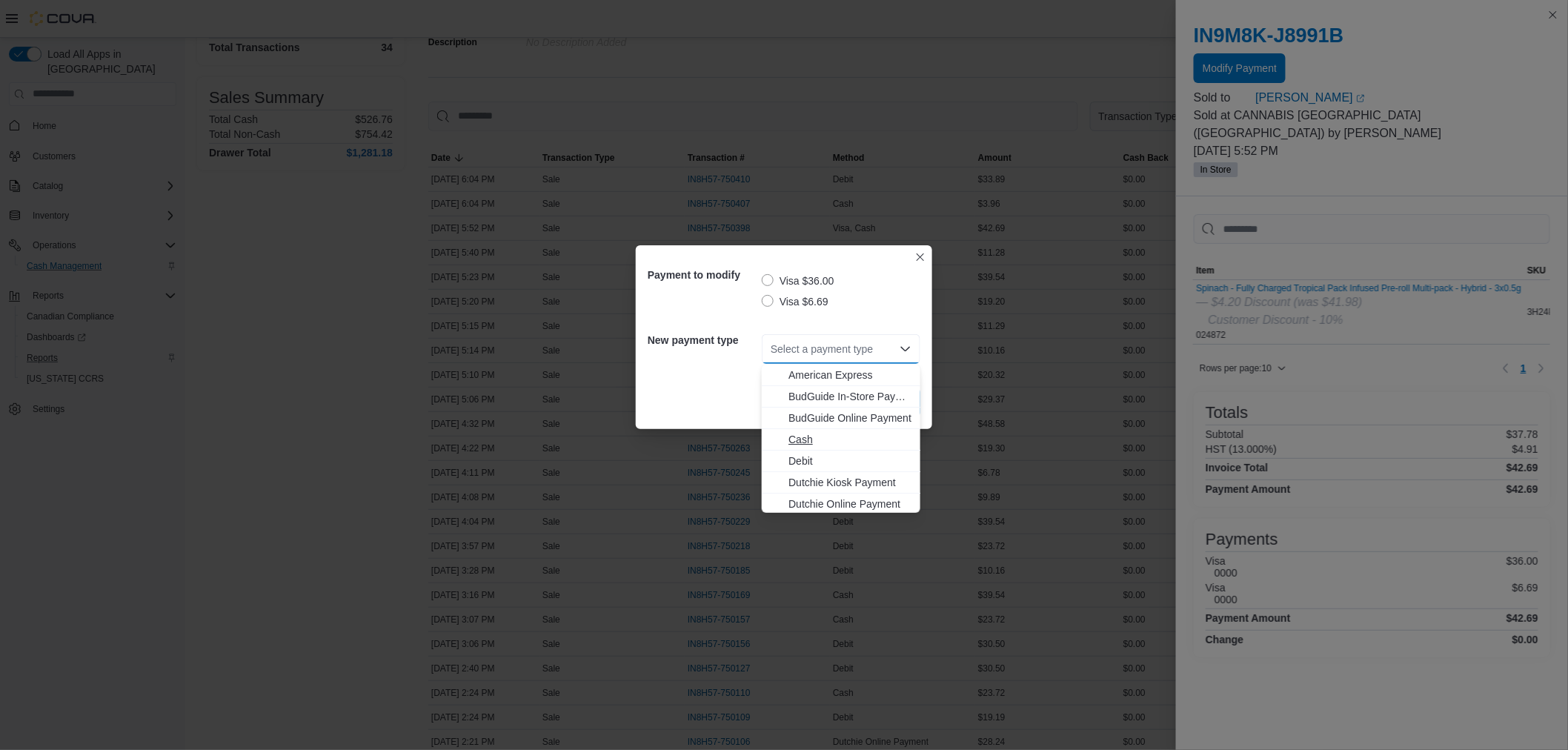
click at [827, 435] on span "Cash" at bounding box center [850, 439] width 123 height 15
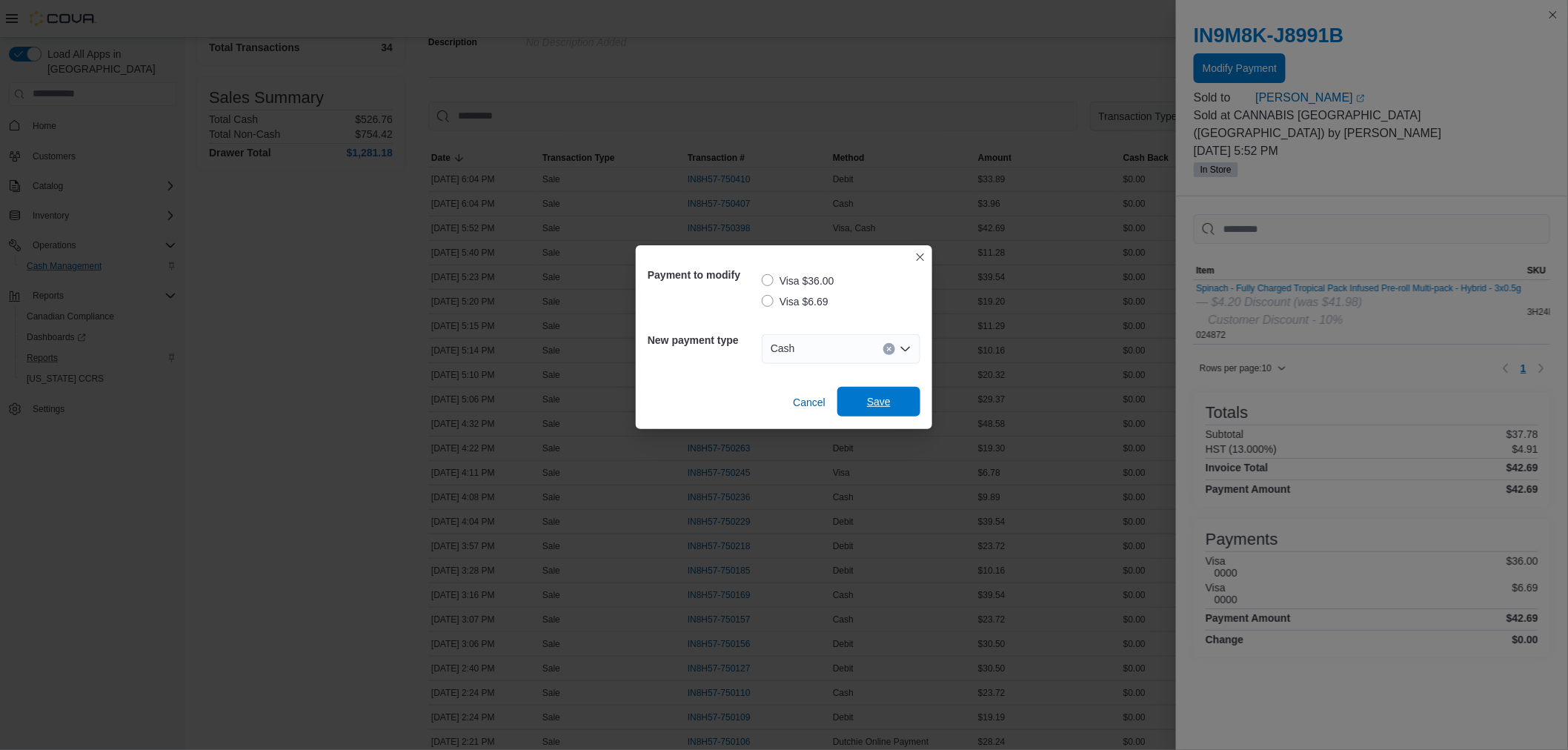
click at [890, 401] on span "Save" at bounding box center [879, 402] width 24 height 15
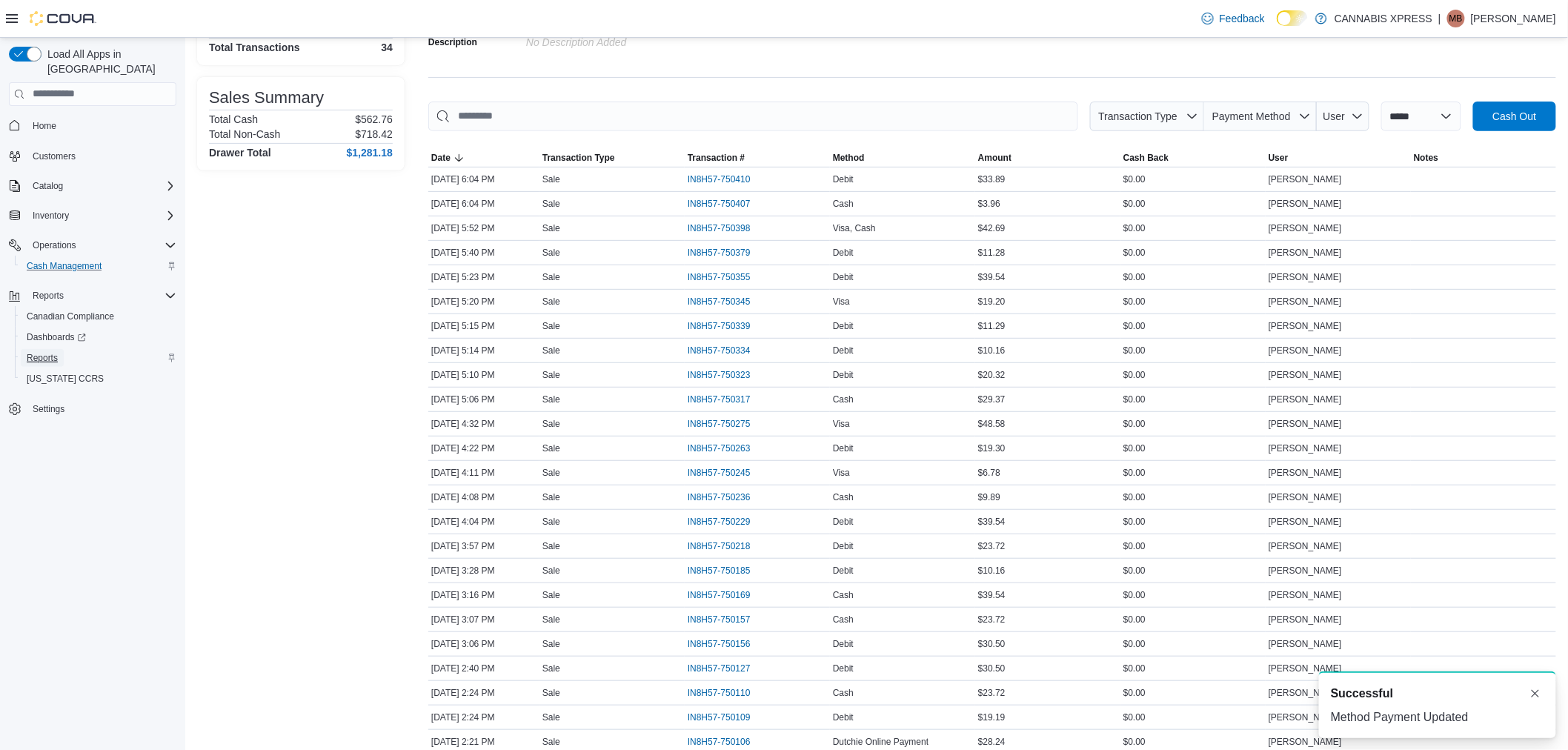
click at [52, 352] on span "Reports" at bounding box center [42, 358] width 31 height 12
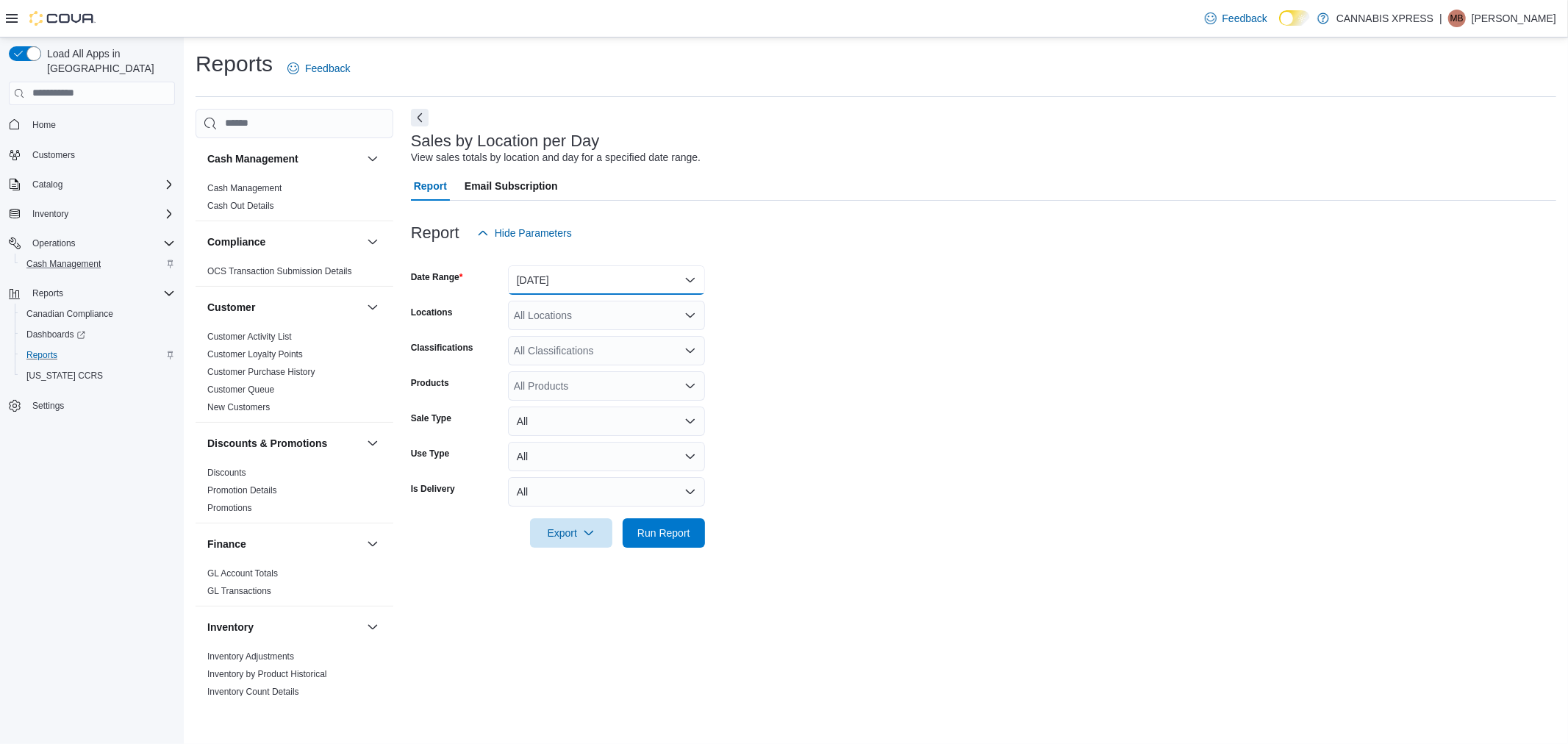
click at [571, 283] on button "Yesterday" at bounding box center [607, 280] width 197 height 30
click at [578, 349] on button "[DATE]" at bounding box center [607, 339] width 197 height 30
click at [589, 321] on div "All Locations" at bounding box center [607, 316] width 197 height 30
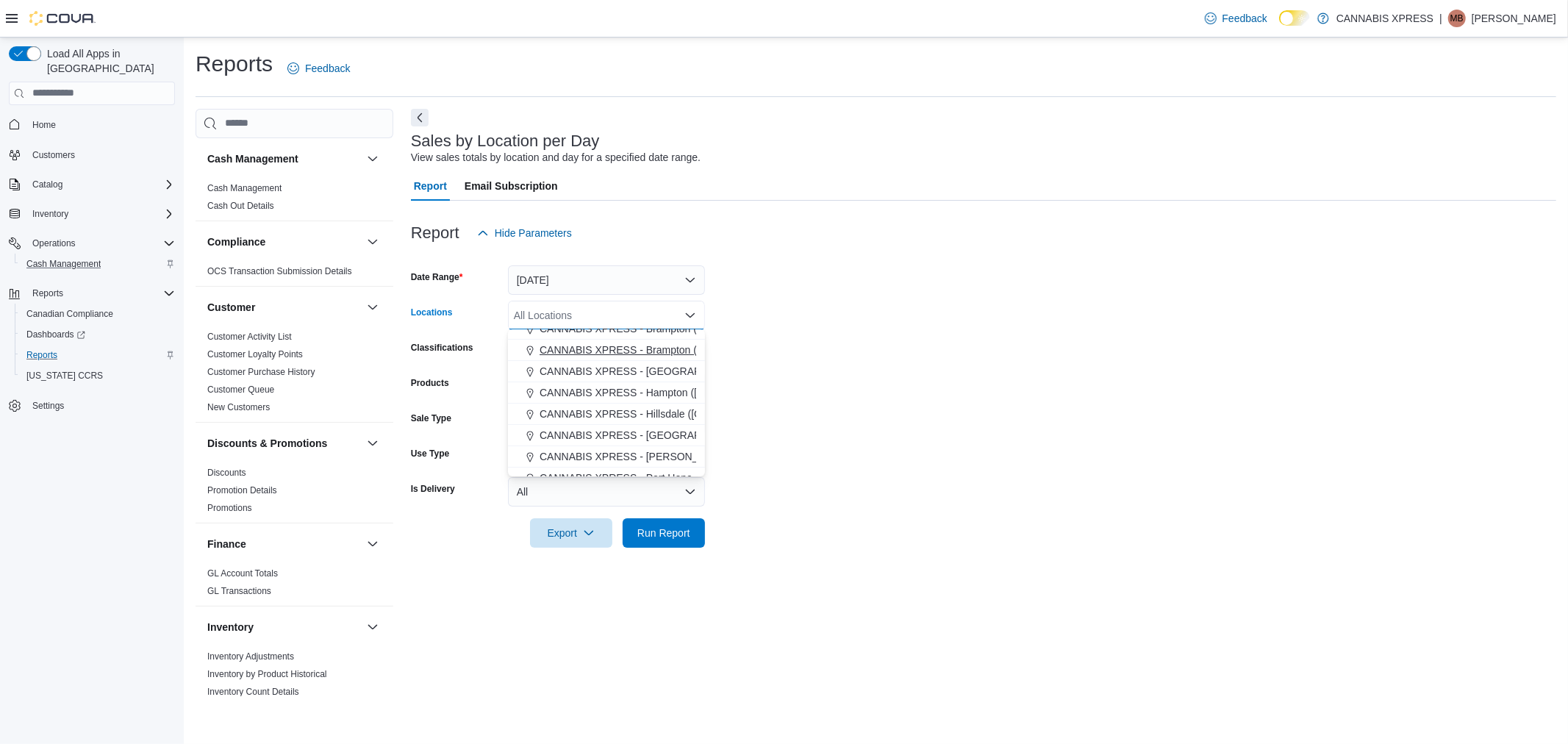
scroll to position [82, 0]
click at [647, 468] on span "CANNABIS XPRESS - [GEOGRAPHIC_DATA] ([GEOGRAPHIC_DATA])" at bounding box center [704, 471] width 330 height 15
click at [855, 379] on form "Date Range Today Locations CANNABIS XPRESS - Ridgetown (Main Street) Combo box.…" at bounding box center [983, 398] width 1145 height 300
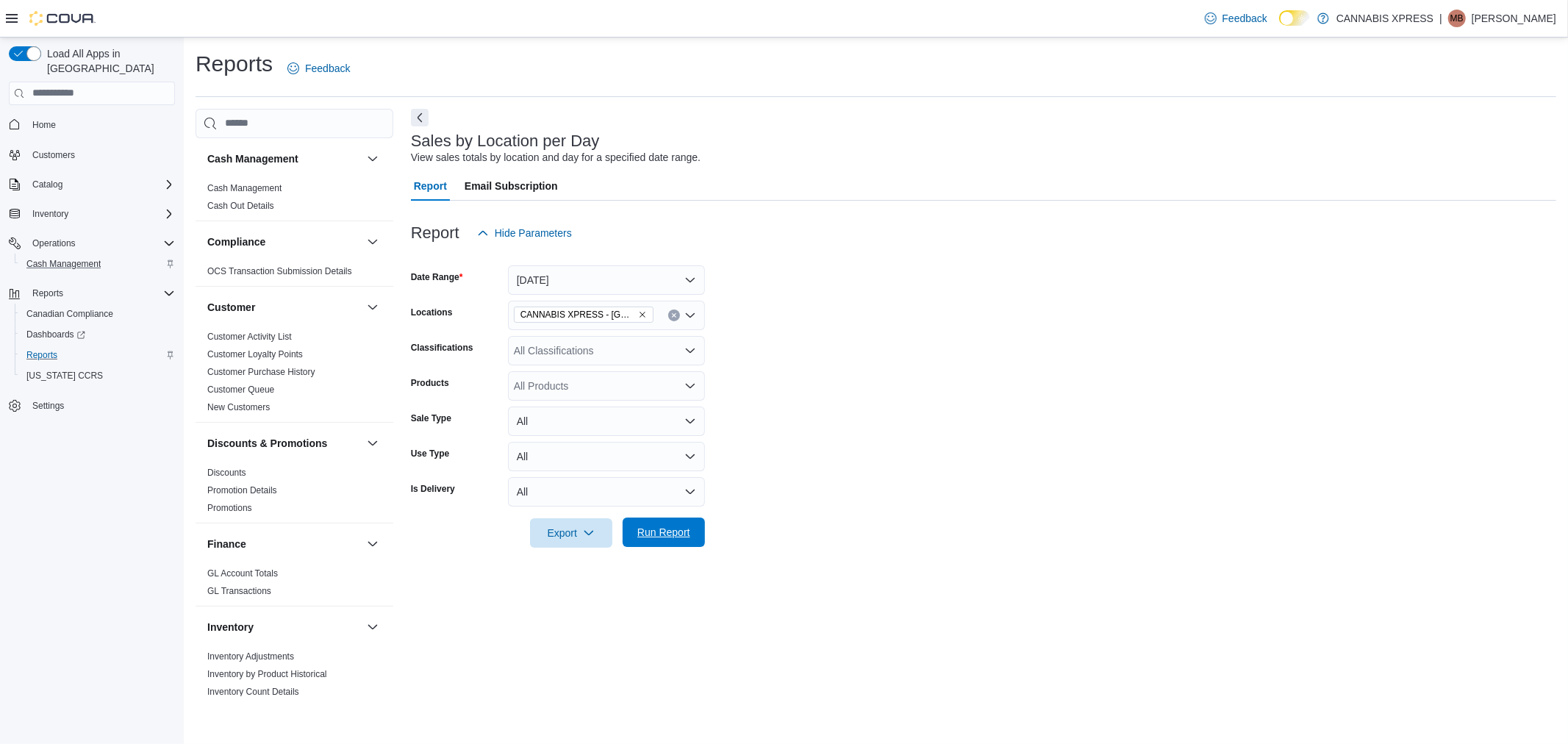
click at [666, 538] on span "Run Report" at bounding box center [664, 532] width 53 height 15
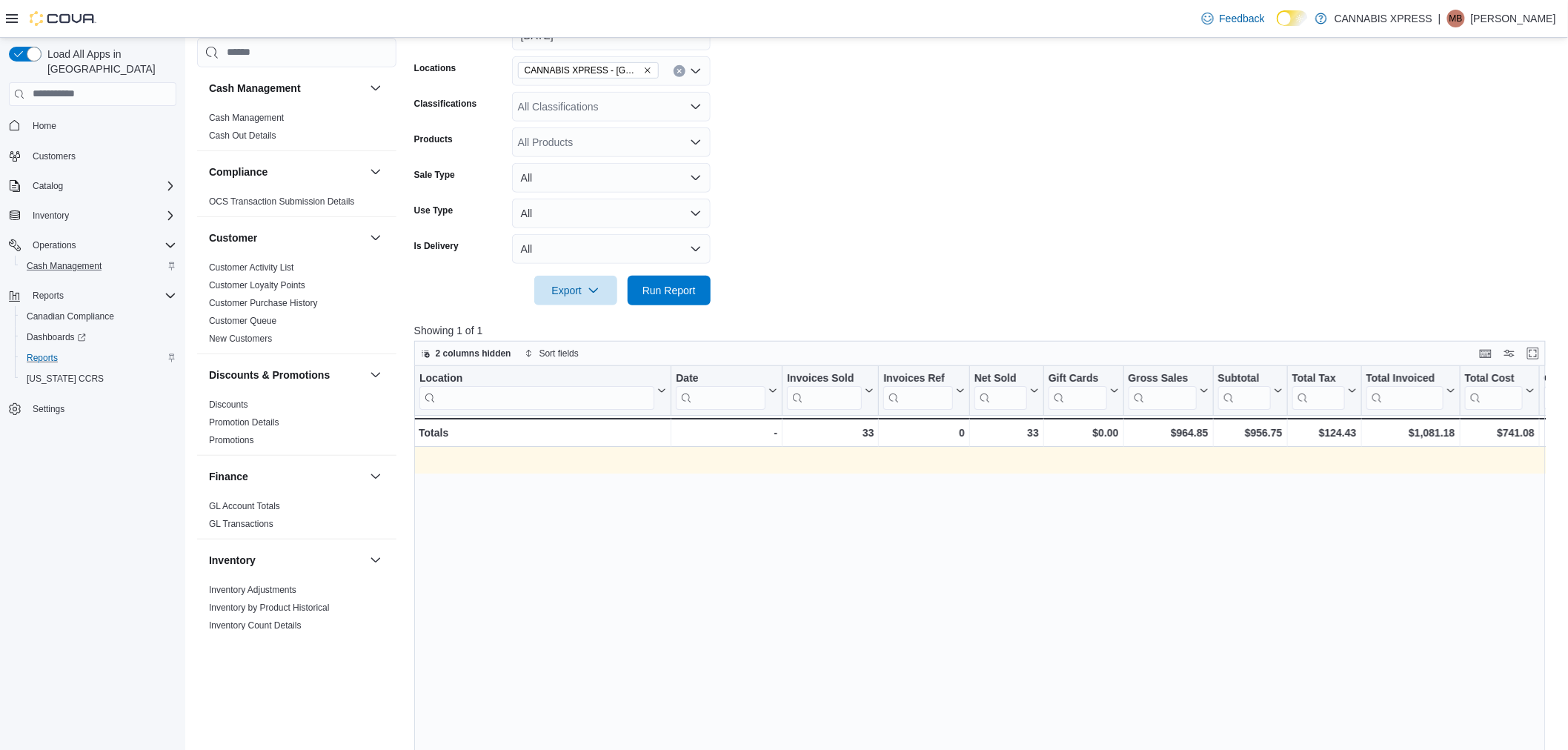
scroll to position [0, 1520]
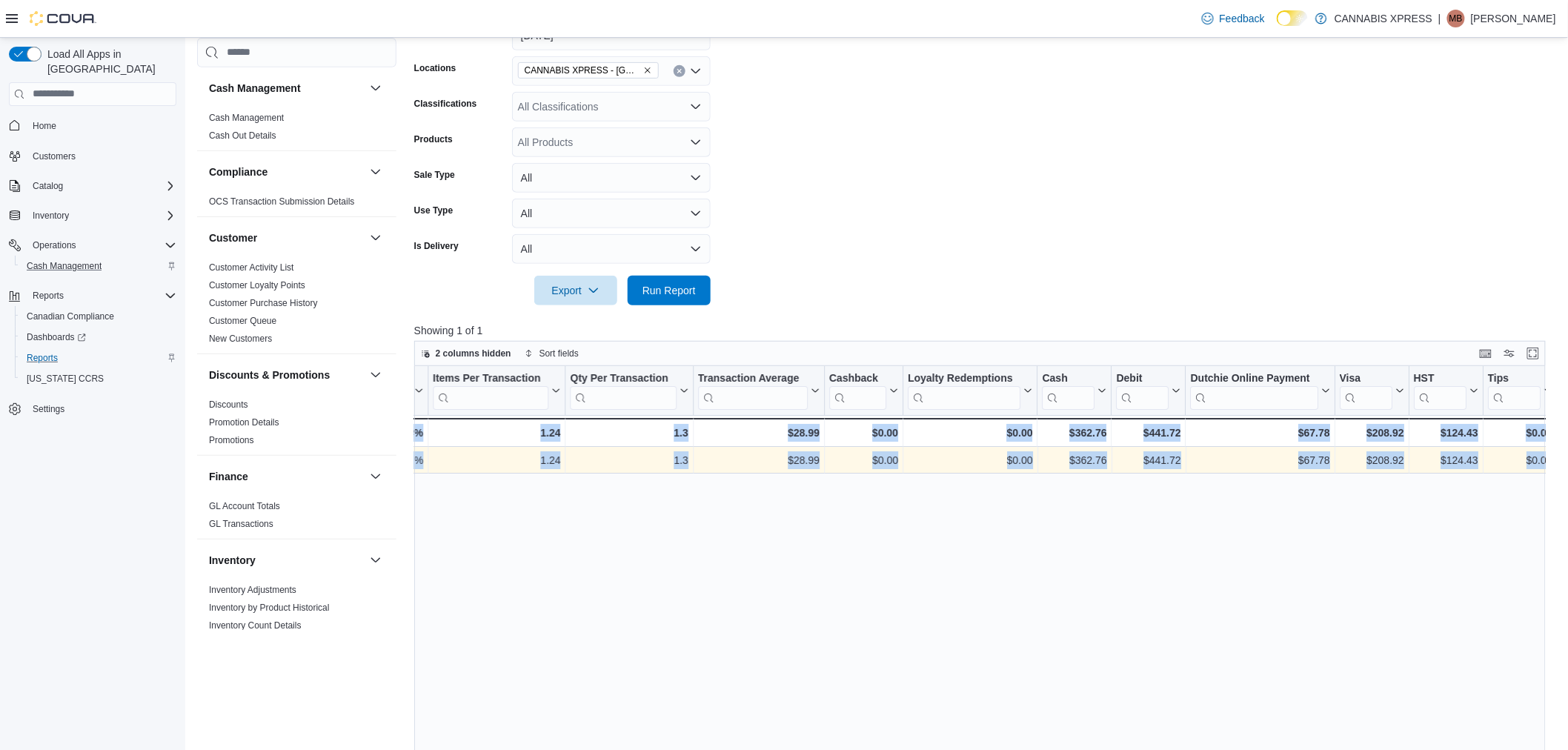
drag, startPoint x: 928, startPoint y: 464, endPoint x: 1866, endPoint y: 473, distance: 938.0
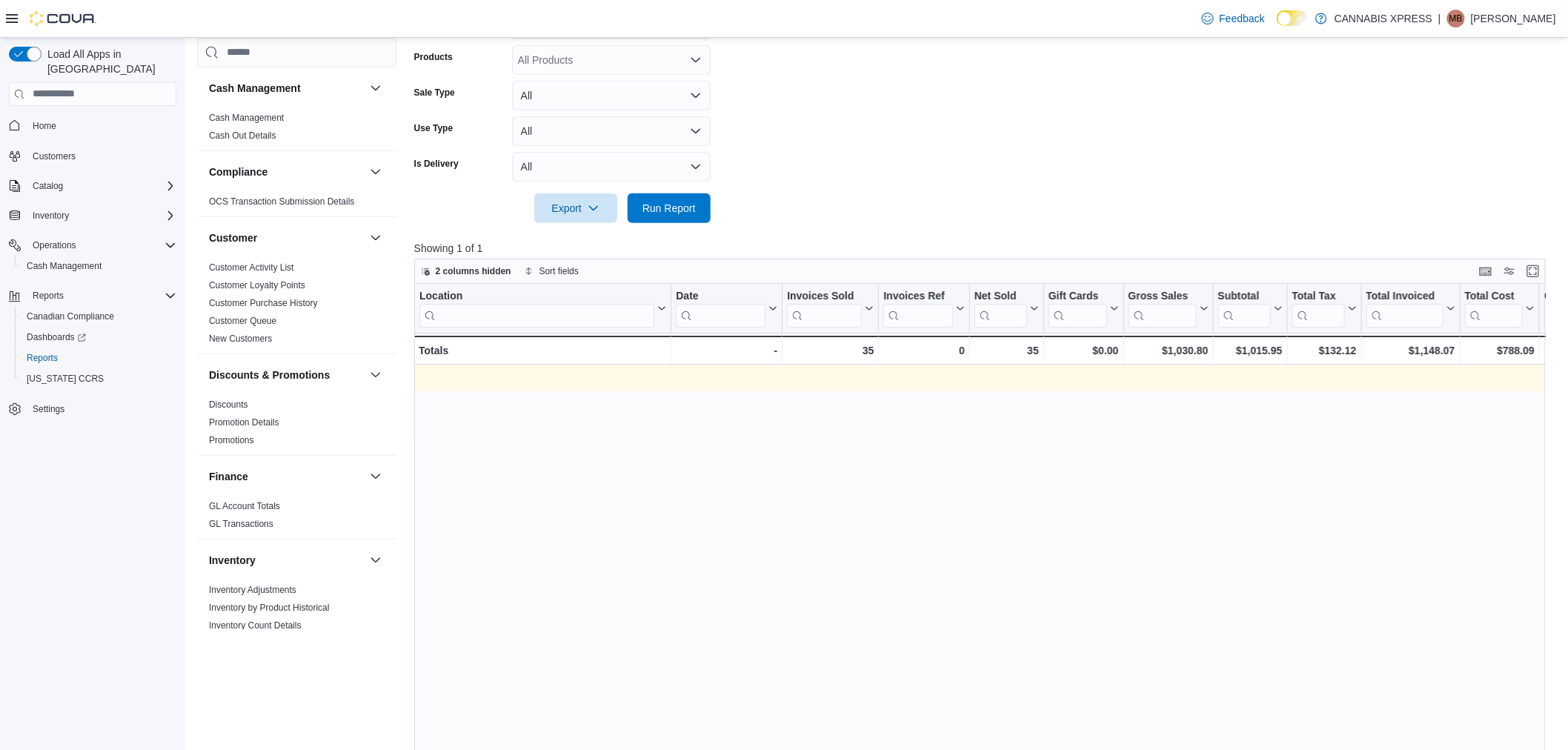
scroll to position [0, 1520]
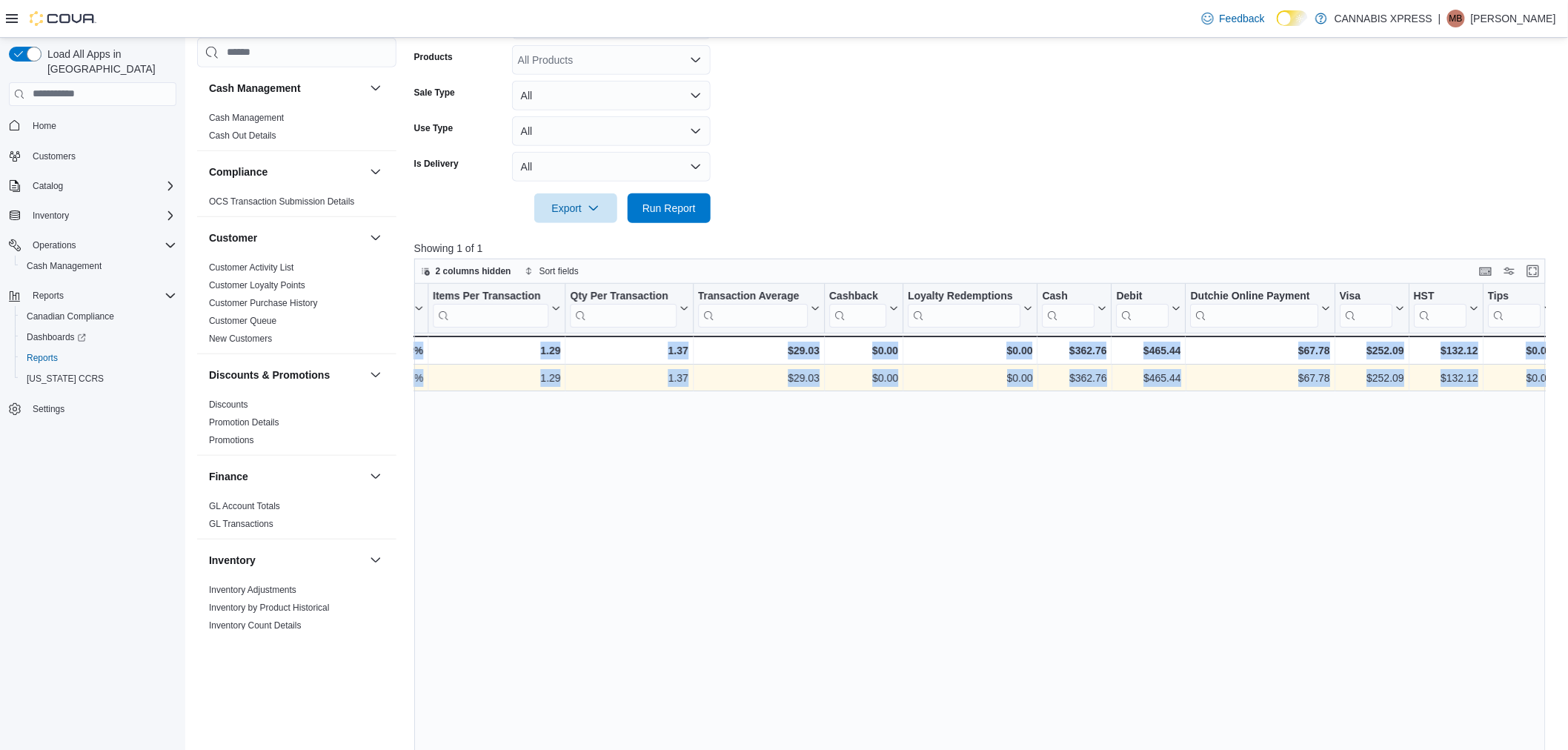
drag, startPoint x: 1164, startPoint y: 376, endPoint x: 1853, endPoint y: 389, distance: 689.1
